Goal: Check status: Check status

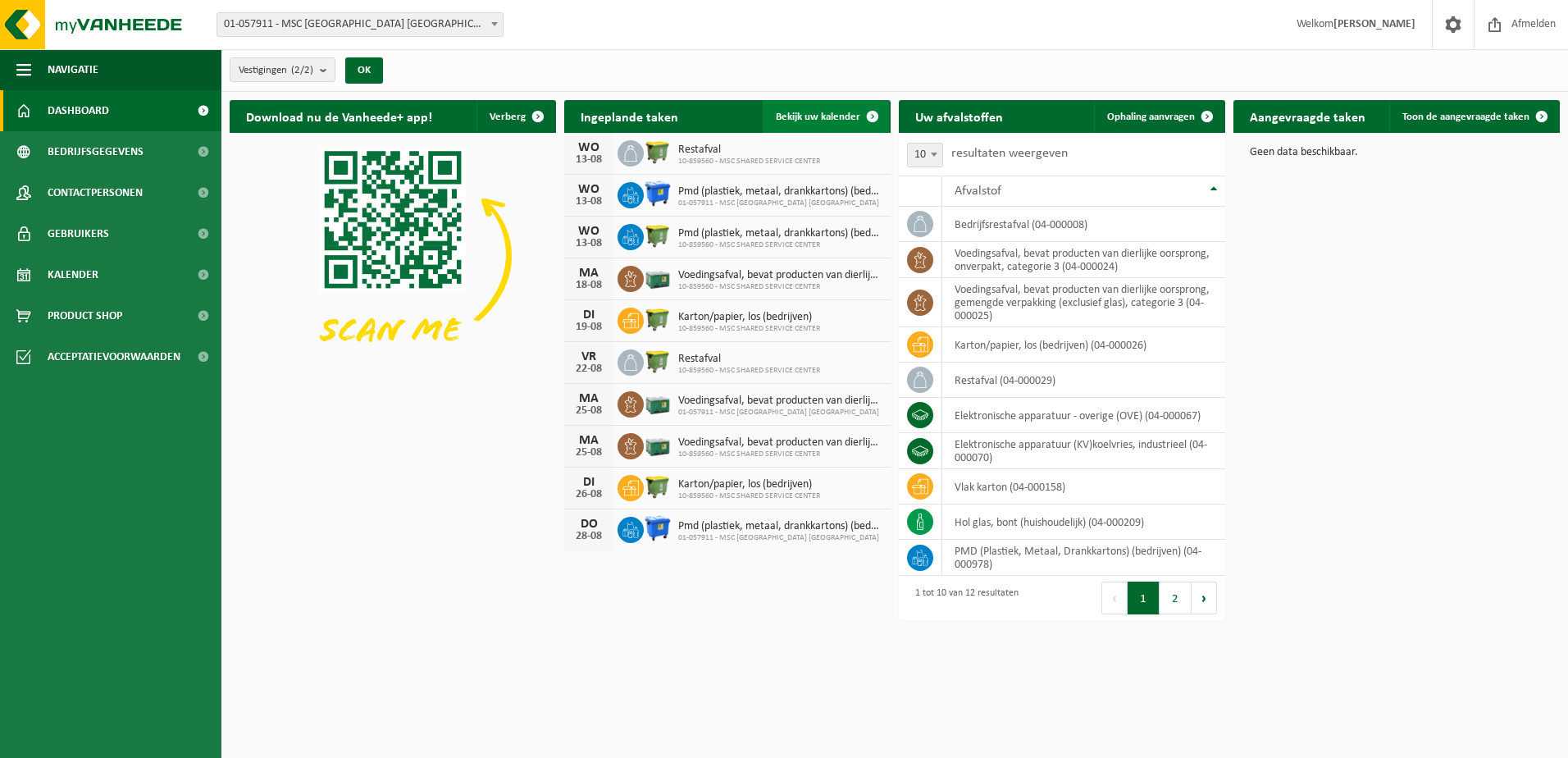
click at [827, 109] on link "Bekijk uw kalender" at bounding box center [825, 116] width 126 height 33
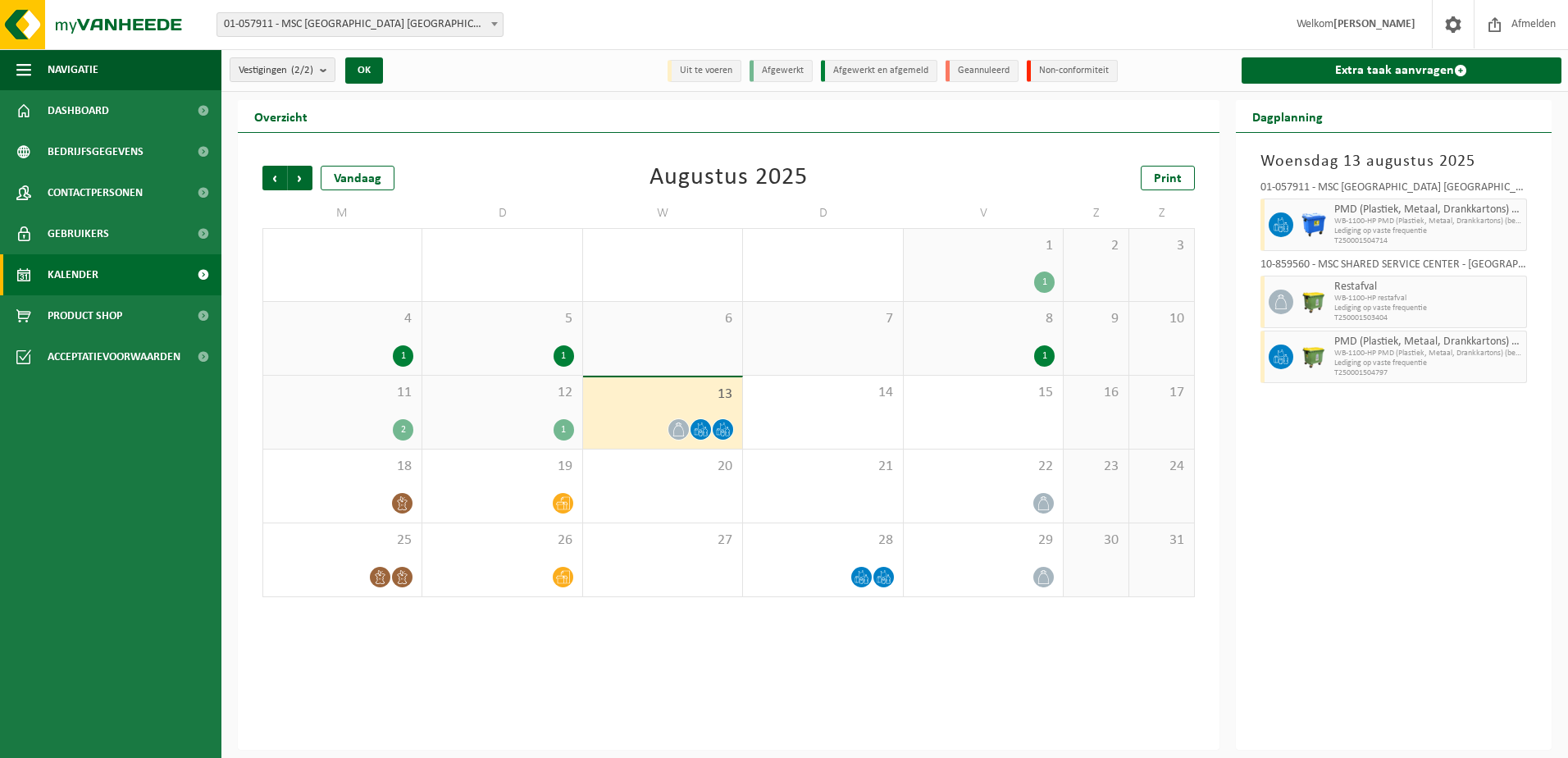
click at [517, 414] on div "12 1" at bounding box center [502, 411] width 159 height 73
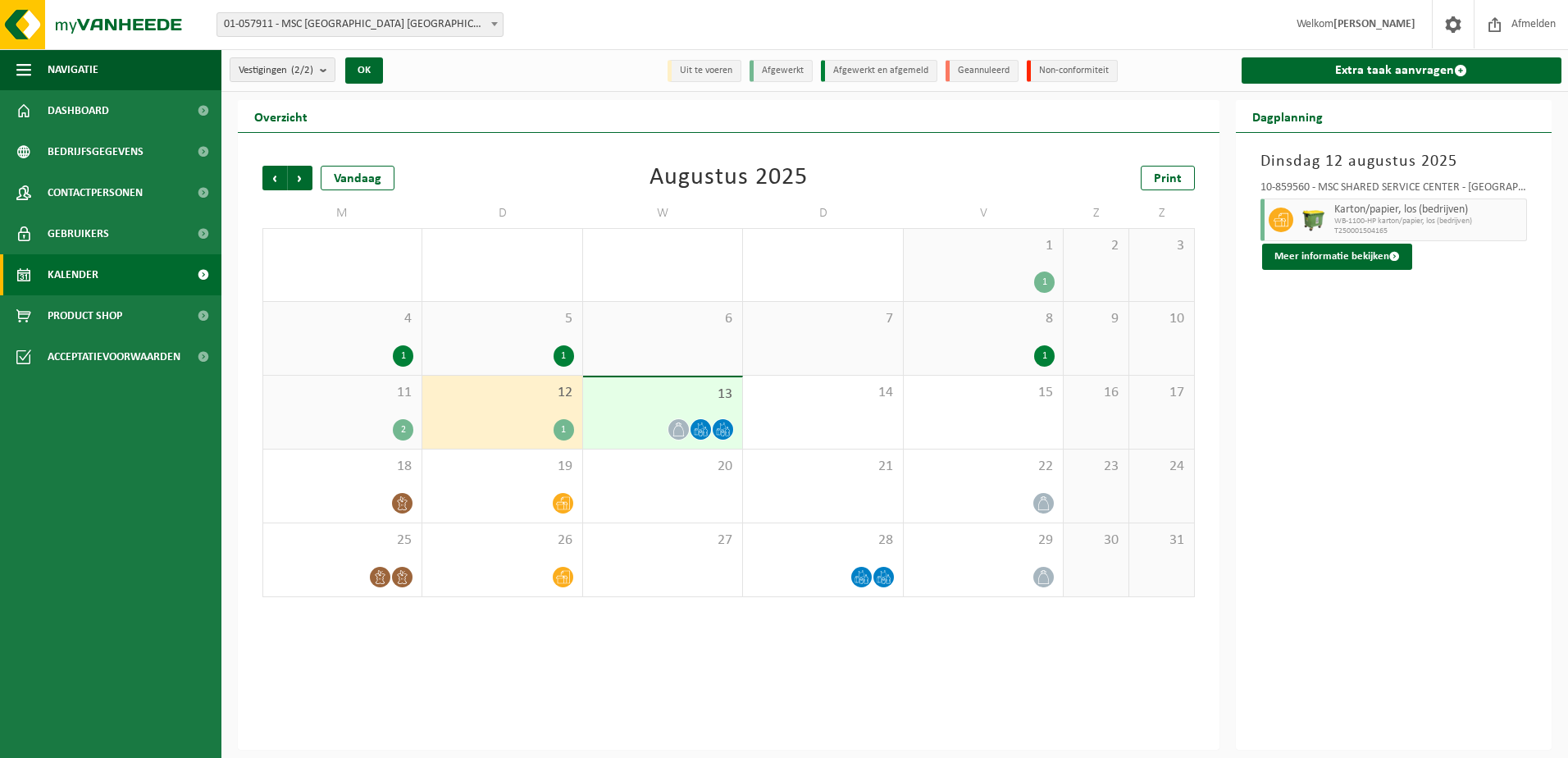
click at [516, 414] on div "12 1" at bounding box center [502, 411] width 159 height 73
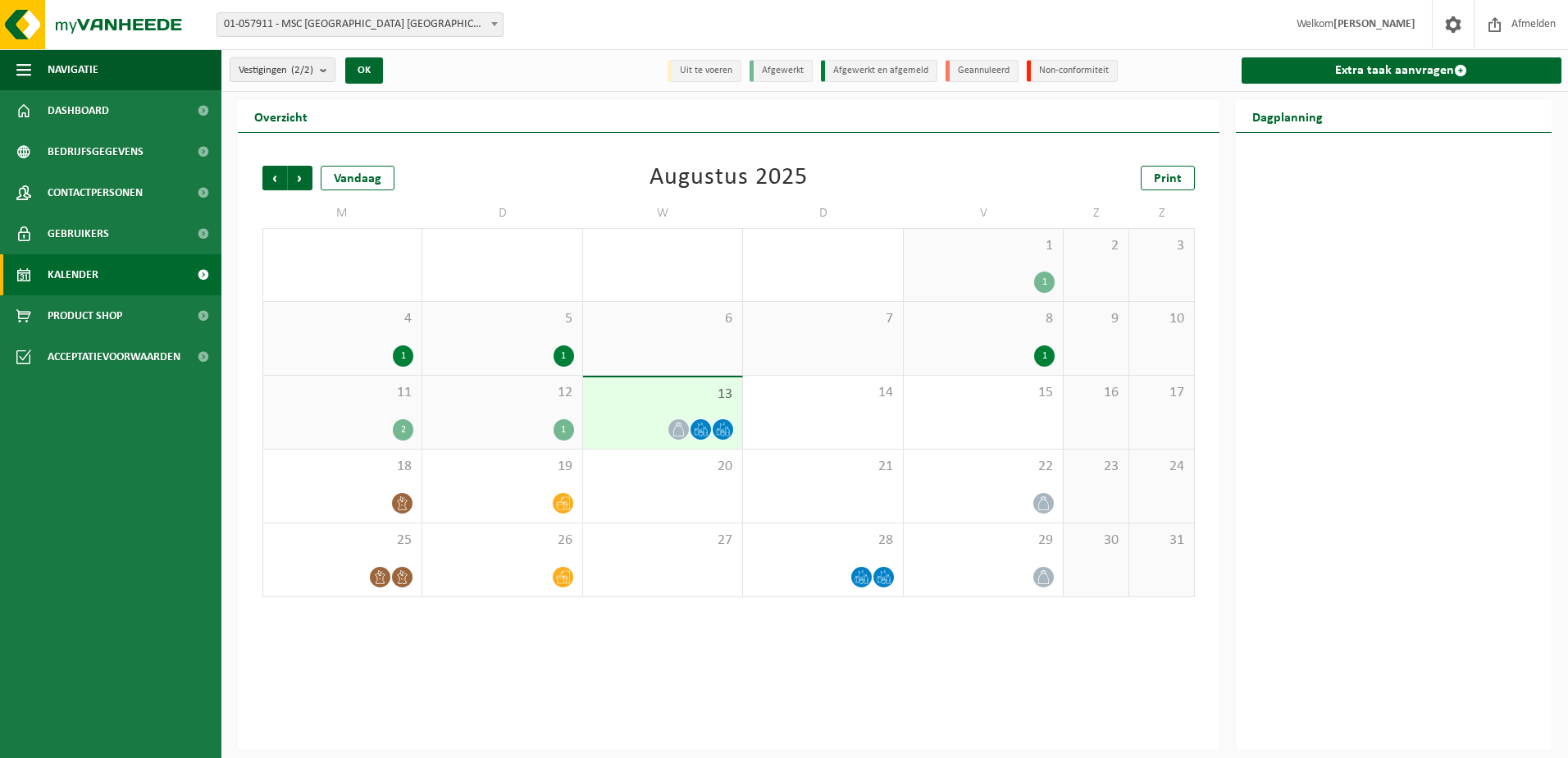
click at [534, 385] on span "12" at bounding box center [502, 392] width 143 height 18
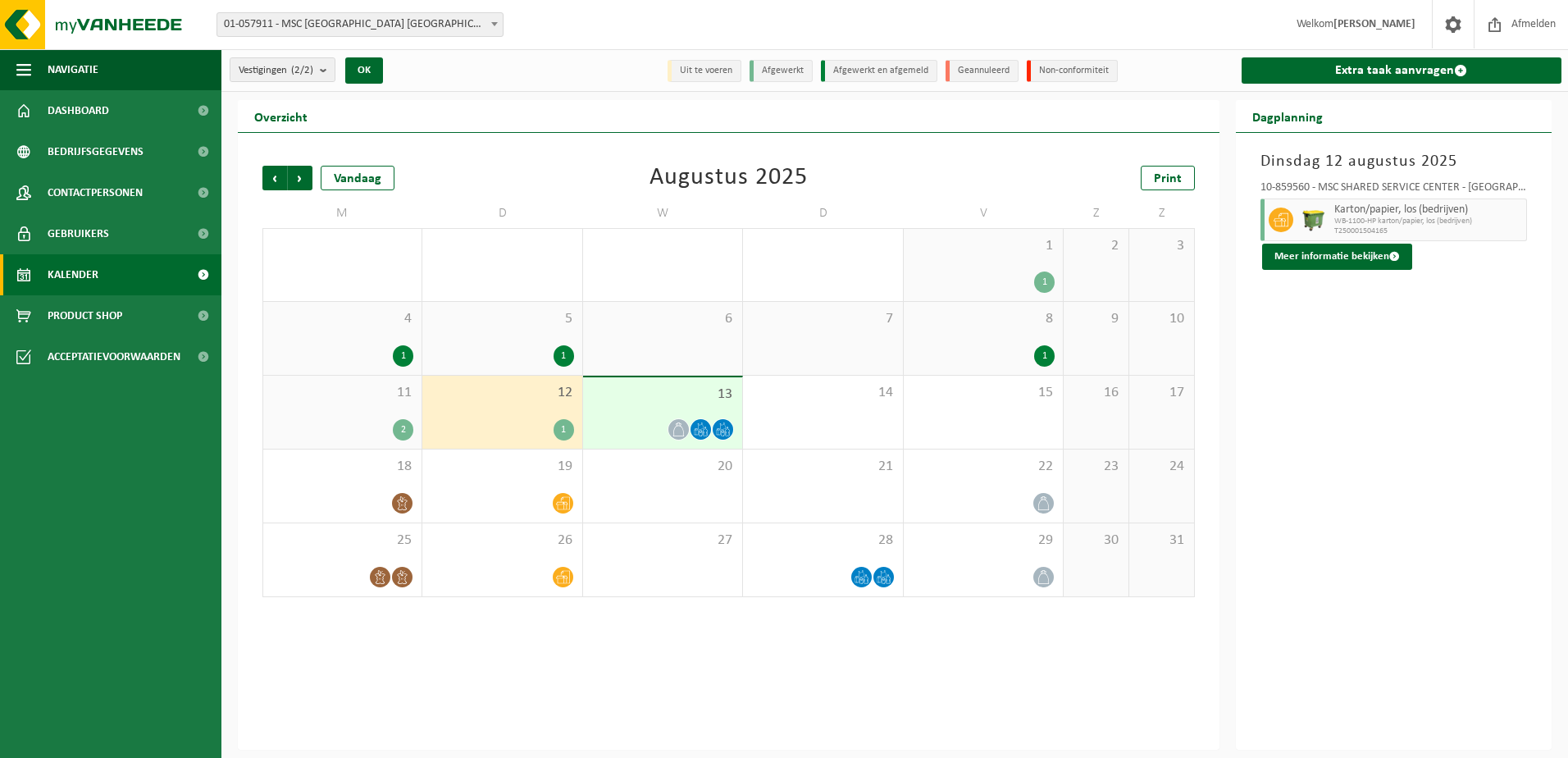
click at [657, 404] on div "13" at bounding box center [663, 412] width 159 height 71
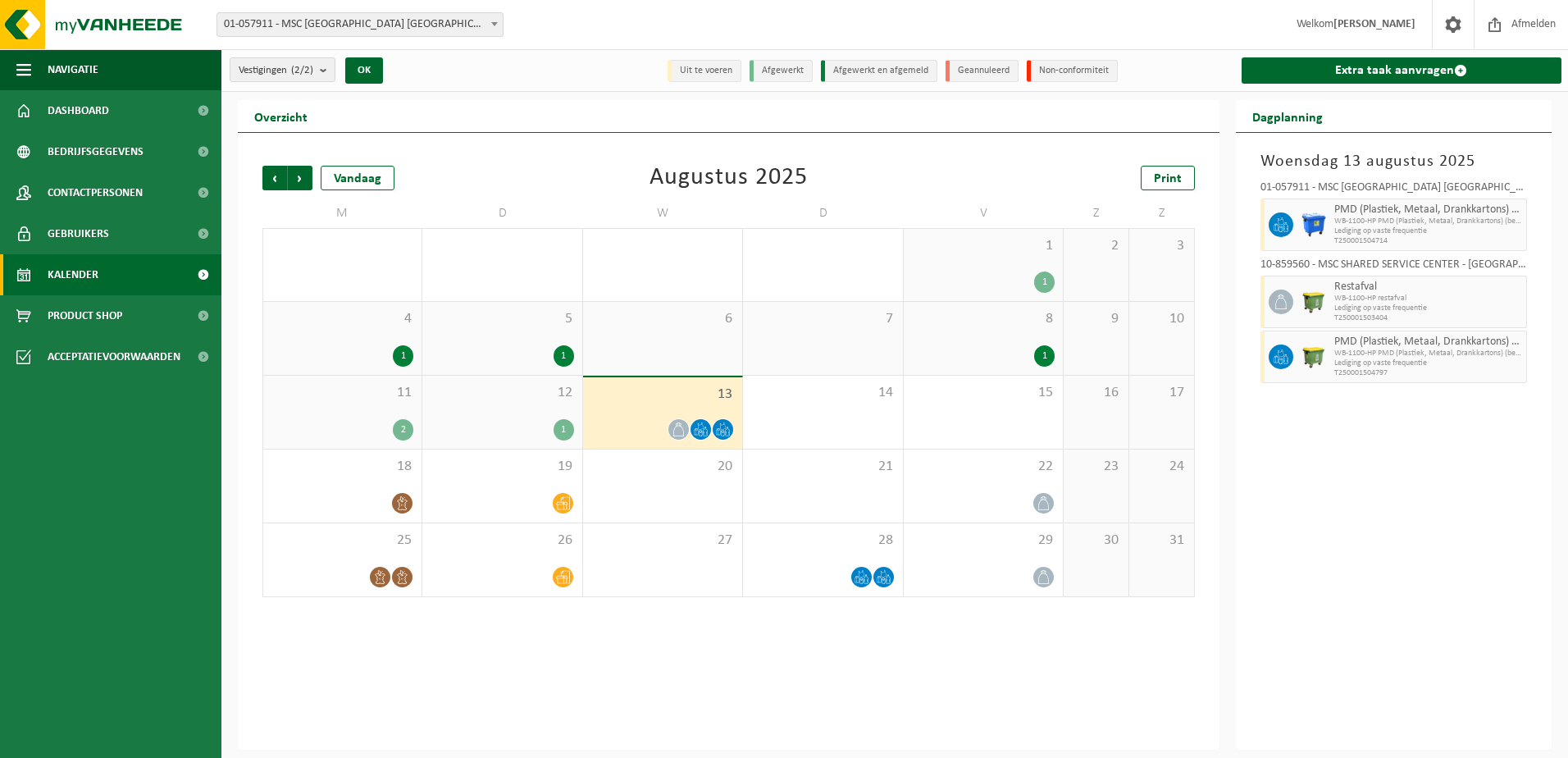
click at [522, 337] on div "5 1" at bounding box center [502, 337] width 159 height 73
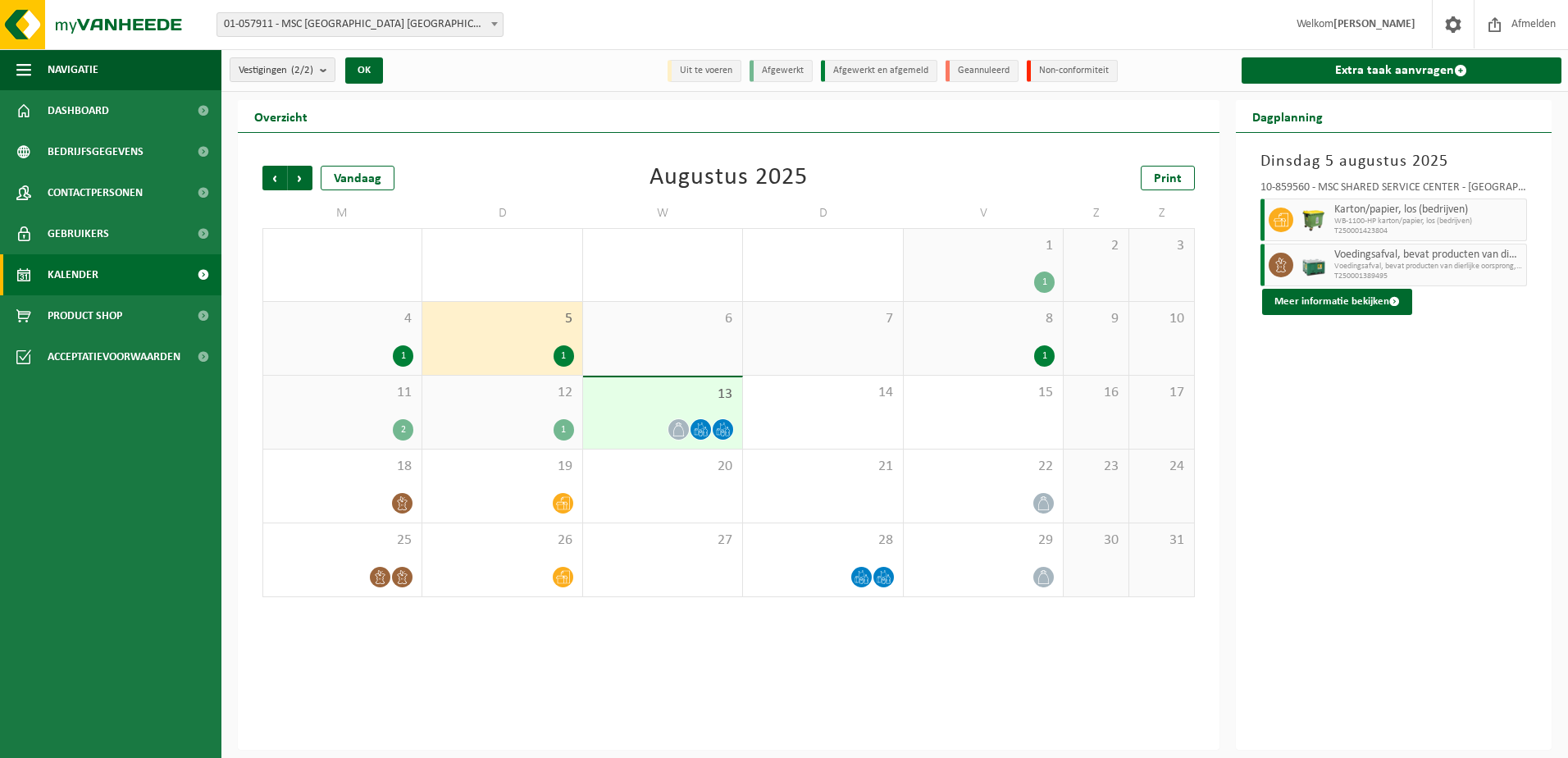
click at [524, 400] on span "12" at bounding box center [502, 392] width 143 height 18
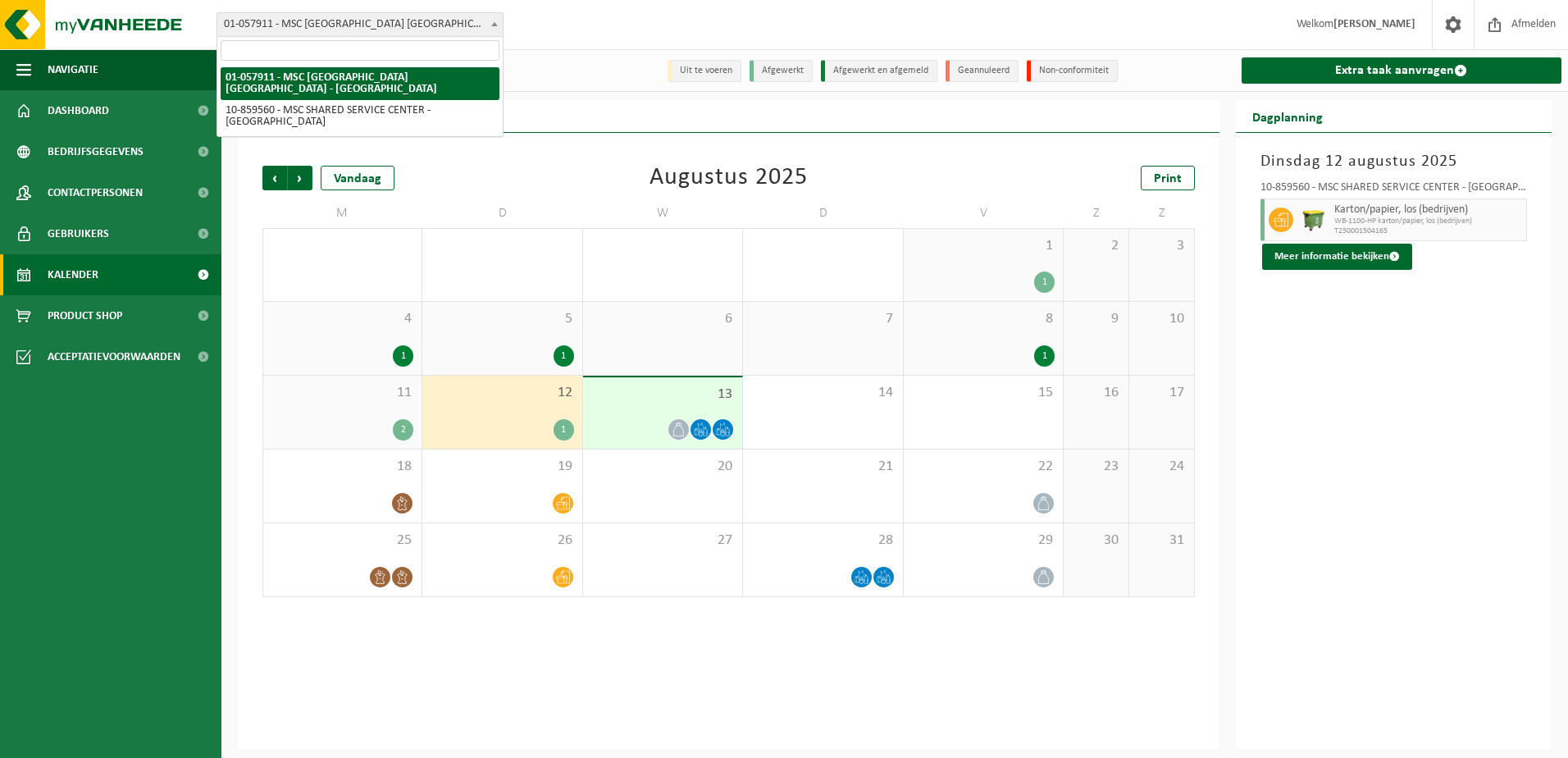
click at [493, 25] on b at bounding box center [494, 24] width 7 height 4
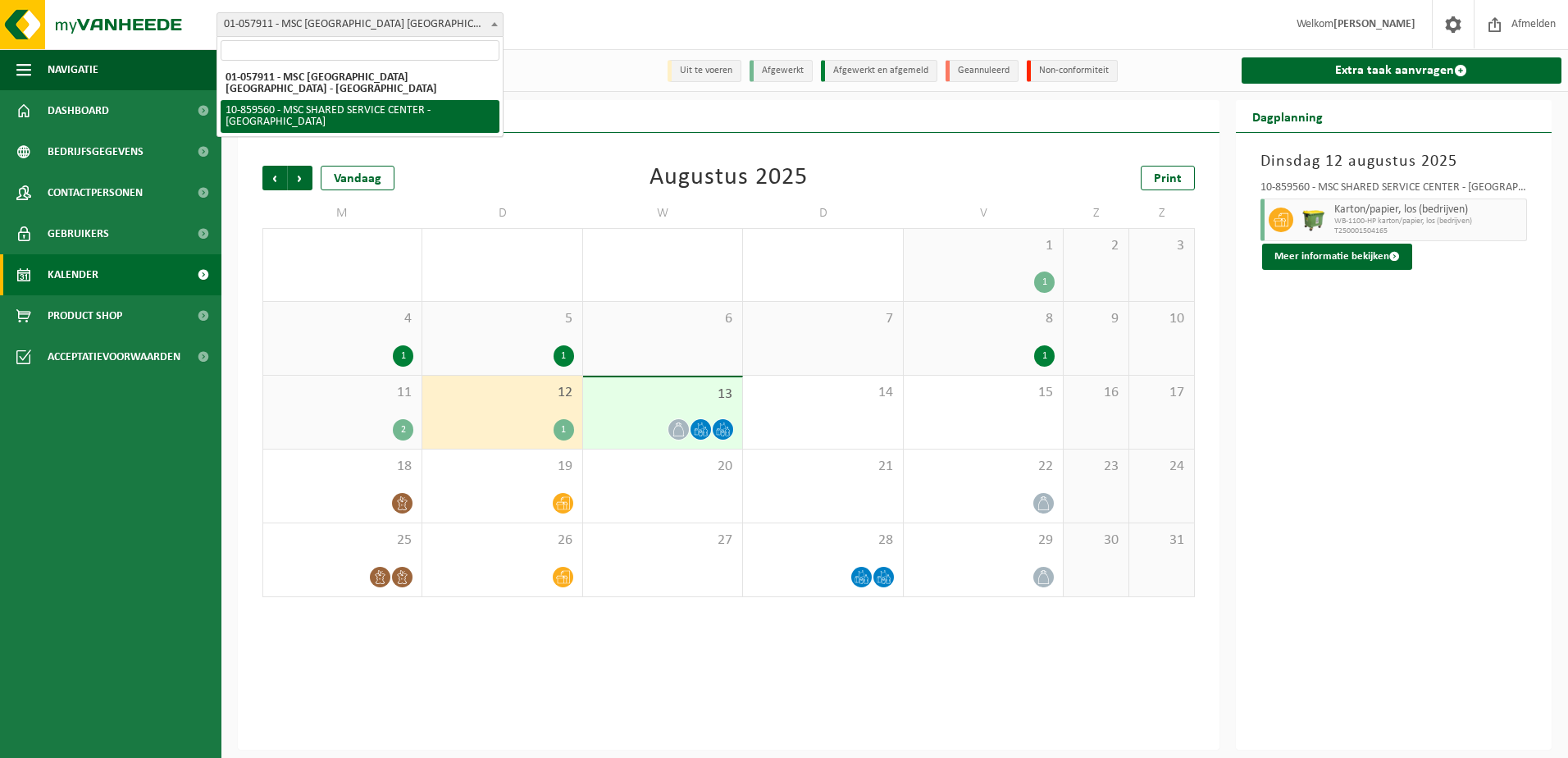
select select "99720"
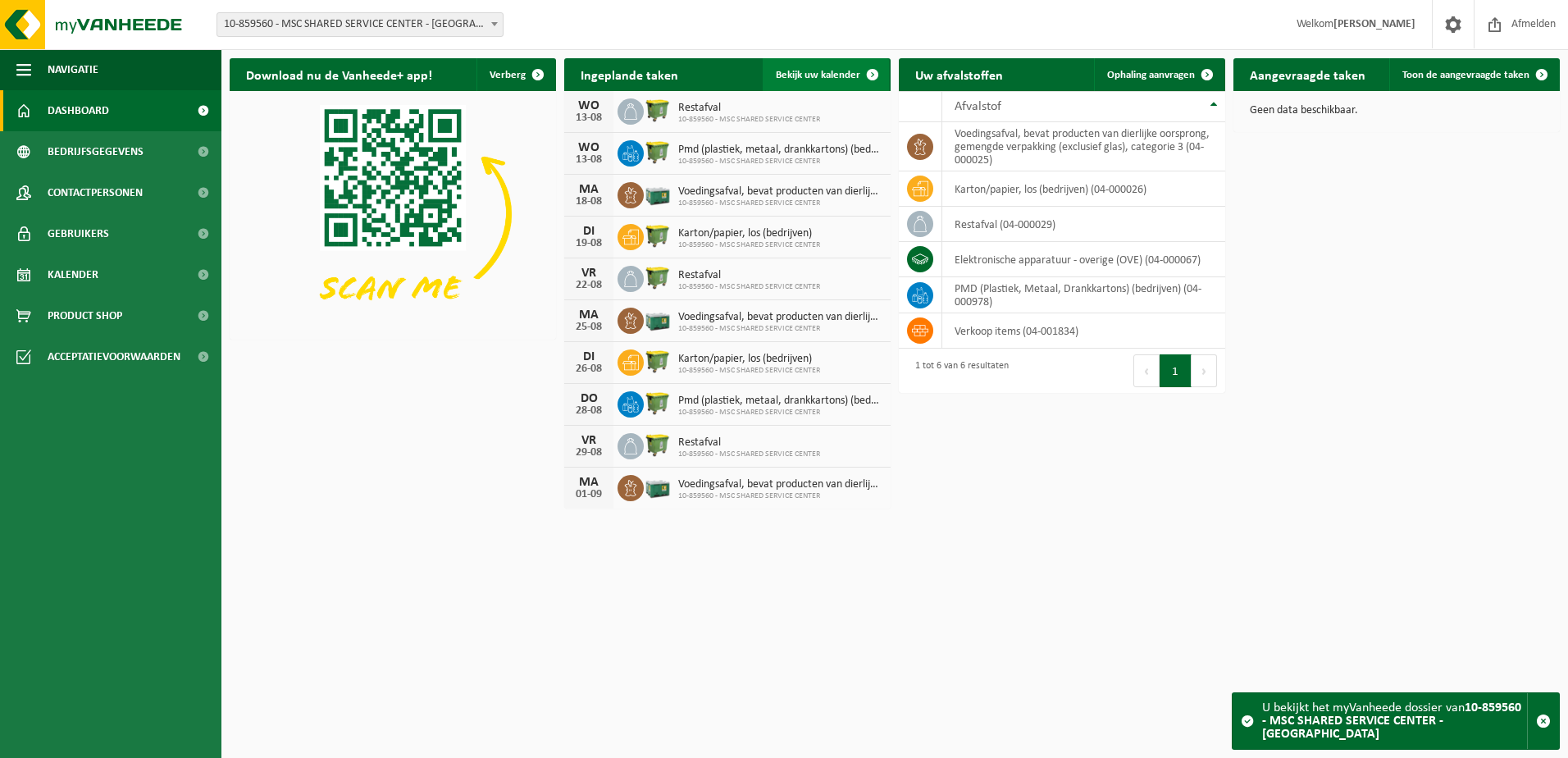
click at [841, 78] on span "Bekijk uw kalender" at bounding box center [818, 75] width 85 height 10
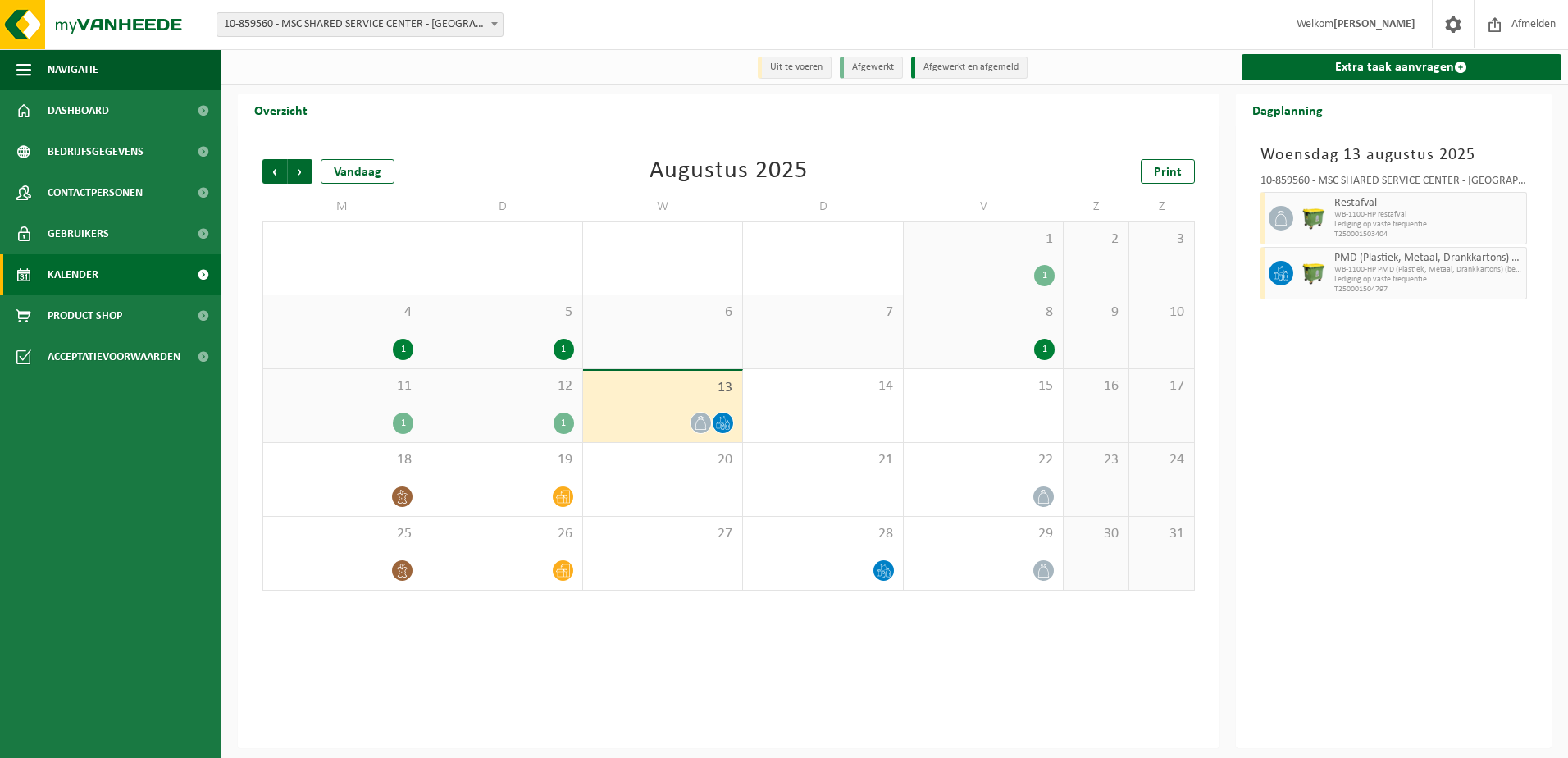
click at [534, 408] on div "12 1" at bounding box center [502, 405] width 159 height 73
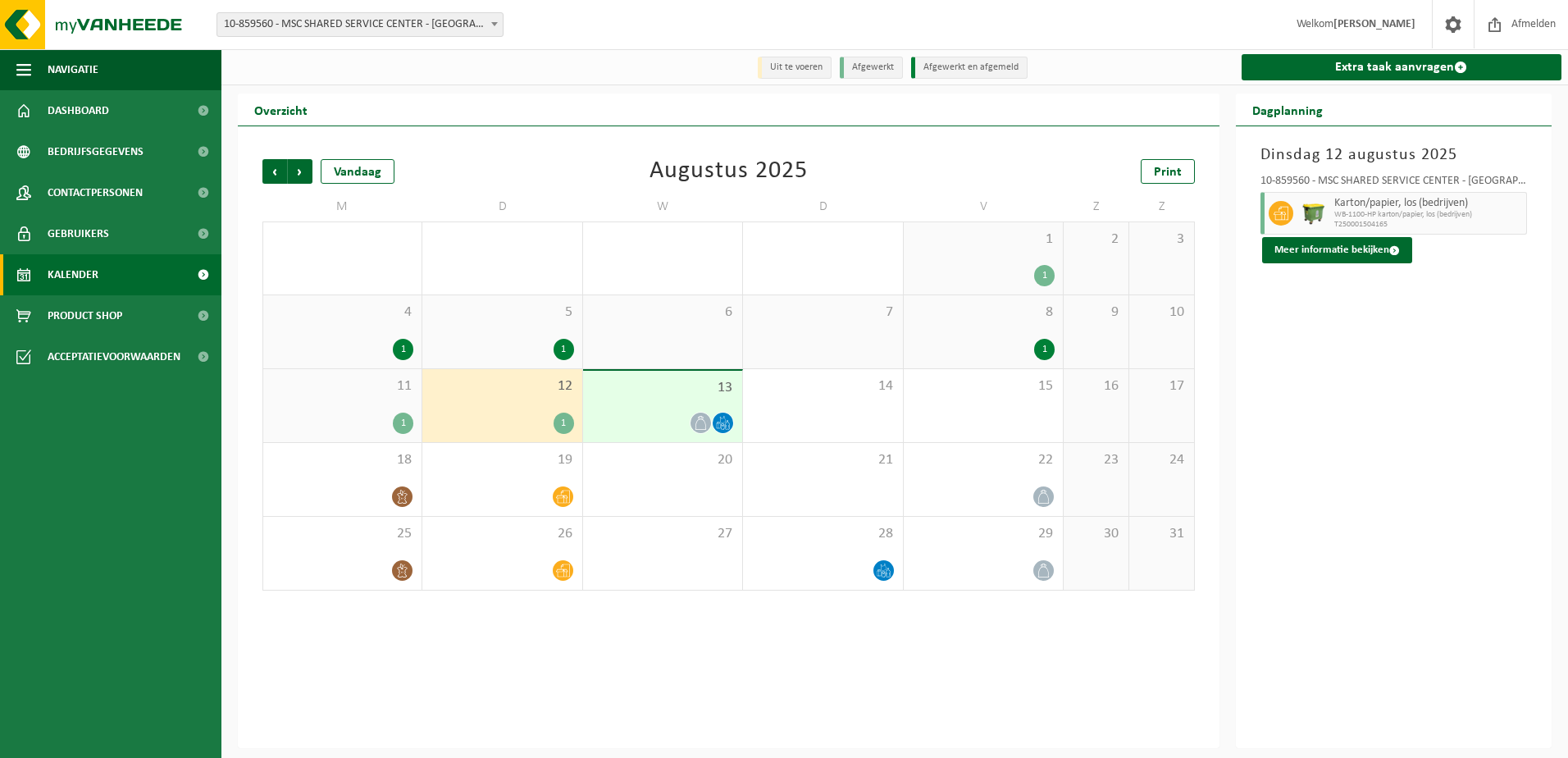
click at [631, 415] on div at bounding box center [662, 423] width 143 height 22
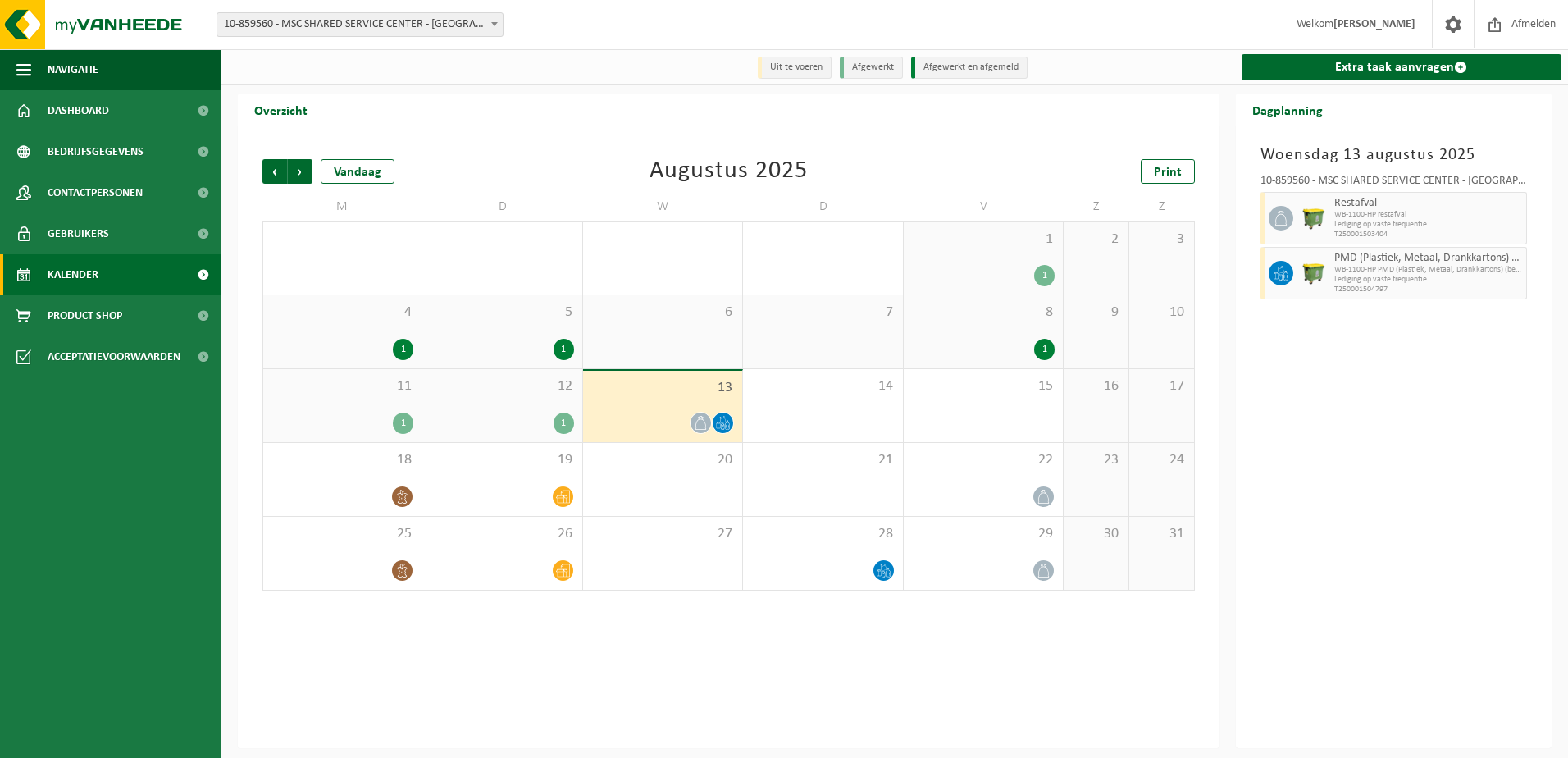
click at [518, 388] on span "12" at bounding box center [502, 385] width 143 height 18
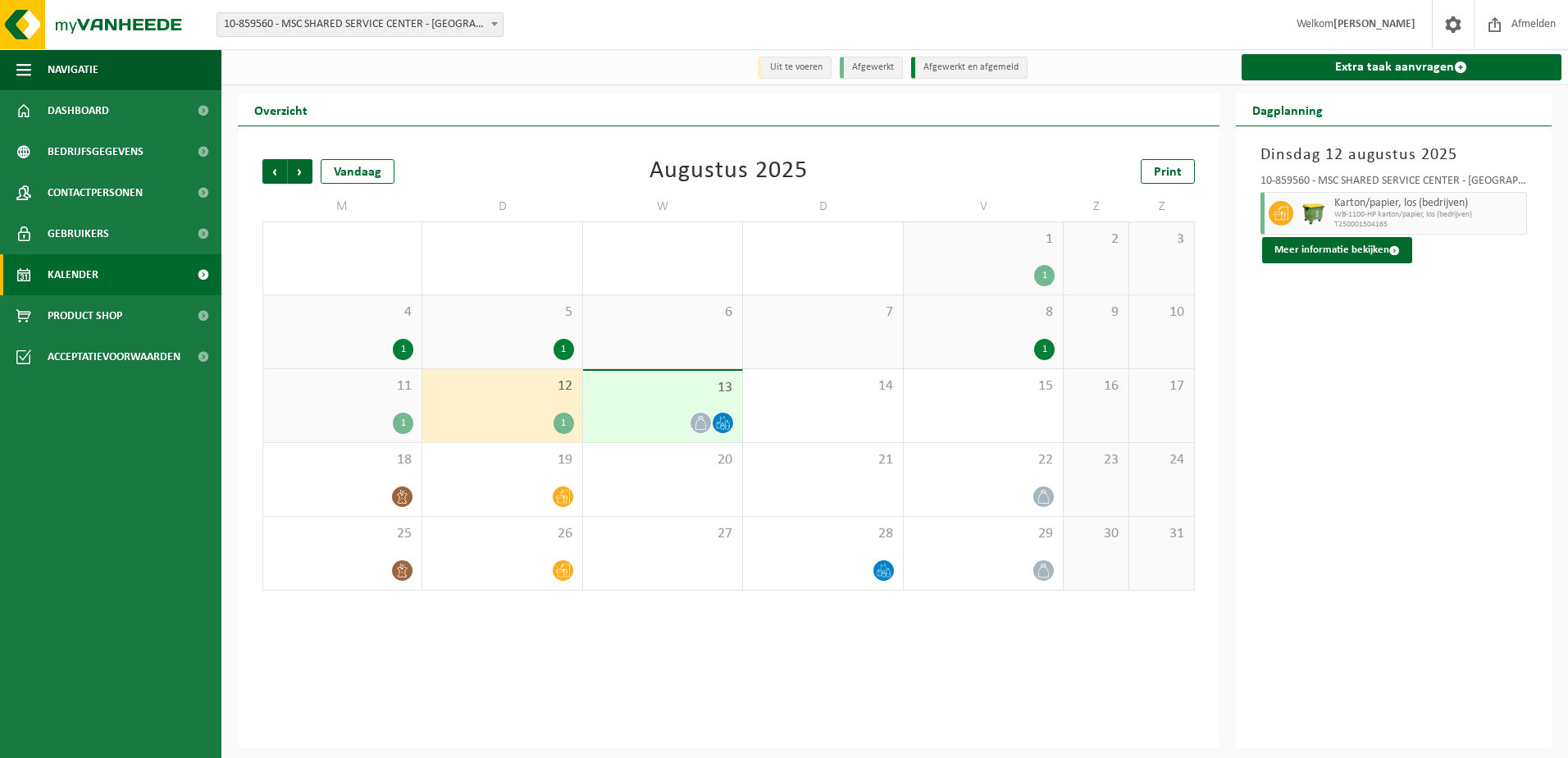
click at [482, 24] on span "10-859560 - MSC SHARED SERVICE CENTER - [GEOGRAPHIC_DATA]" at bounding box center [360, 24] width 285 height 23
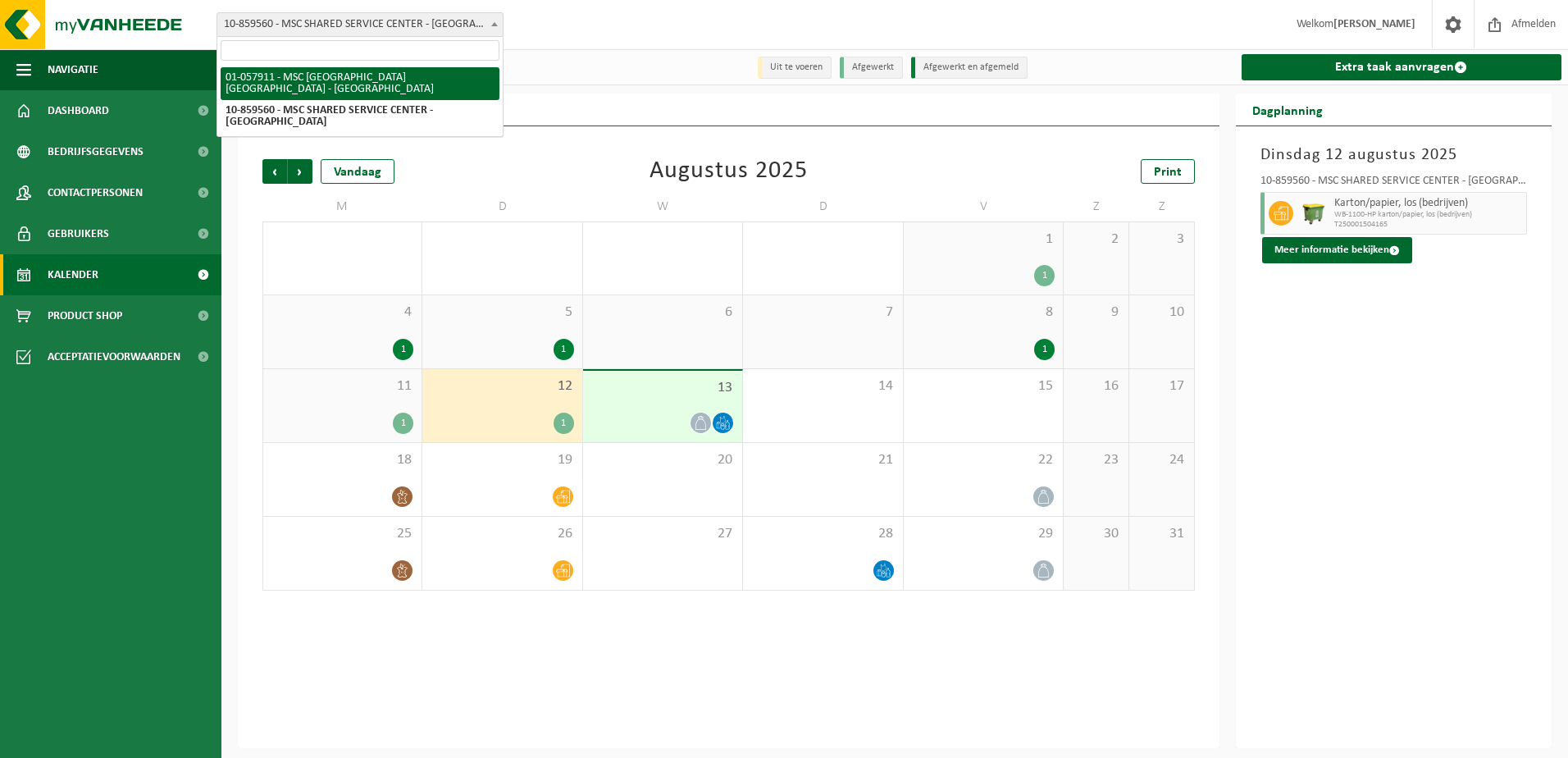
select select "353"
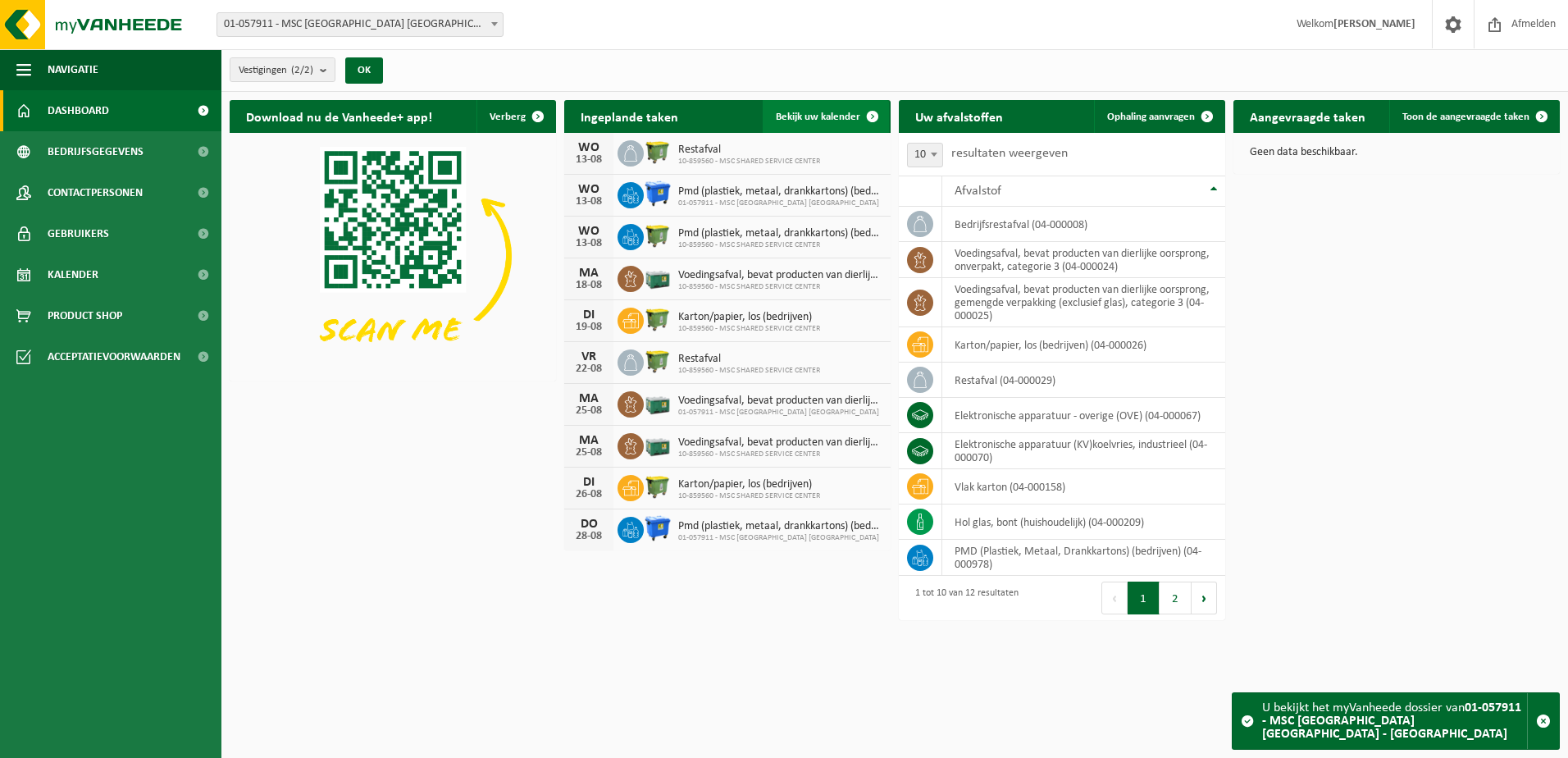
click at [862, 111] on span at bounding box center [872, 116] width 33 height 33
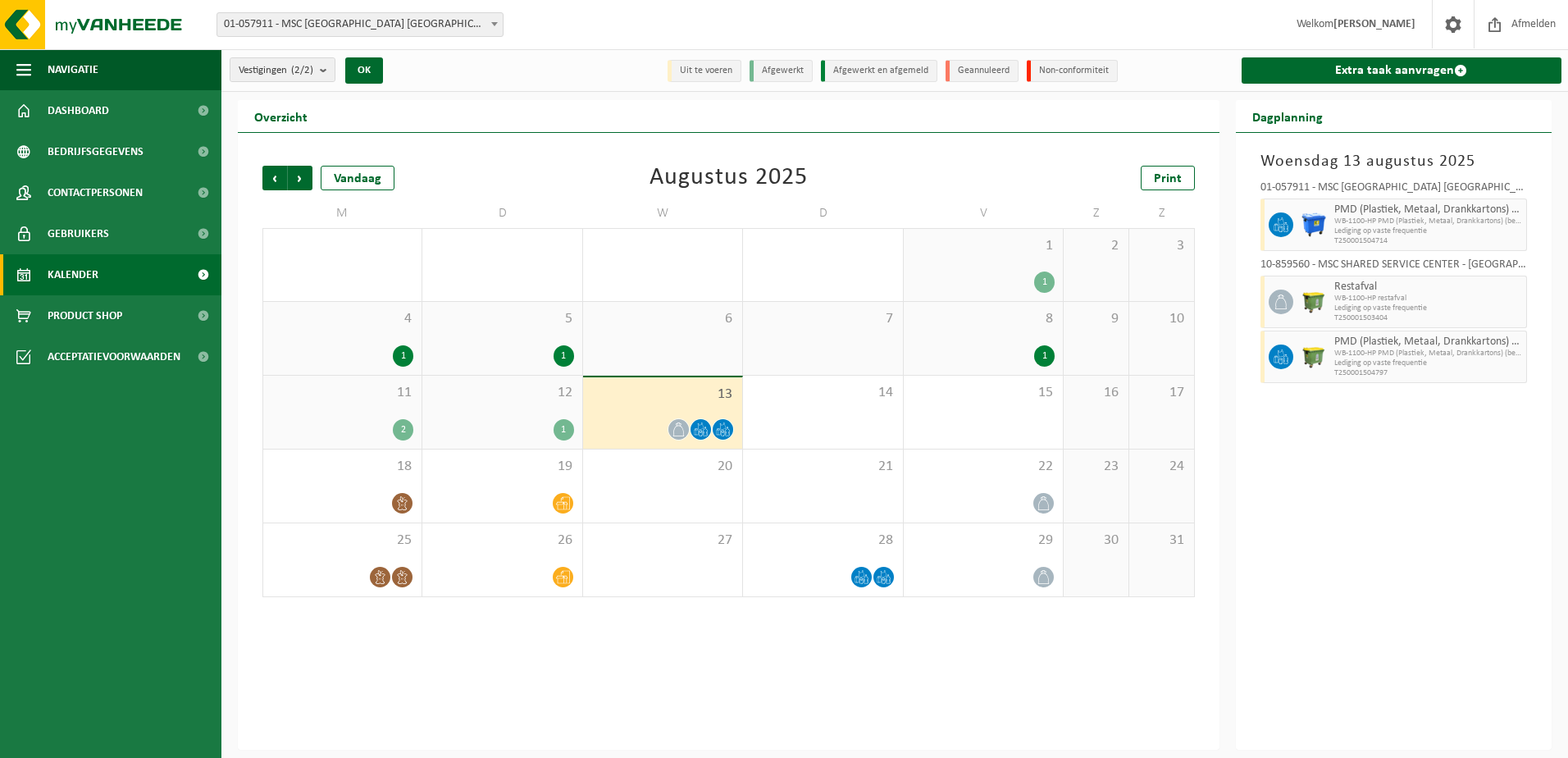
click at [512, 394] on span "12" at bounding box center [502, 392] width 143 height 18
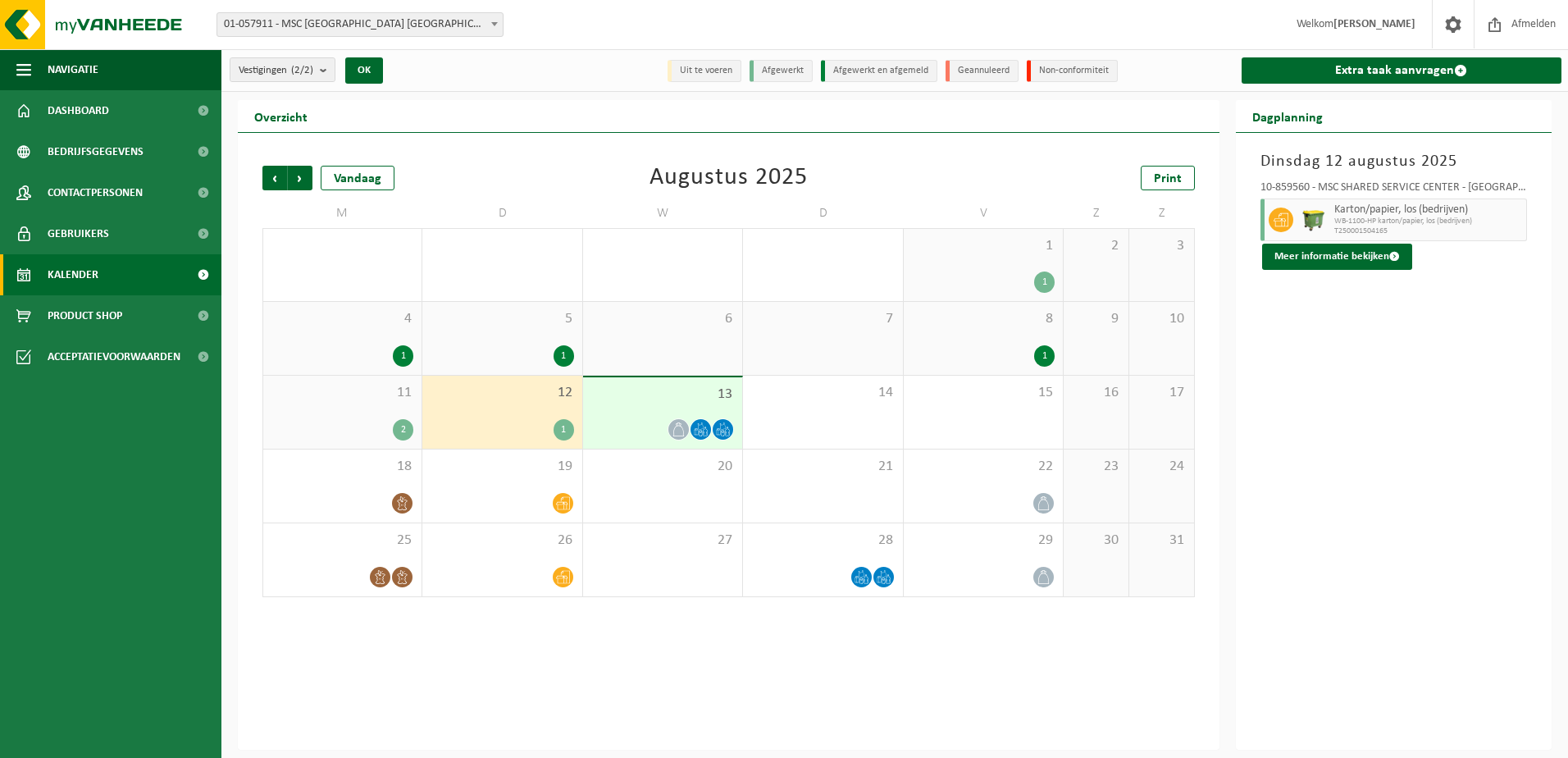
click at [1324, 292] on div "[DATE] 10-859560 - MSC SHARED SERVICE CENTER - [GEOGRAPHIC_DATA] Karton/papier,…" at bounding box center [1395, 441] width 317 height 617
click at [1407, 359] on div "Dinsdag 12 augustus 2025 10-859560 - MSC SHARED SERVICE CENTER - ANTWERPEN Kart…" at bounding box center [1395, 441] width 317 height 617
click at [1399, 409] on div "Dinsdag 12 augustus 2025 10-859560 - MSC SHARED SERVICE CENTER - ANTWERPEN Kart…" at bounding box center [1395, 441] width 317 height 617
click at [1433, 355] on div "Dinsdag 12 augustus 2025 10-859560 - MSC SHARED SERVICE CENTER - ANTWERPEN Kart…" at bounding box center [1395, 441] width 317 height 617
click at [1365, 400] on div "Dinsdag 12 augustus 2025 10-859560 - MSC SHARED SERVICE CENTER - ANTWERPEN Kart…" at bounding box center [1395, 441] width 317 height 617
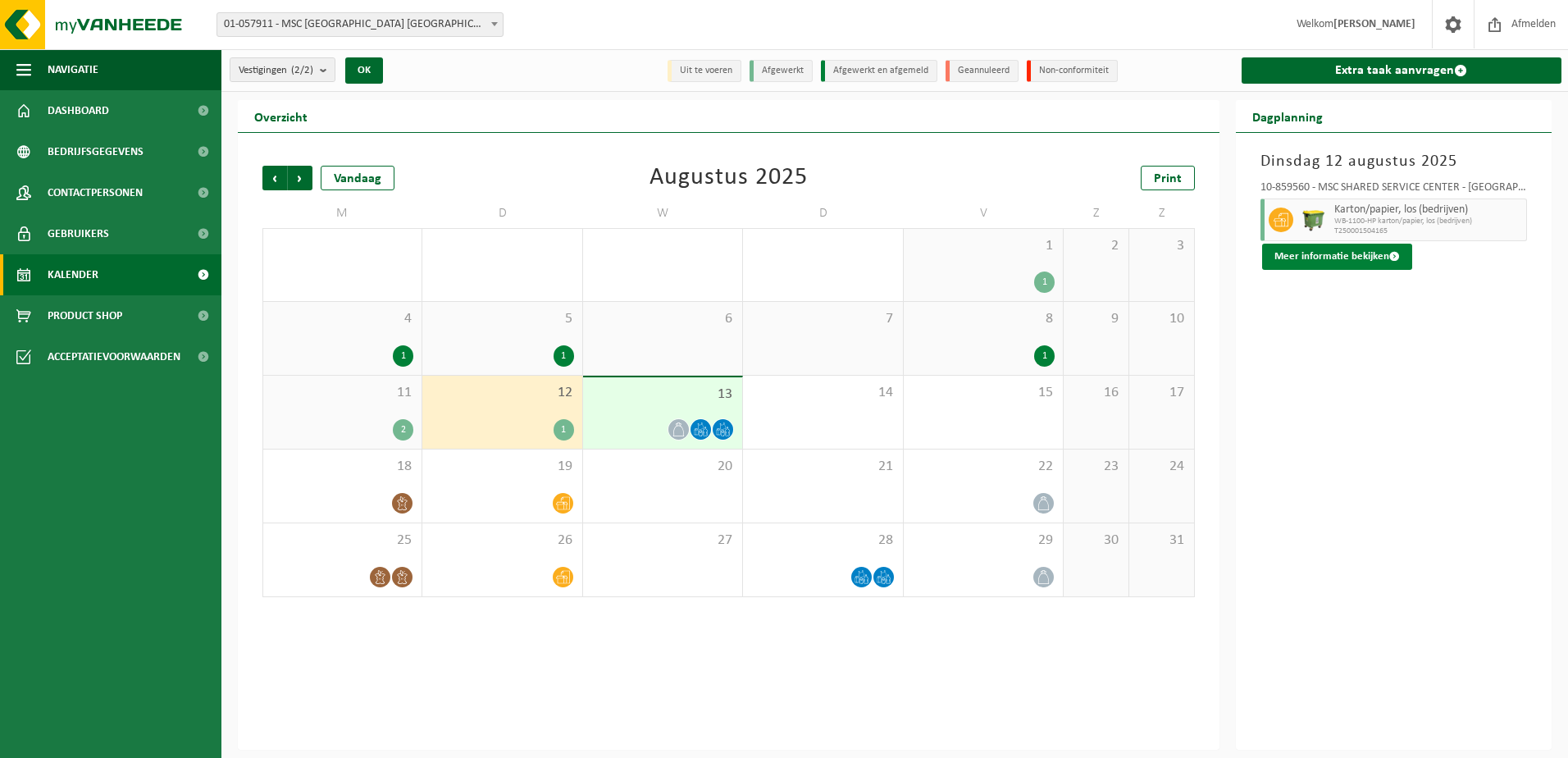
click at [1356, 251] on button "Meer informatie bekijken" at bounding box center [1337, 256] width 150 height 27
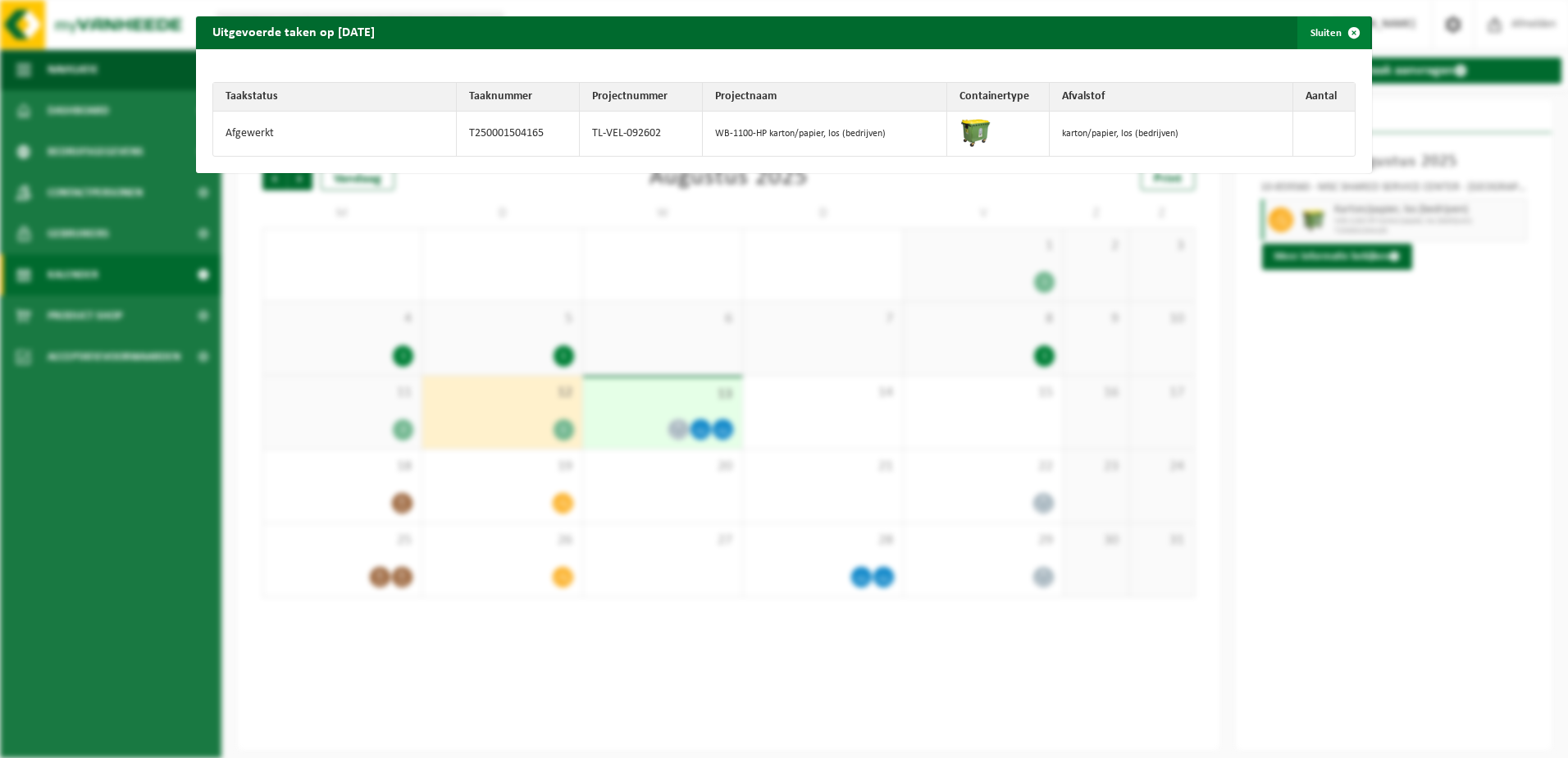
click at [1342, 33] on span "button" at bounding box center [1354, 33] width 33 height 33
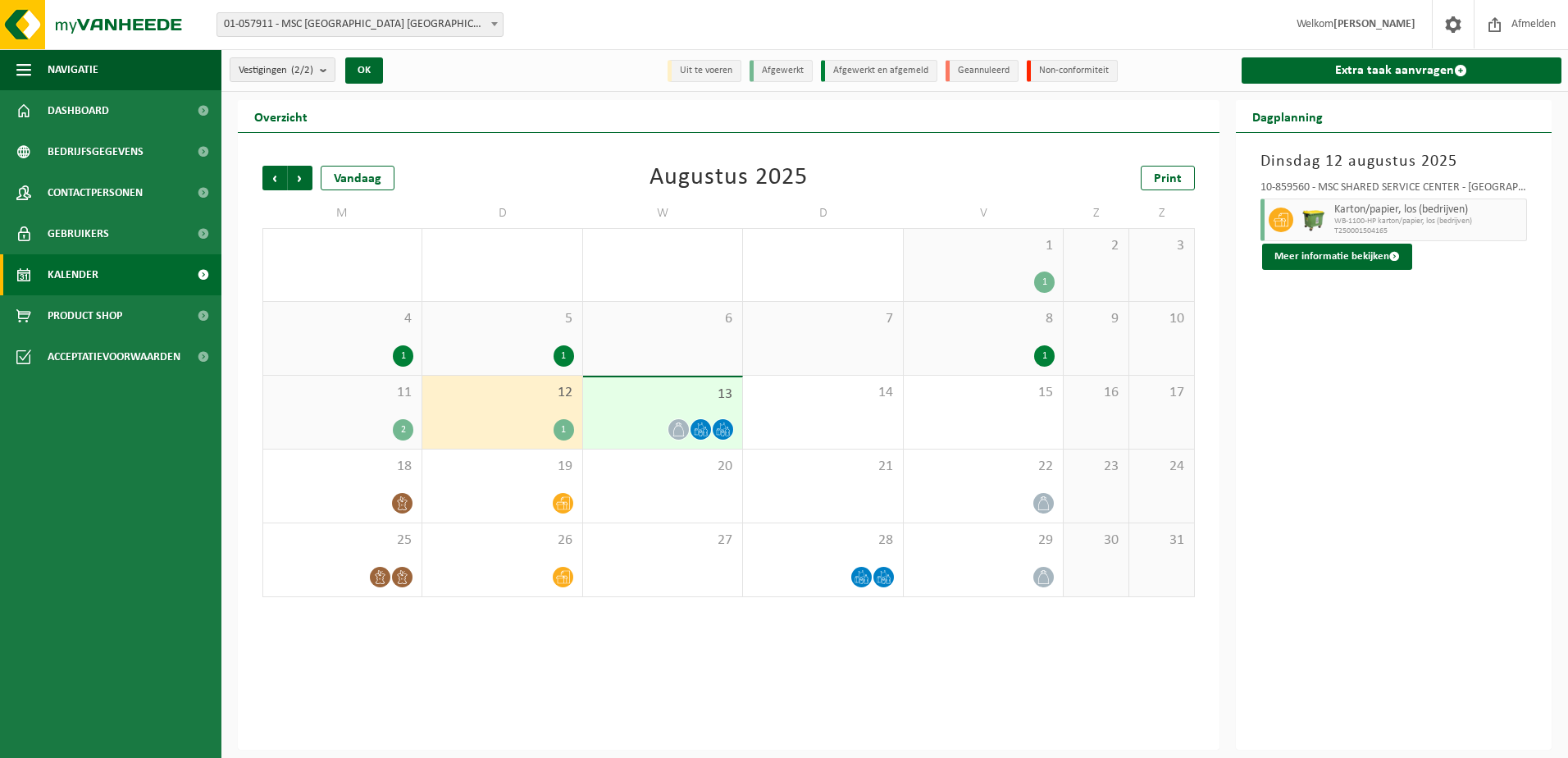
click at [1392, 397] on div "Dinsdag 12 augustus 2025 10-859560 - MSC SHARED SERVICE CENTER - ANTWERPEN Kart…" at bounding box center [1395, 441] width 317 height 617
click at [621, 415] on div "13" at bounding box center [663, 412] width 159 height 71
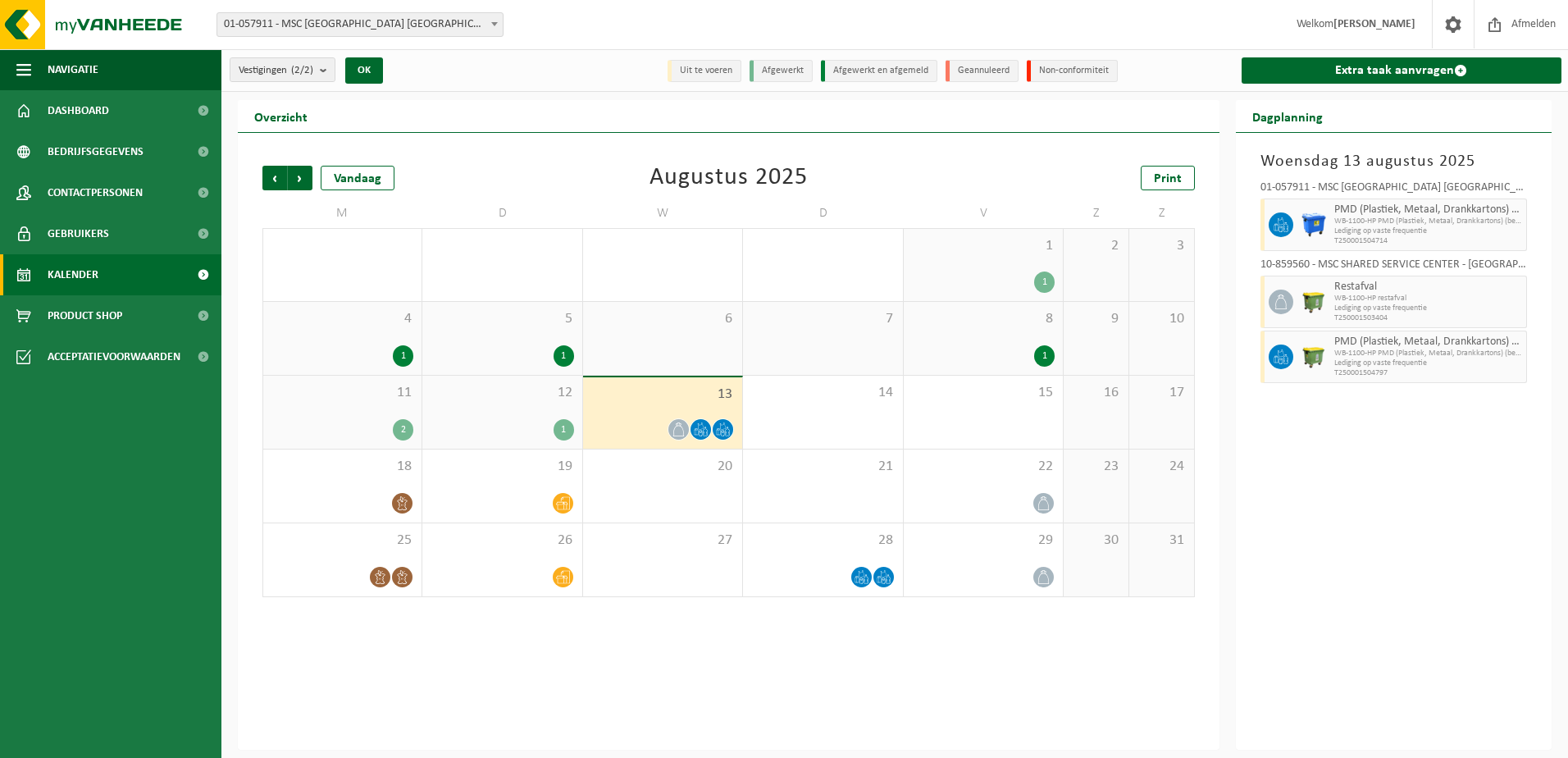
click at [376, 408] on div "11 2" at bounding box center [342, 411] width 159 height 73
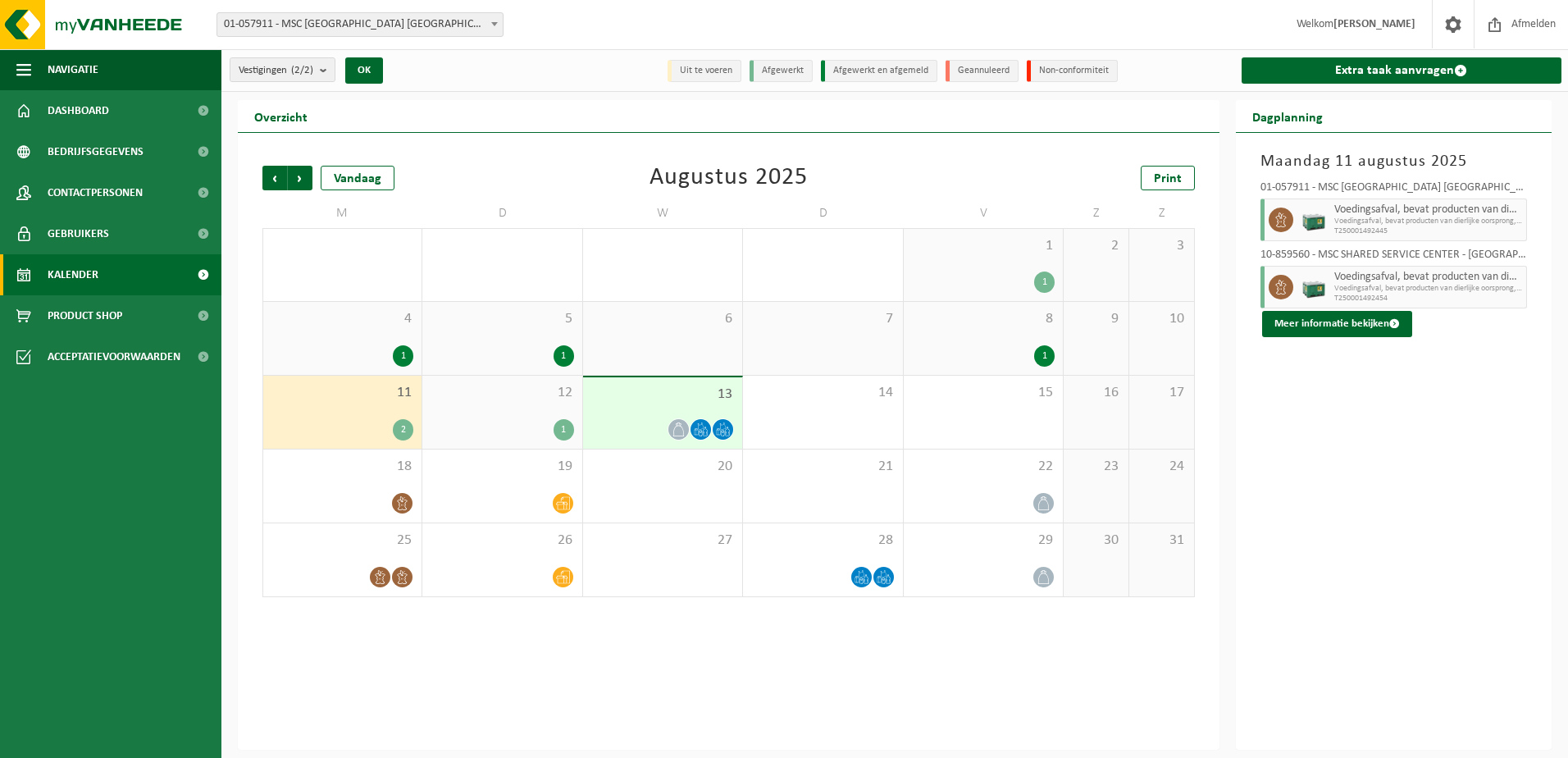
click at [512, 414] on div "12 1" at bounding box center [502, 411] width 159 height 73
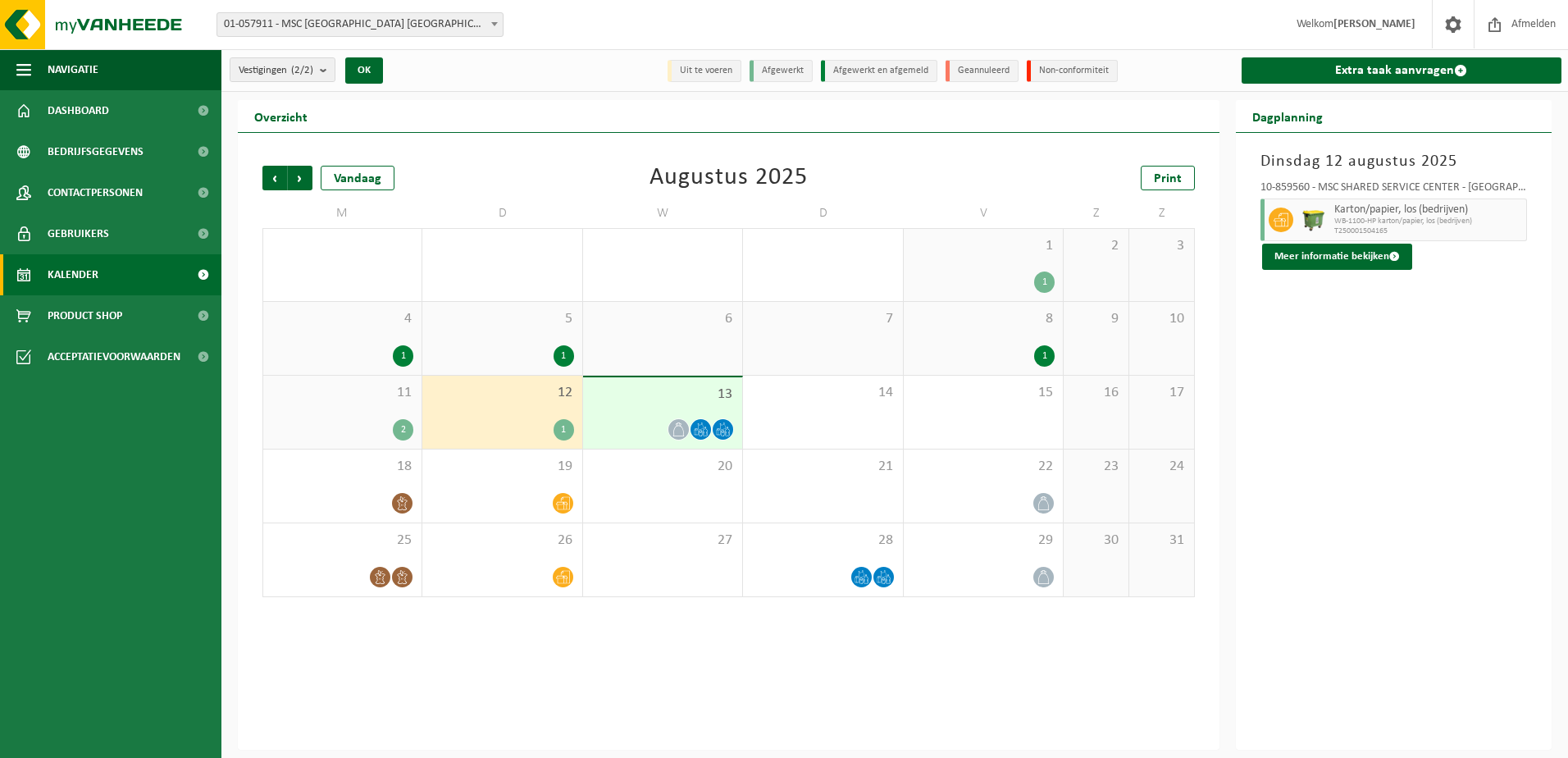
click at [668, 421] on div at bounding box center [662, 429] width 143 height 22
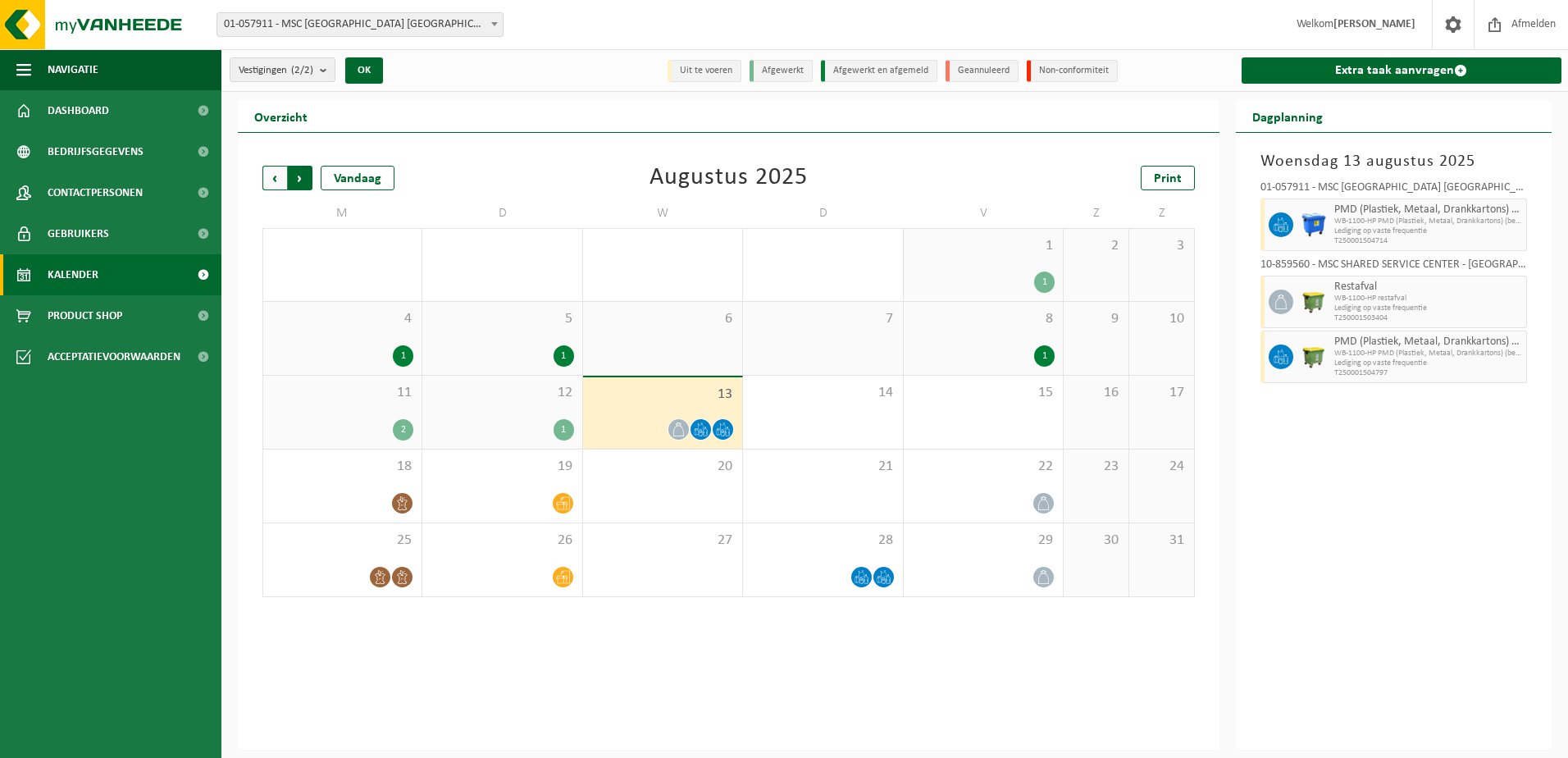
click at [271, 176] on span "Vorige" at bounding box center [274, 177] width 25 height 25
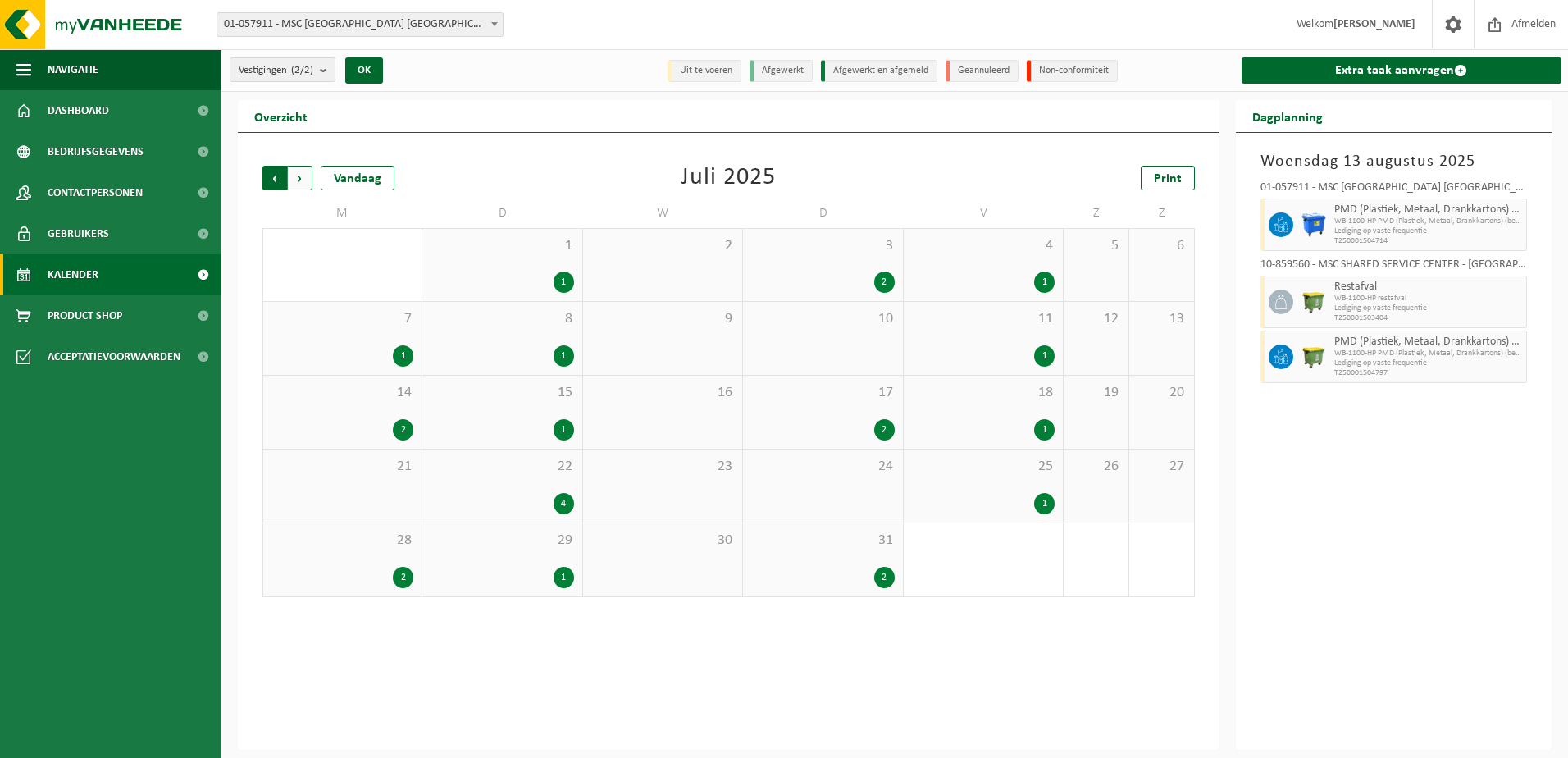
click at [296, 176] on span "Volgende" at bounding box center [300, 177] width 25 height 25
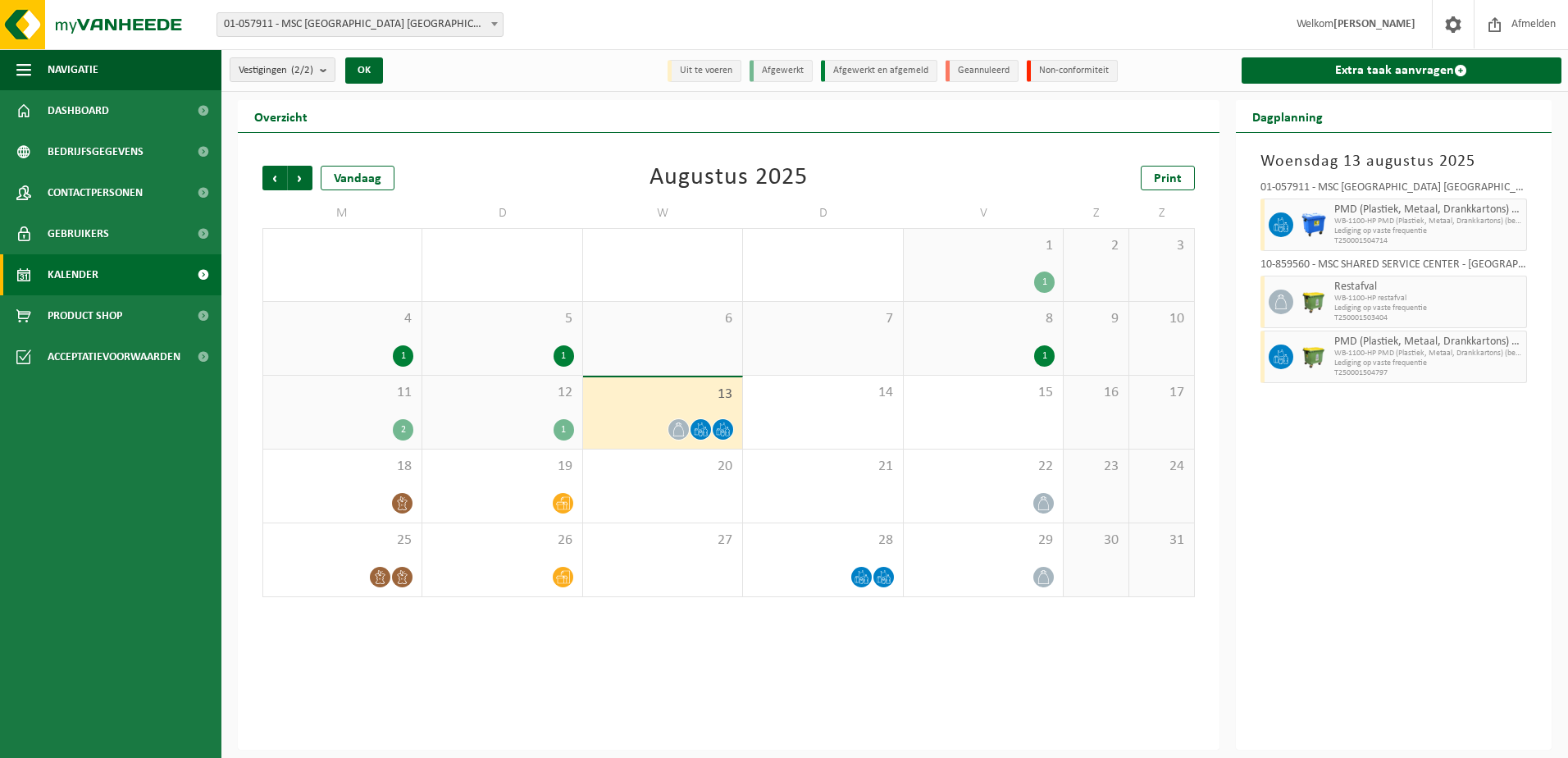
click at [85, 418] on ul "Navigatie Afmelden Dashboard Bedrijfsgegevens Contactpersonen Gebruikers Kalend…" at bounding box center [111, 403] width 221 height 708
click at [1416, 600] on div "Woensdag 13 augustus 2025 01-057911 - MSC BELGIUM NV - ANTWERPEN PMD (Plastiek,…" at bounding box center [1395, 441] width 317 height 617
drag, startPoint x: 48, startPoint y: 571, endPoint x: 130, endPoint y: 560, distance: 82.7
click at [48, 571] on ul "Navigatie Afmelden Dashboard Bedrijfsgegevens Contactpersonen Gebruikers Kalend…" at bounding box center [111, 403] width 221 height 708
click at [1378, 221] on span "WB-1100-HP PMD (Plastiek, Metaal, Drankkartons) (bedrijven)" at bounding box center [1429, 221] width 189 height 9
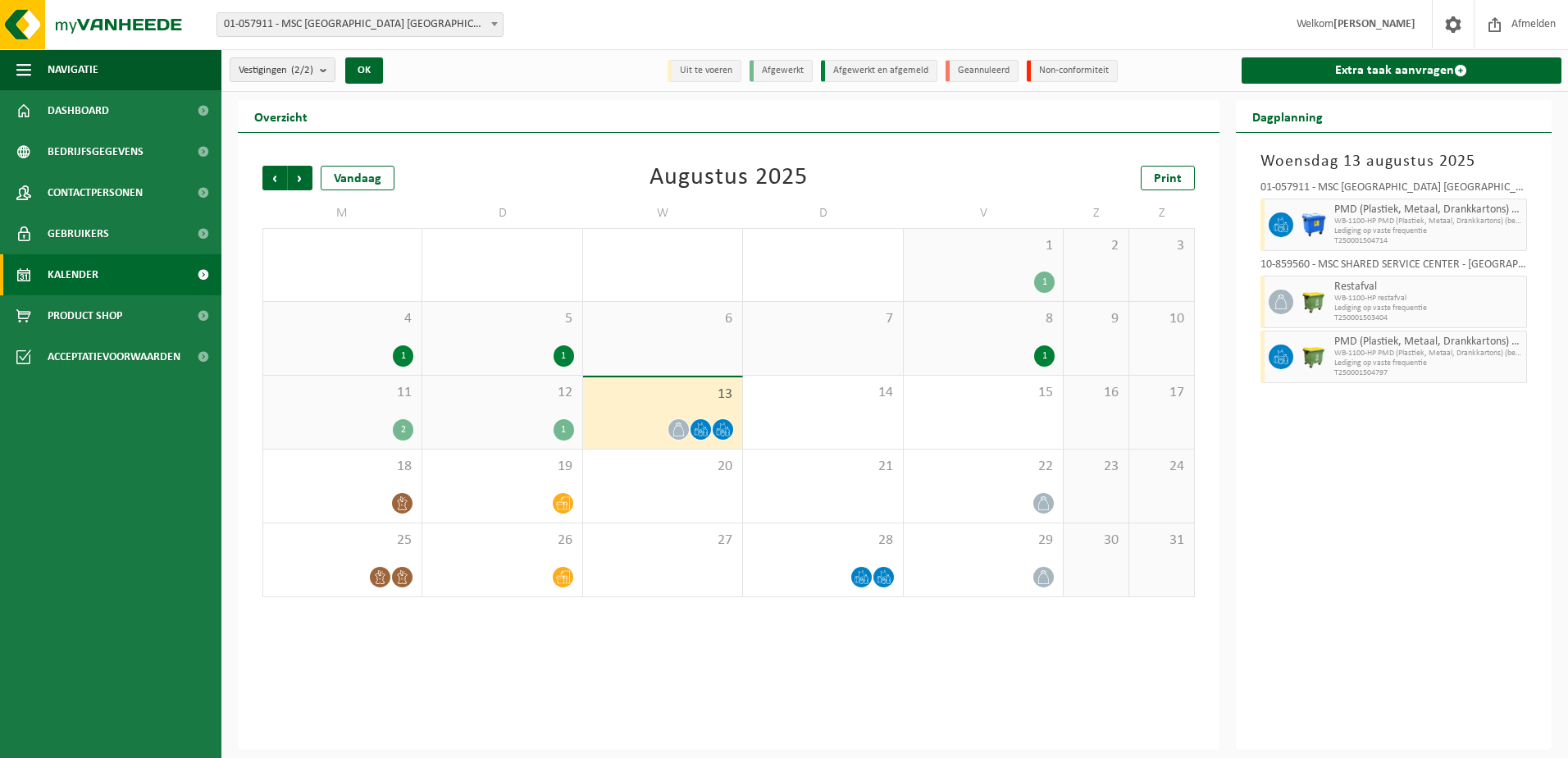
click at [495, 414] on div "12 1" at bounding box center [502, 411] width 159 height 73
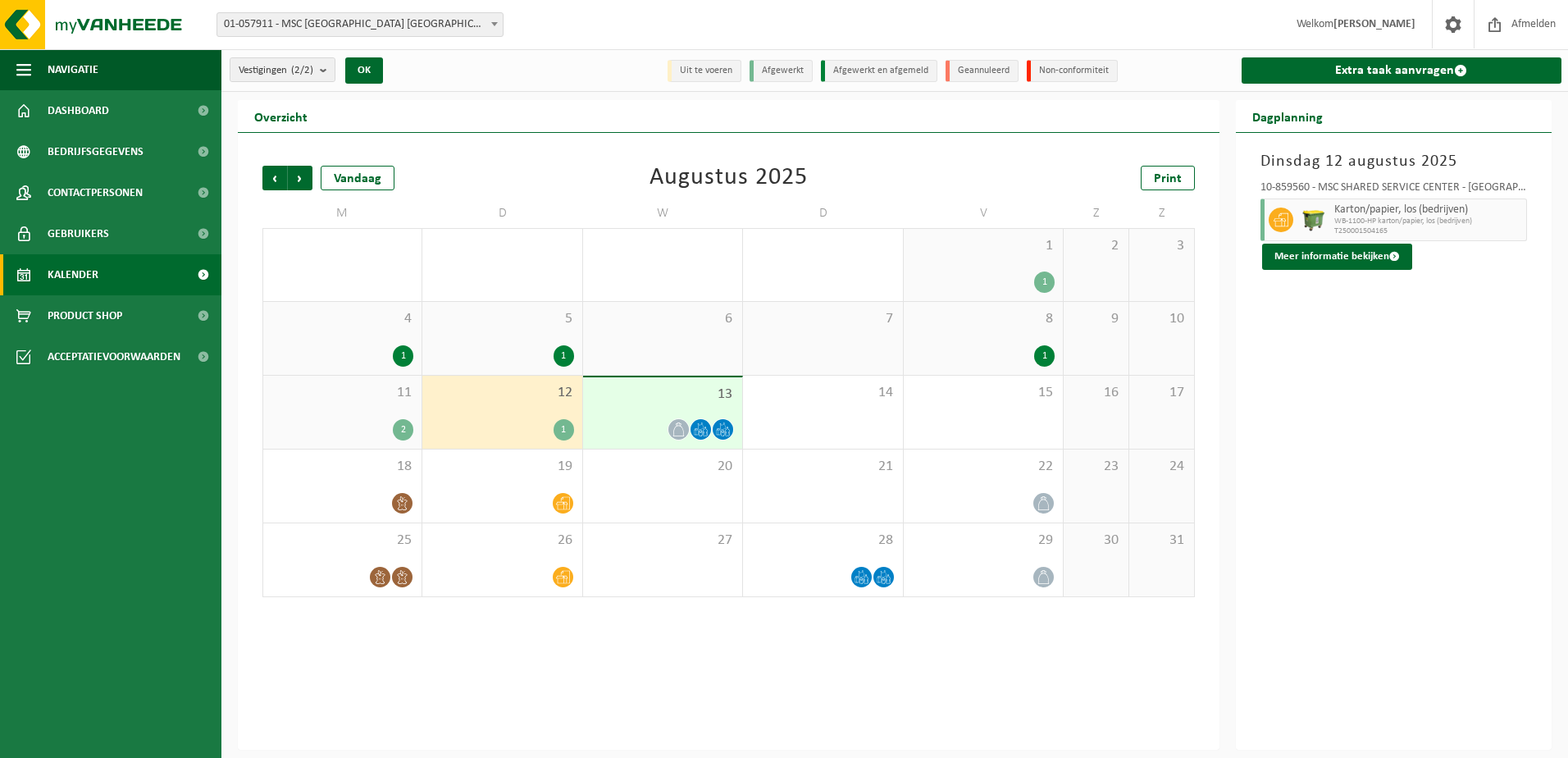
click at [723, 672] on div "Vorige Volgende Vandaag Augustus 2025 Print M D W D V Z Z 28 2 29 1 30 31 2 1 1…" at bounding box center [729, 441] width 982 height 617
click at [353, 419] on div "2" at bounding box center [343, 429] width 142 height 21
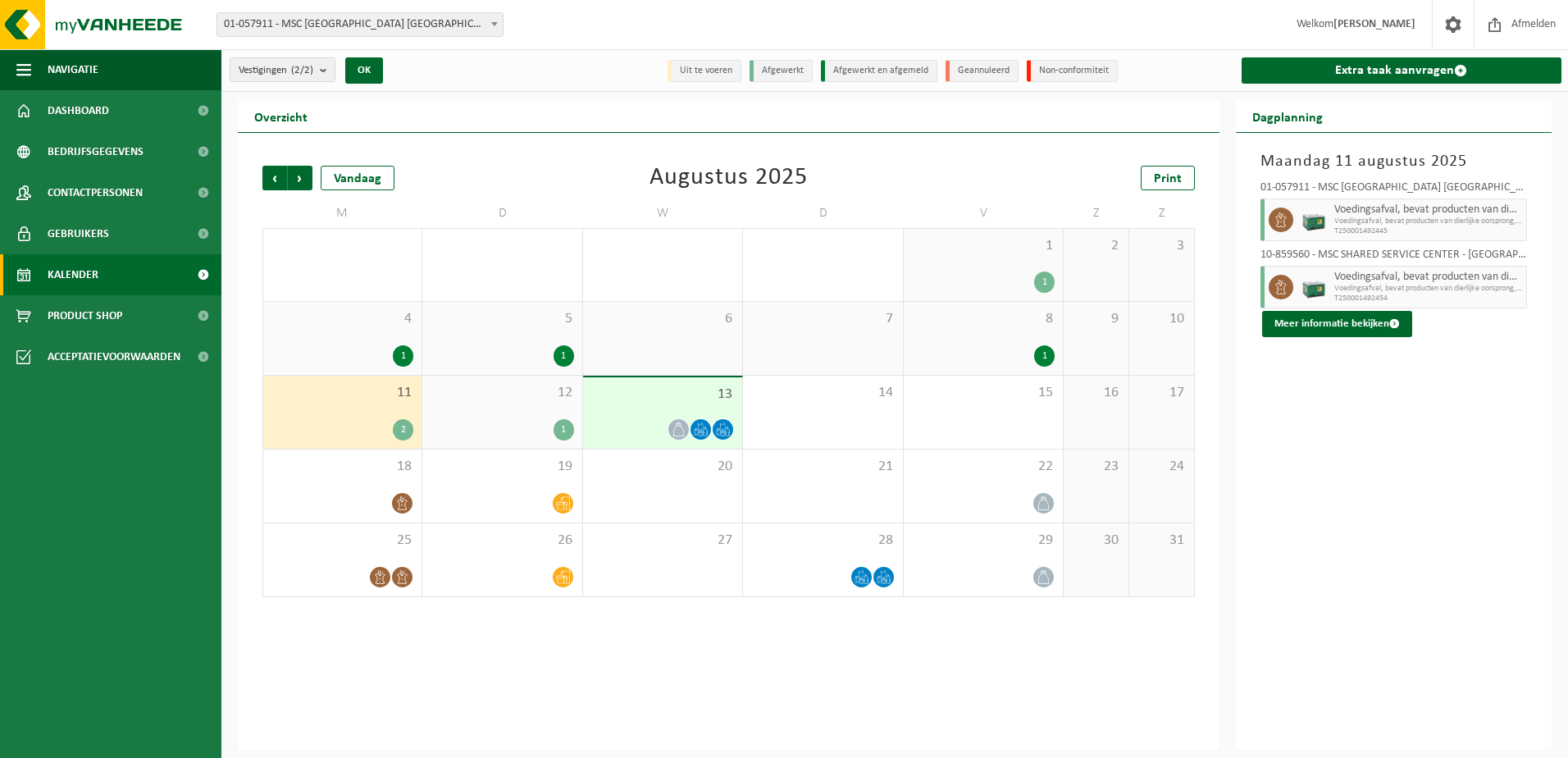
click at [491, 419] on div "1" at bounding box center [502, 429] width 143 height 21
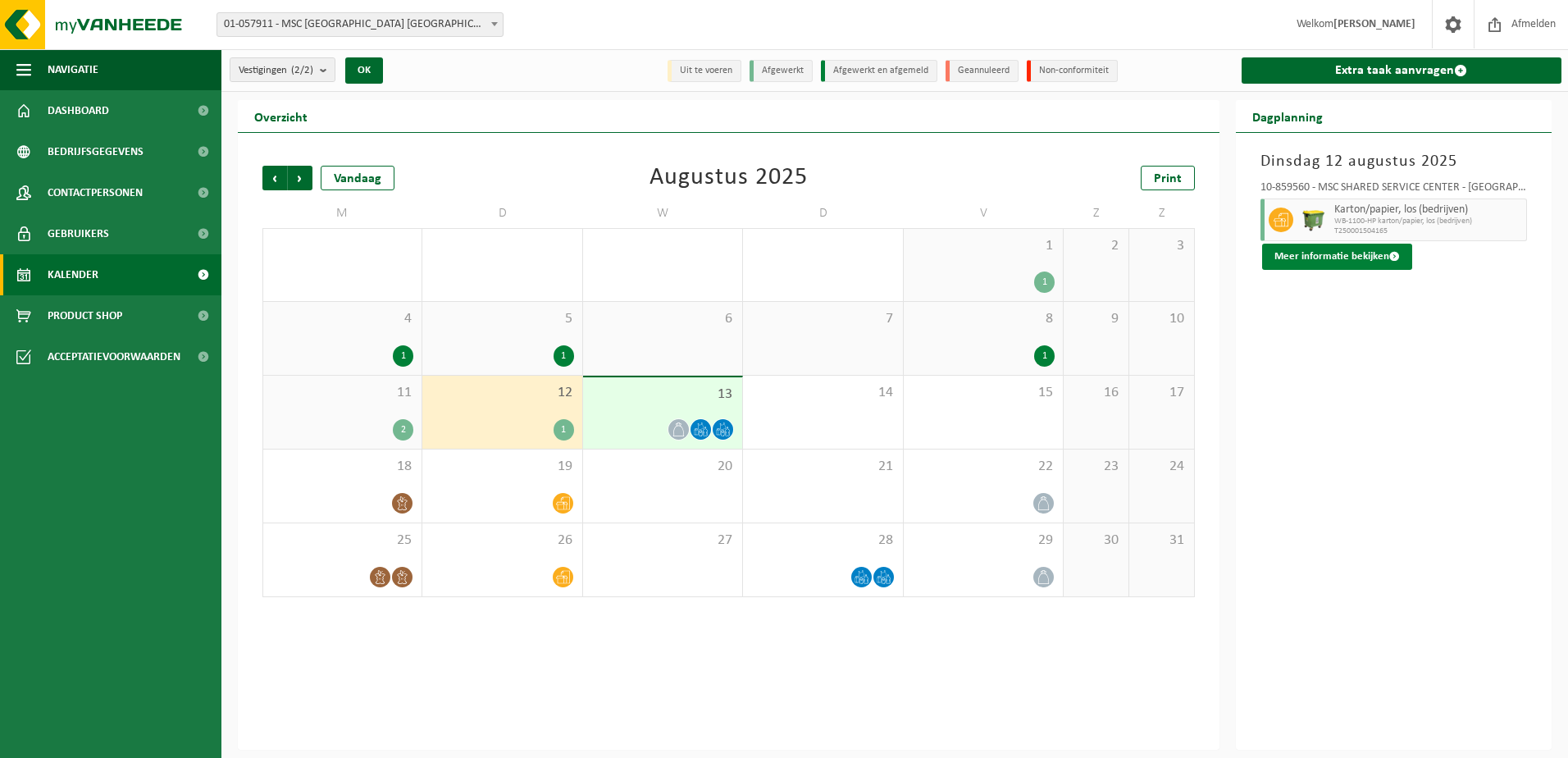
click at [1315, 244] on button "Meer informatie bekijken" at bounding box center [1337, 256] width 150 height 27
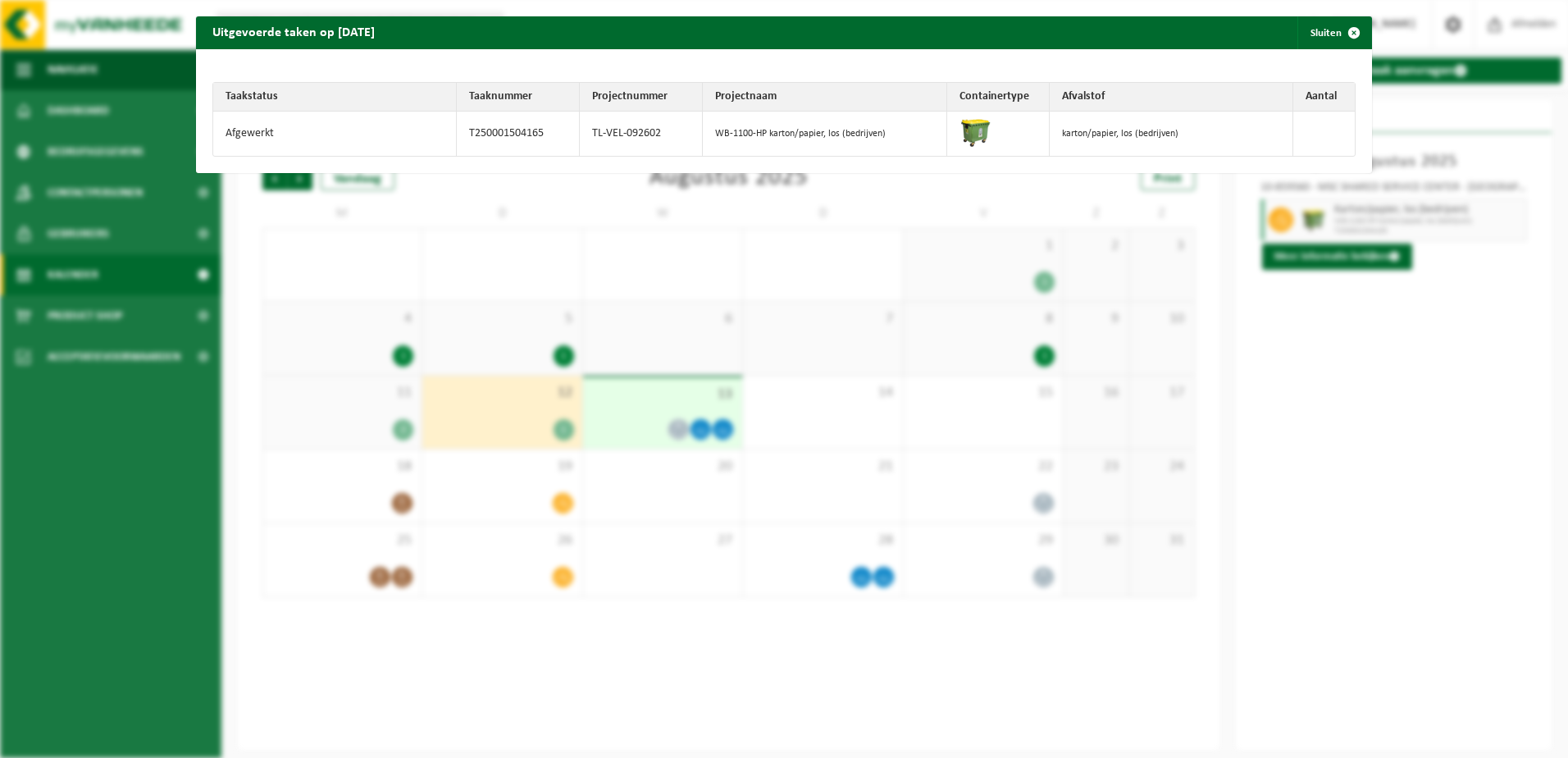
click at [527, 353] on div "Uitgevoerde taken op 2025-08-12 Sluiten Taakstatus Taaknummer Projectnummer Pro…" at bounding box center [784, 379] width 1568 height 758
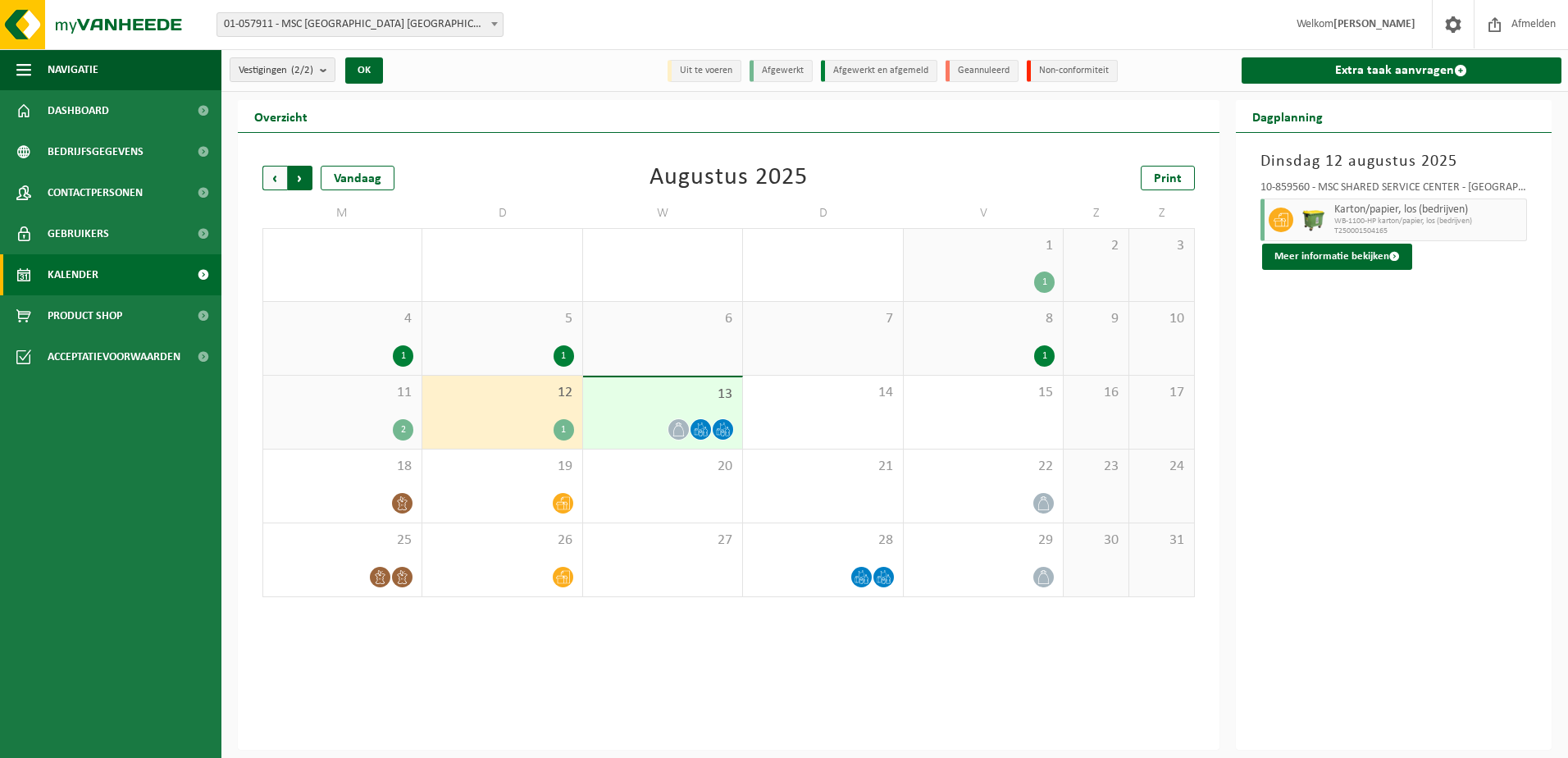
click at [272, 176] on span "Vorige" at bounding box center [274, 177] width 25 height 25
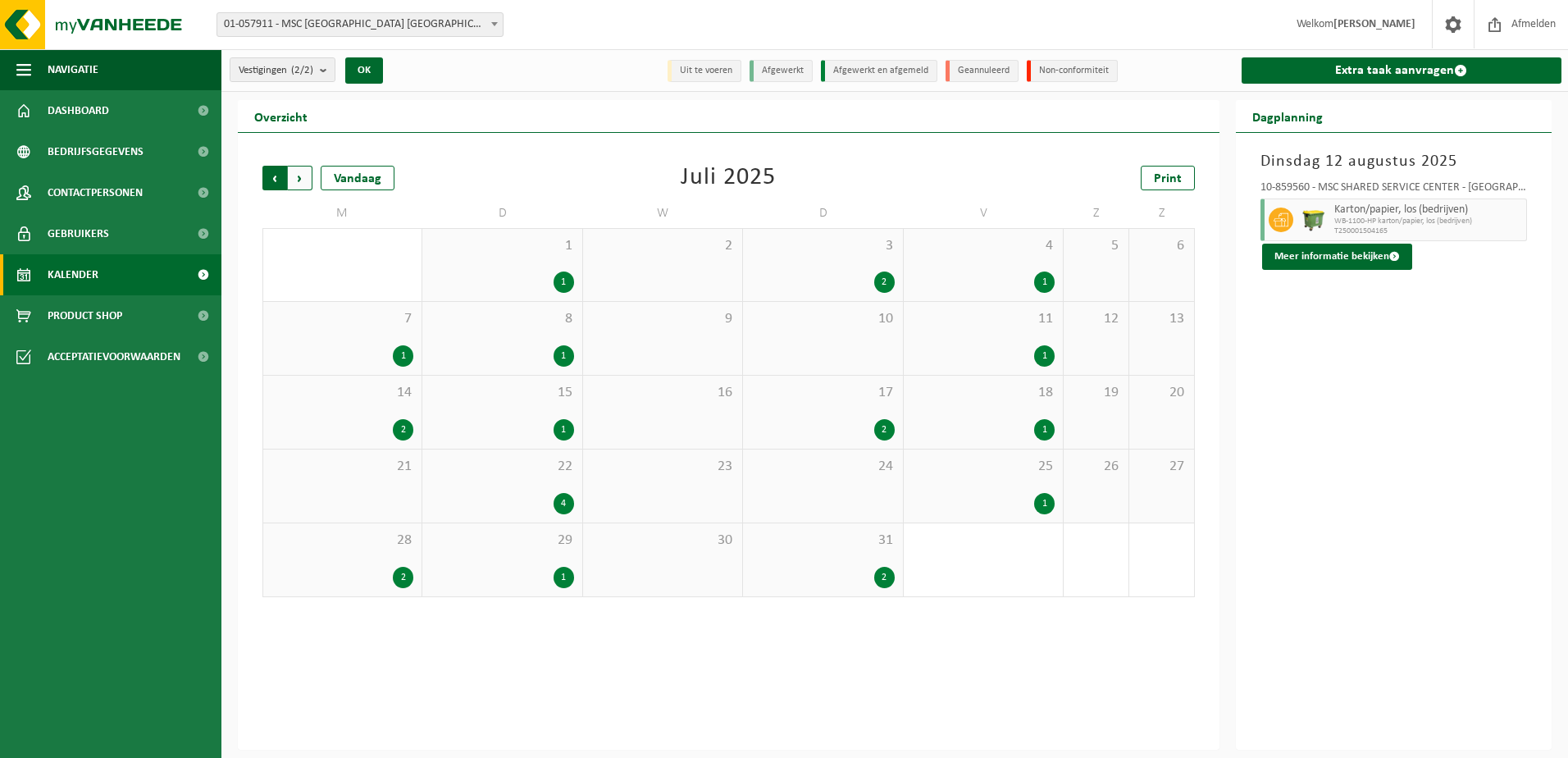
click at [293, 182] on span "Volgende" at bounding box center [300, 177] width 25 height 25
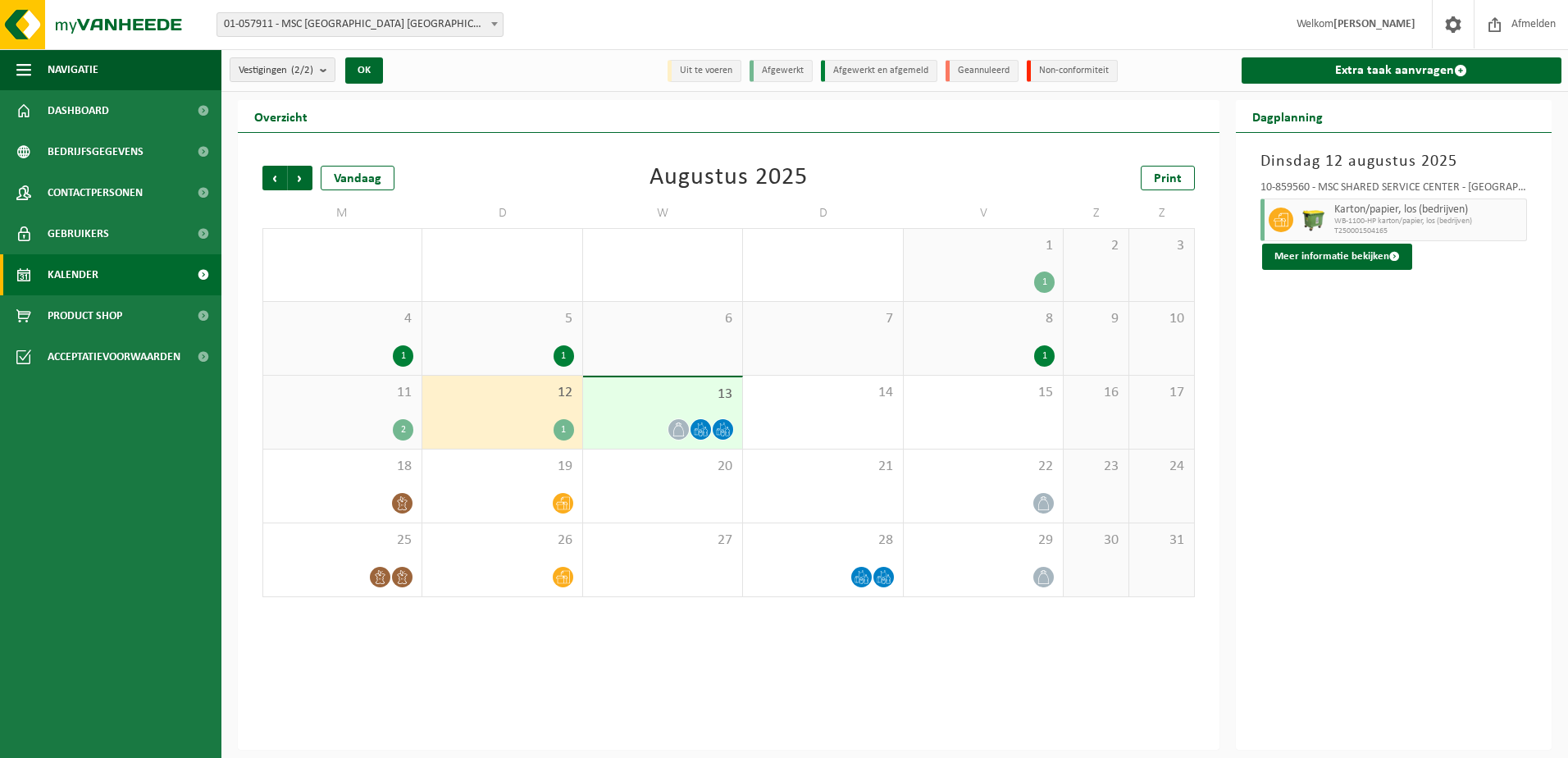
click at [508, 399] on span "12" at bounding box center [502, 392] width 143 height 18
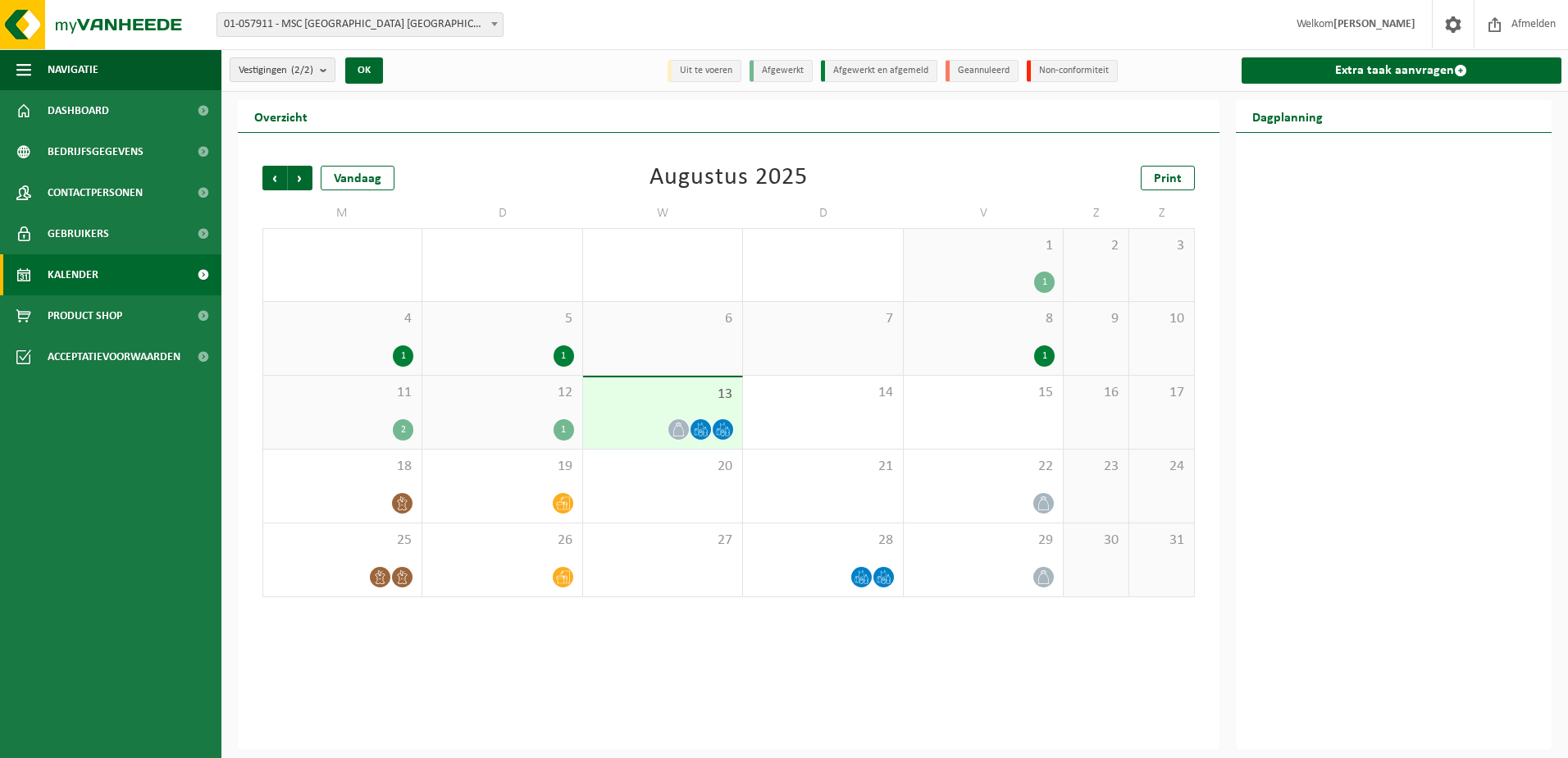
click at [682, 68] on li "Uit te voeren" at bounding box center [704, 71] width 74 height 22
click at [860, 63] on li "Afgewerkt en afgemeld" at bounding box center [879, 71] width 117 height 22
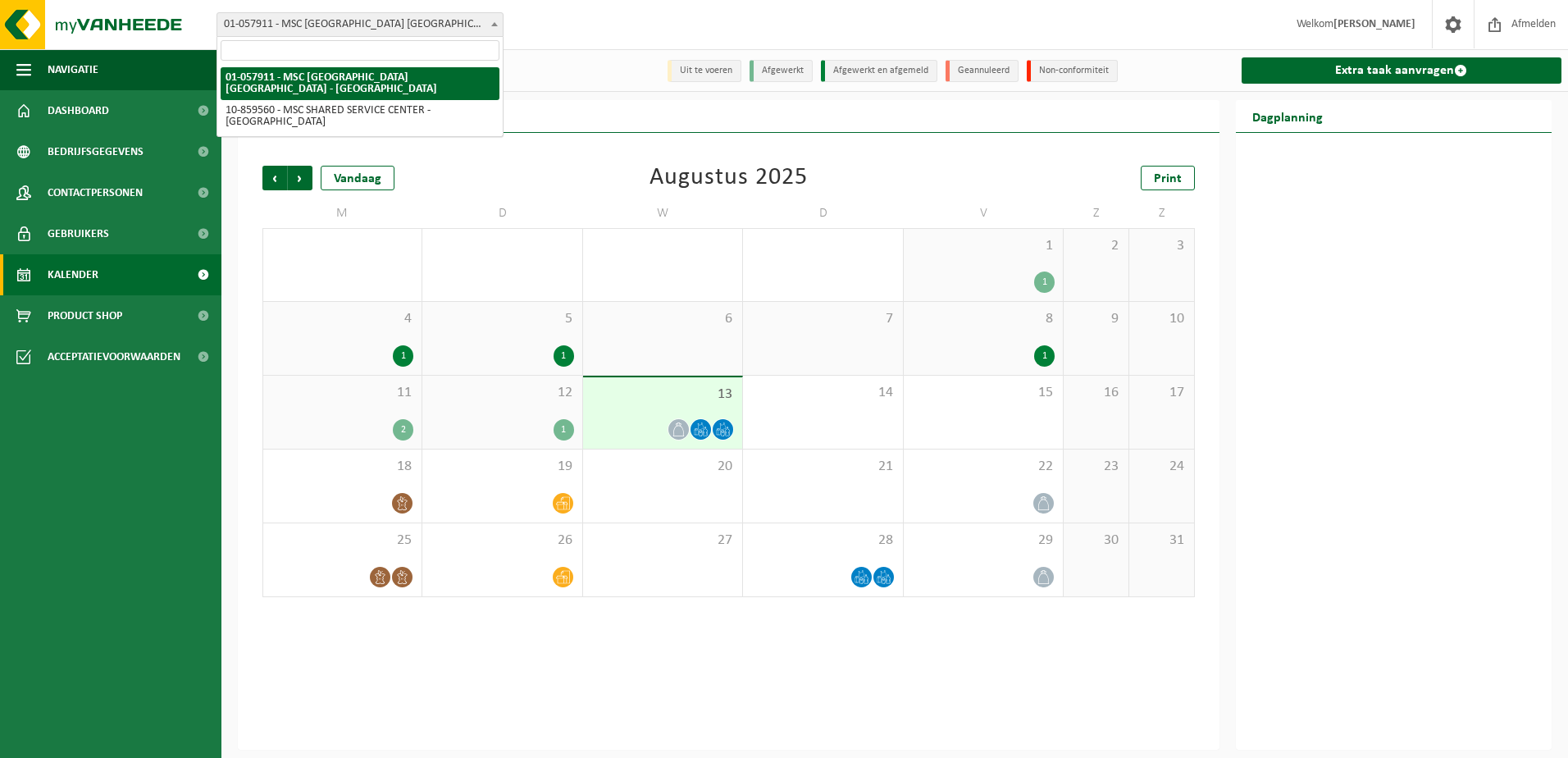
drag, startPoint x: 440, startPoint y: 29, endPoint x: 218, endPoint y: 19, distance: 222.2
click at [218, 19] on span "01-057911 - MSC [GEOGRAPHIC_DATA] [GEOGRAPHIC_DATA] - [GEOGRAPHIC_DATA]" at bounding box center [360, 24] width 285 height 23
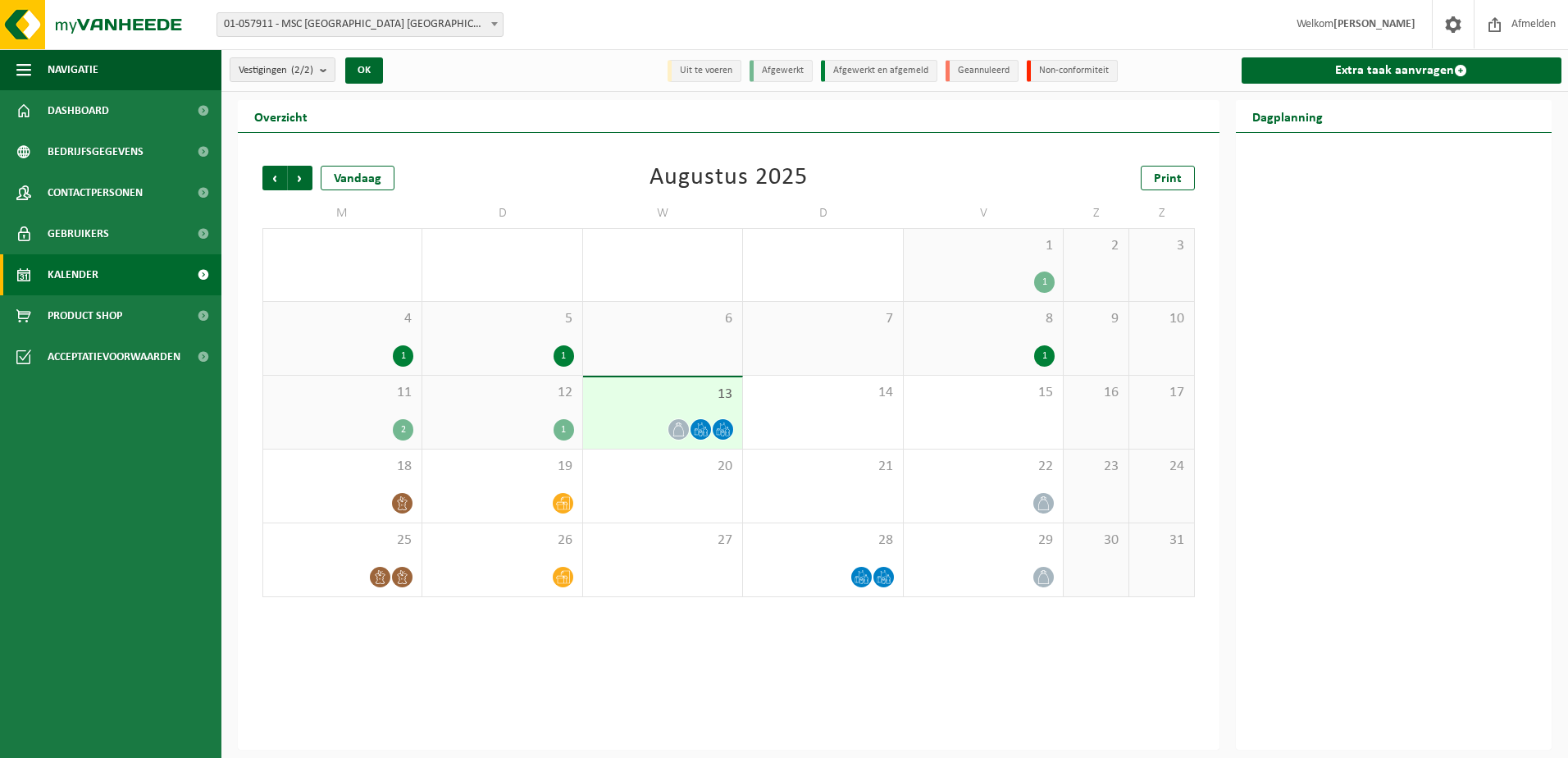
click at [532, 408] on div "12 1" at bounding box center [502, 411] width 159 height 73
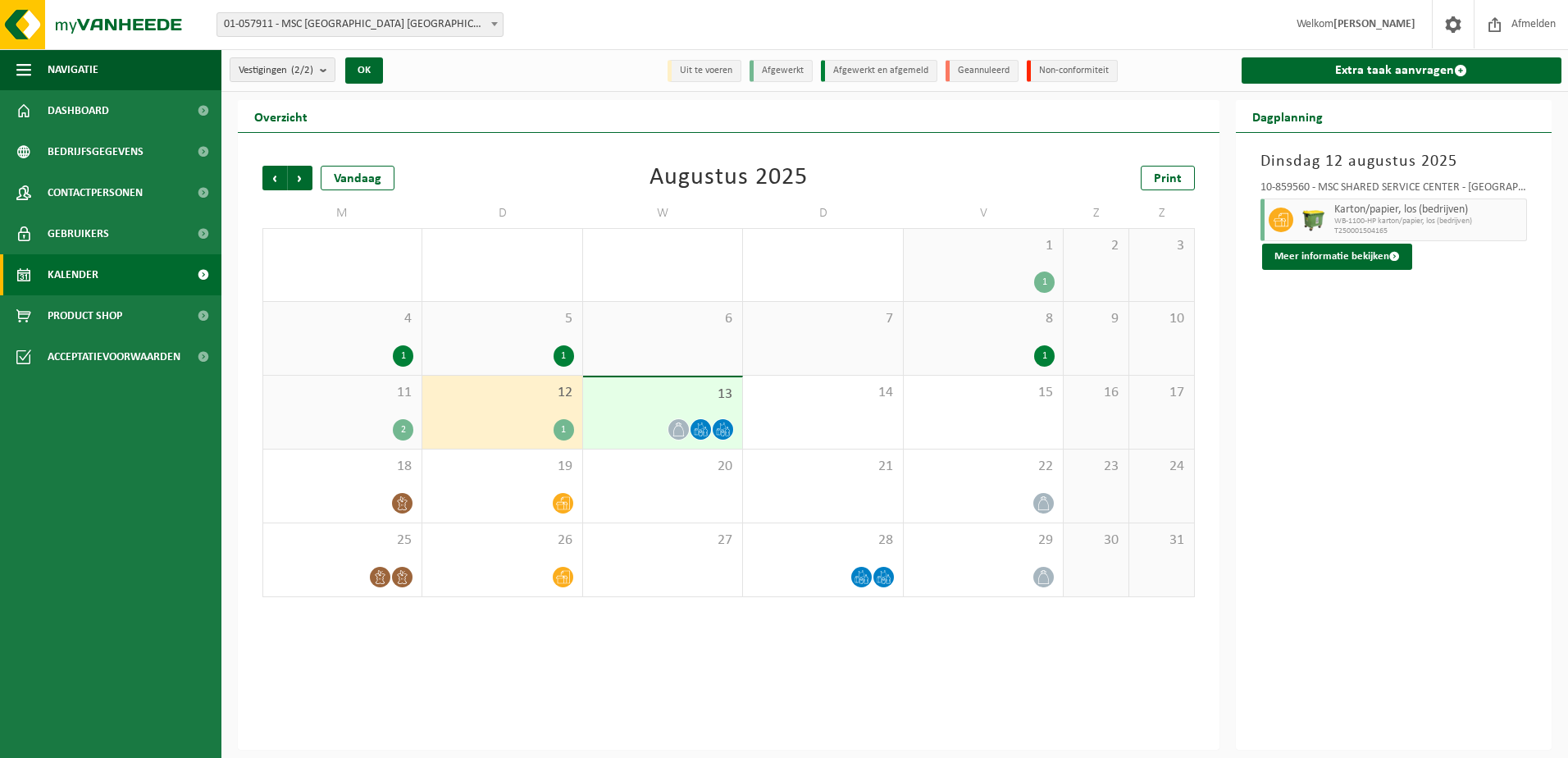
click at [515, 422] on div "1" at bounding box center [502, 429] width 143 height 21
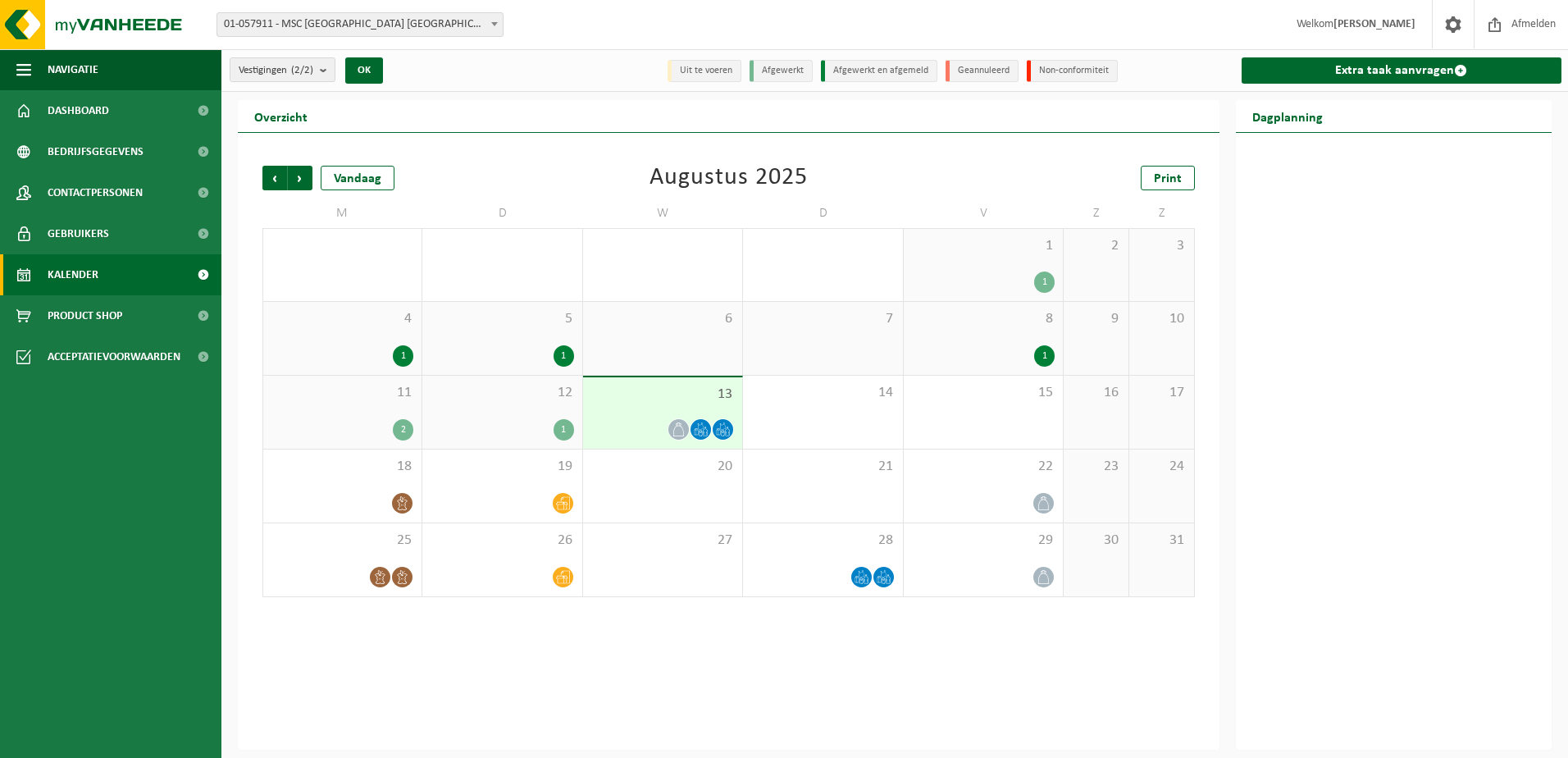
click at [565, 433] on div "1" at bounding box center [564, 429] width 21 height 21
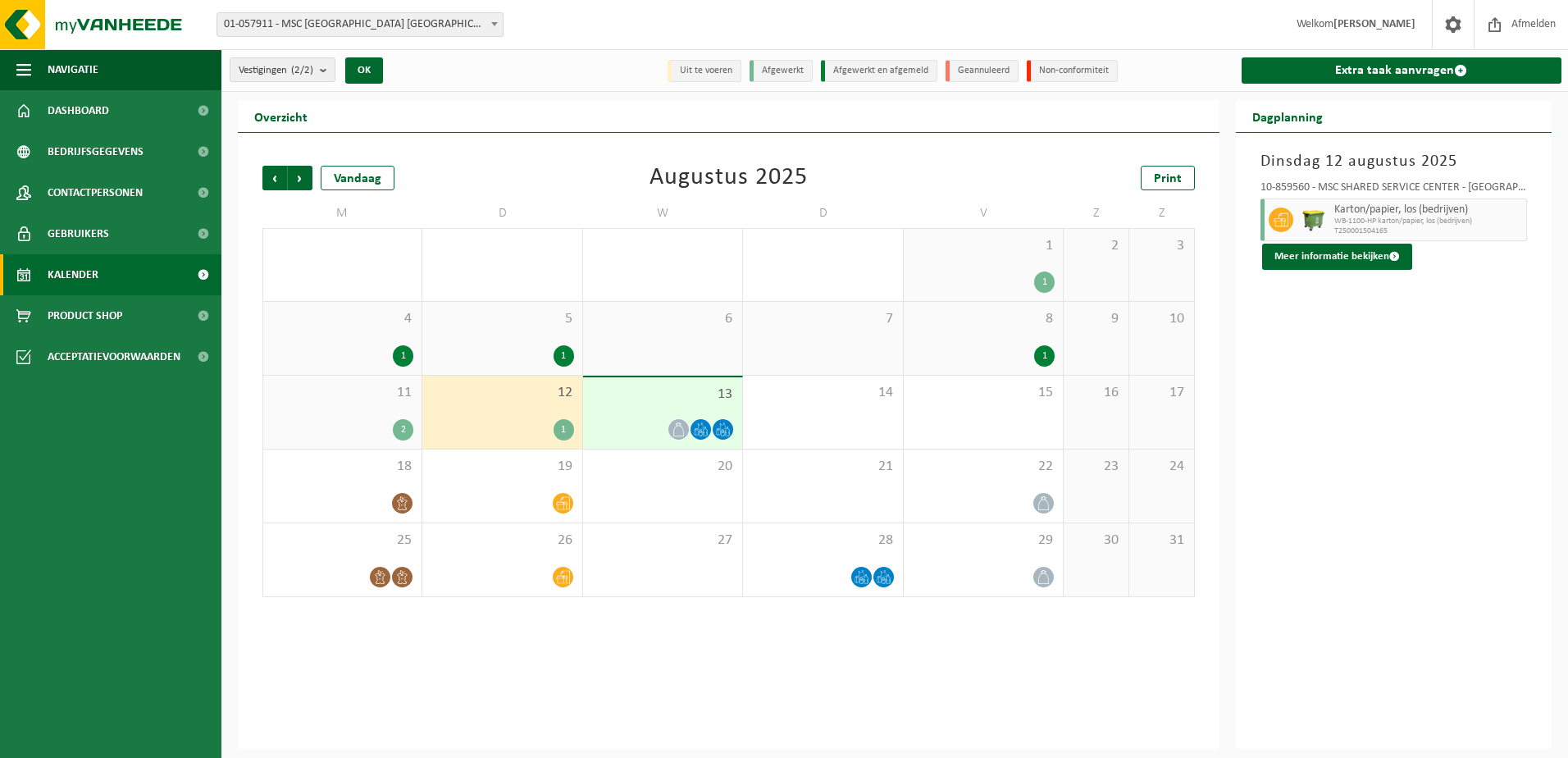
click at [563, 433] on div "1" at bounding box center [564, 429] width 21 height 21
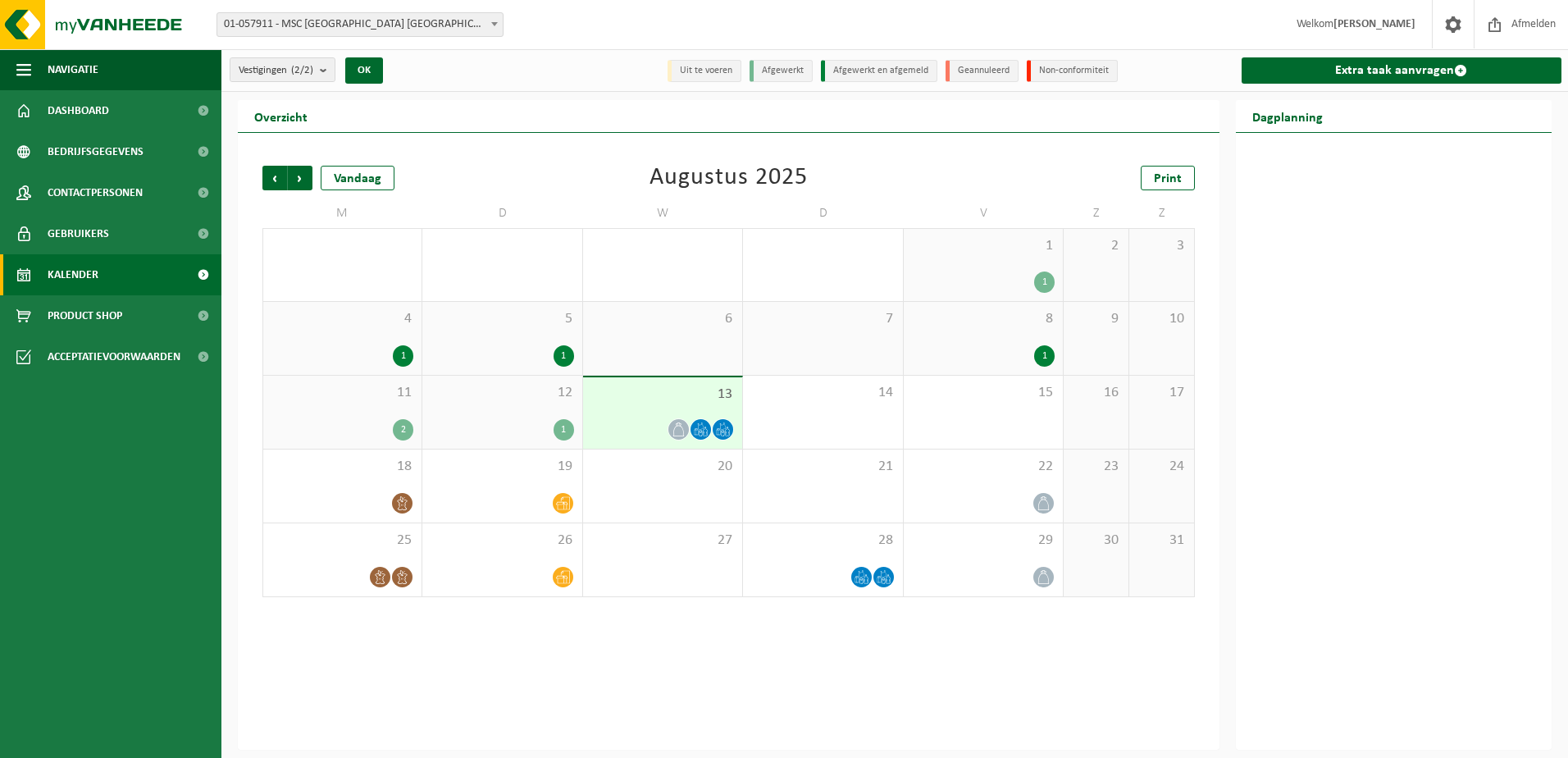
click at [563, 433] on div "1" at bounding box center [564, 429] width 21 height 21
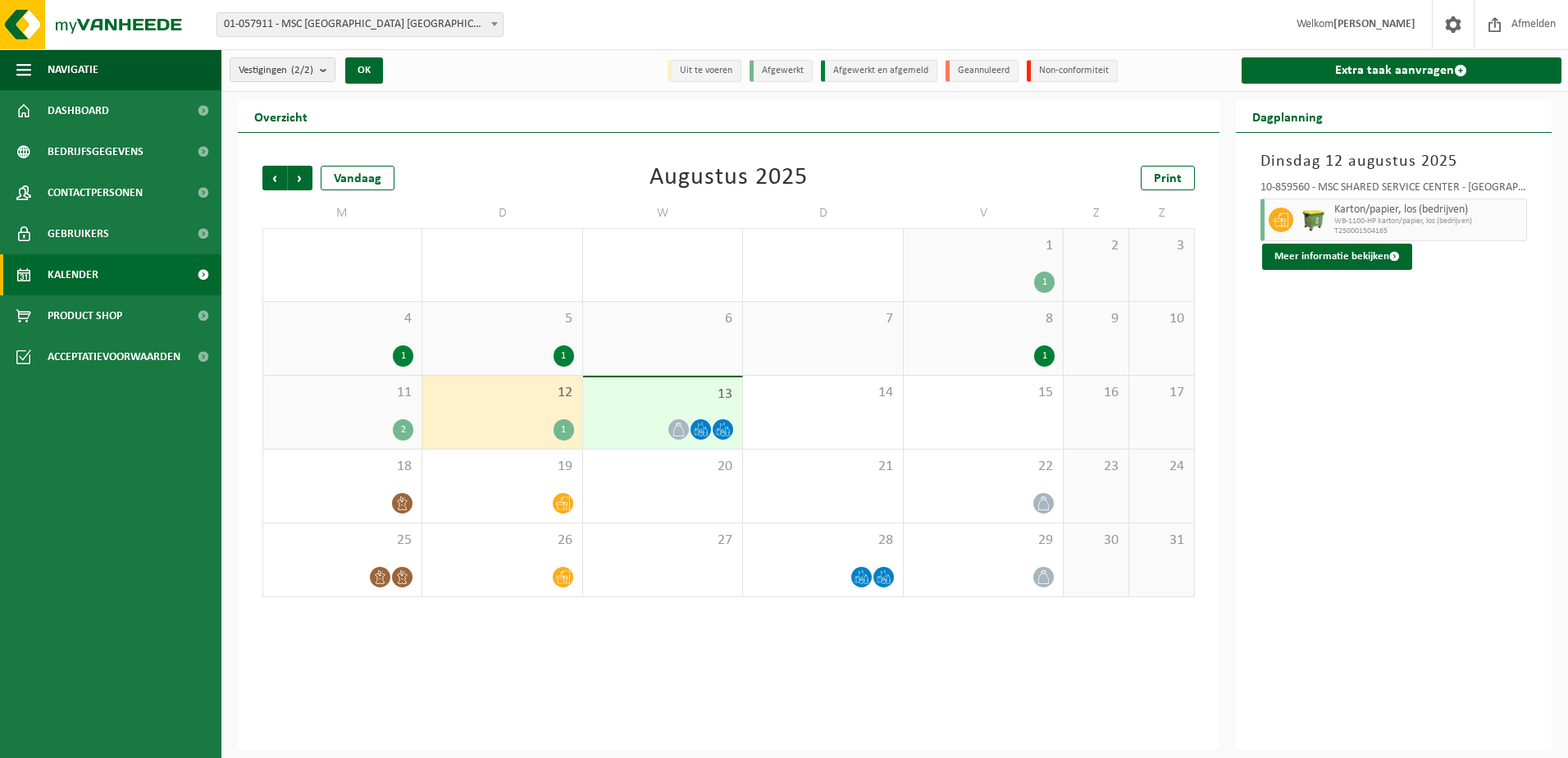
click at [482, 396] on span "12" at bounding box center [502, 392] width 143 height 18
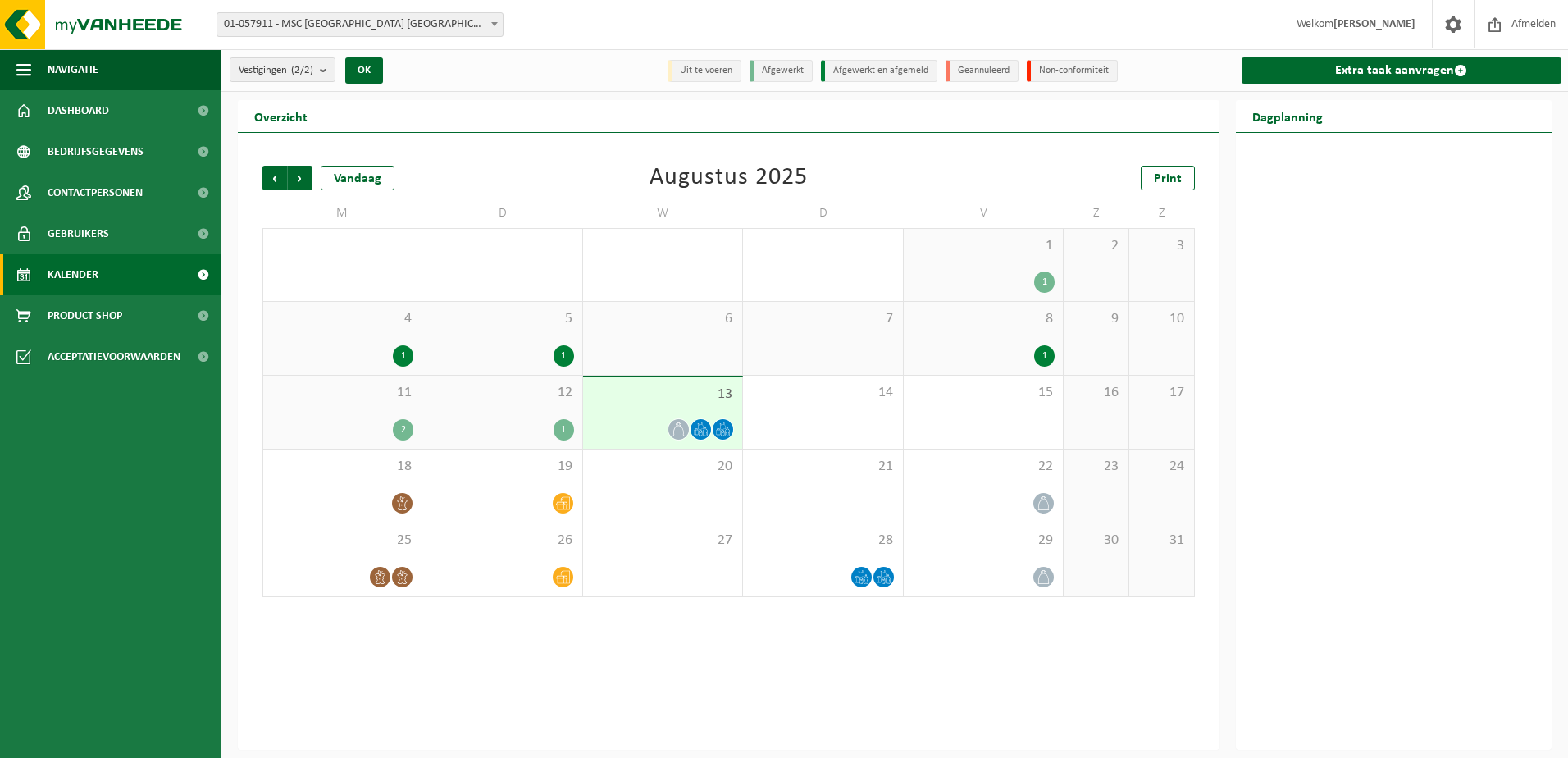
click at [562, 427] on div "1" at bounding box center [564, 429] width 21 height 21
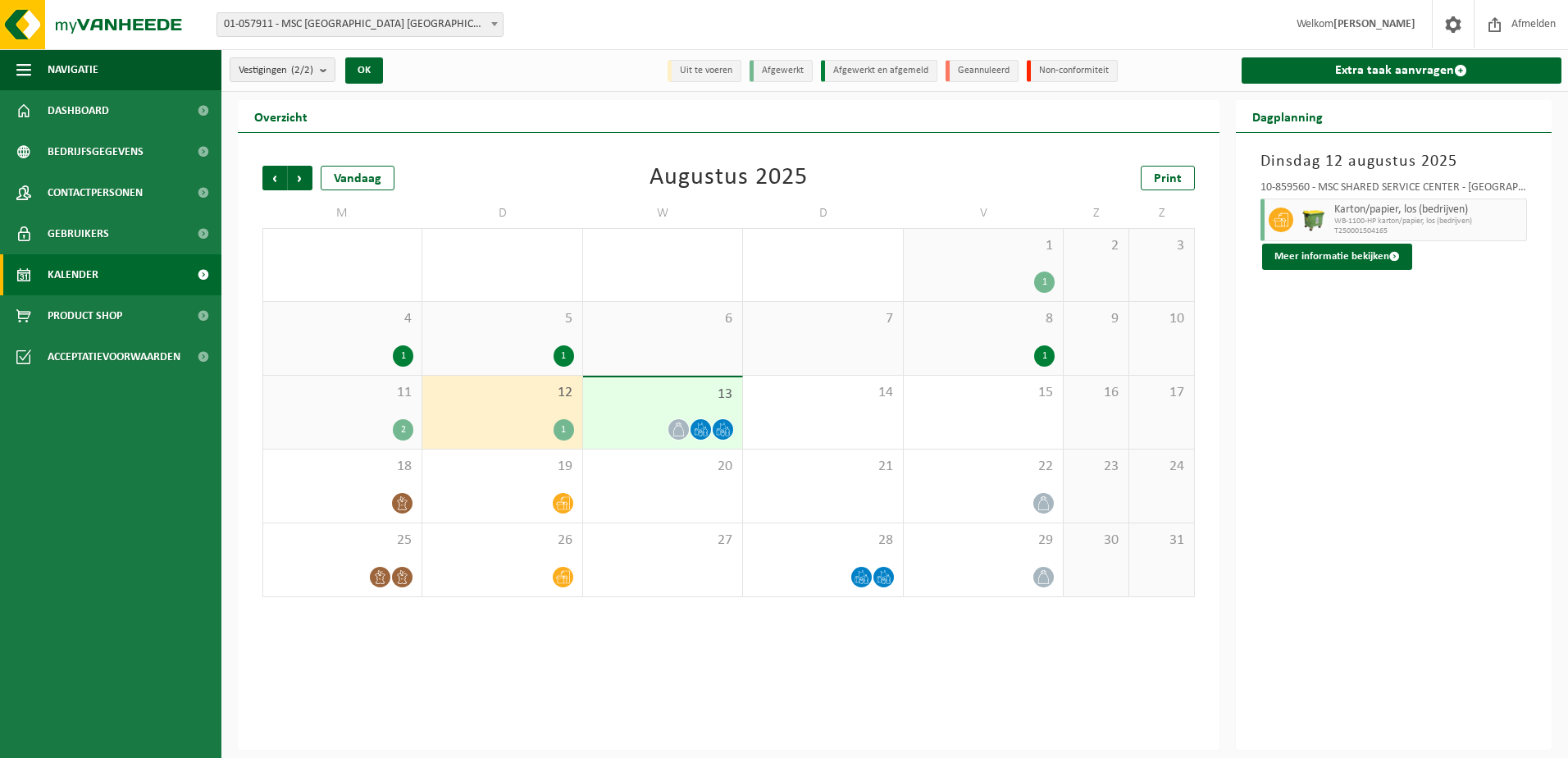
click at [409, 24] on span "01-057911 - MSC [GEOGRAPHIC_DATA] [GEOGRAPHIC_DATA] - [GEOGRAPHIC_DATA]" at bounding box center [360, 24] width 285 height 23
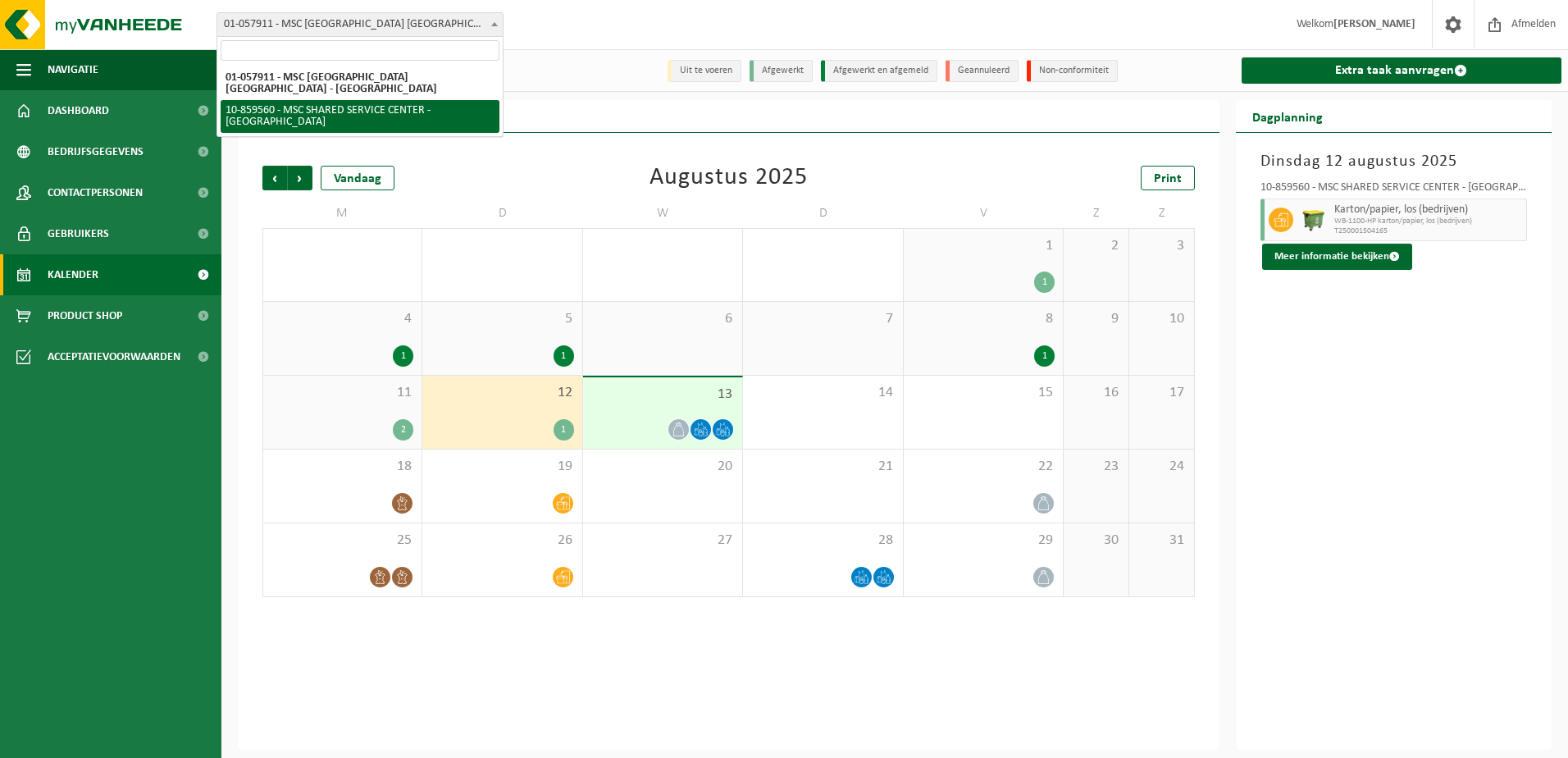
select select "99720"
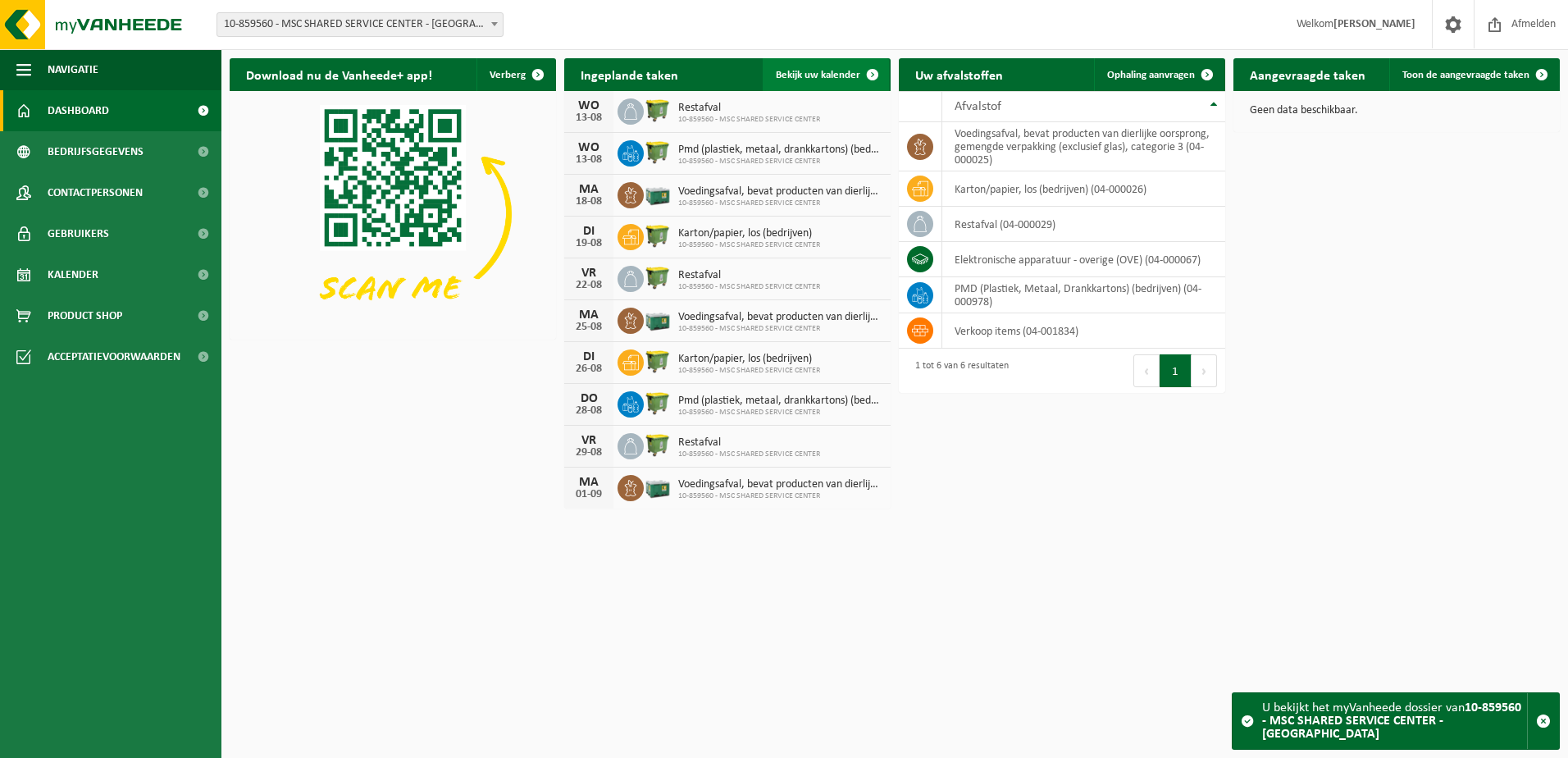
click at [837, 68] on link "Bekijk uw kalender" at bounding box center [825, 75] width 126 height 33
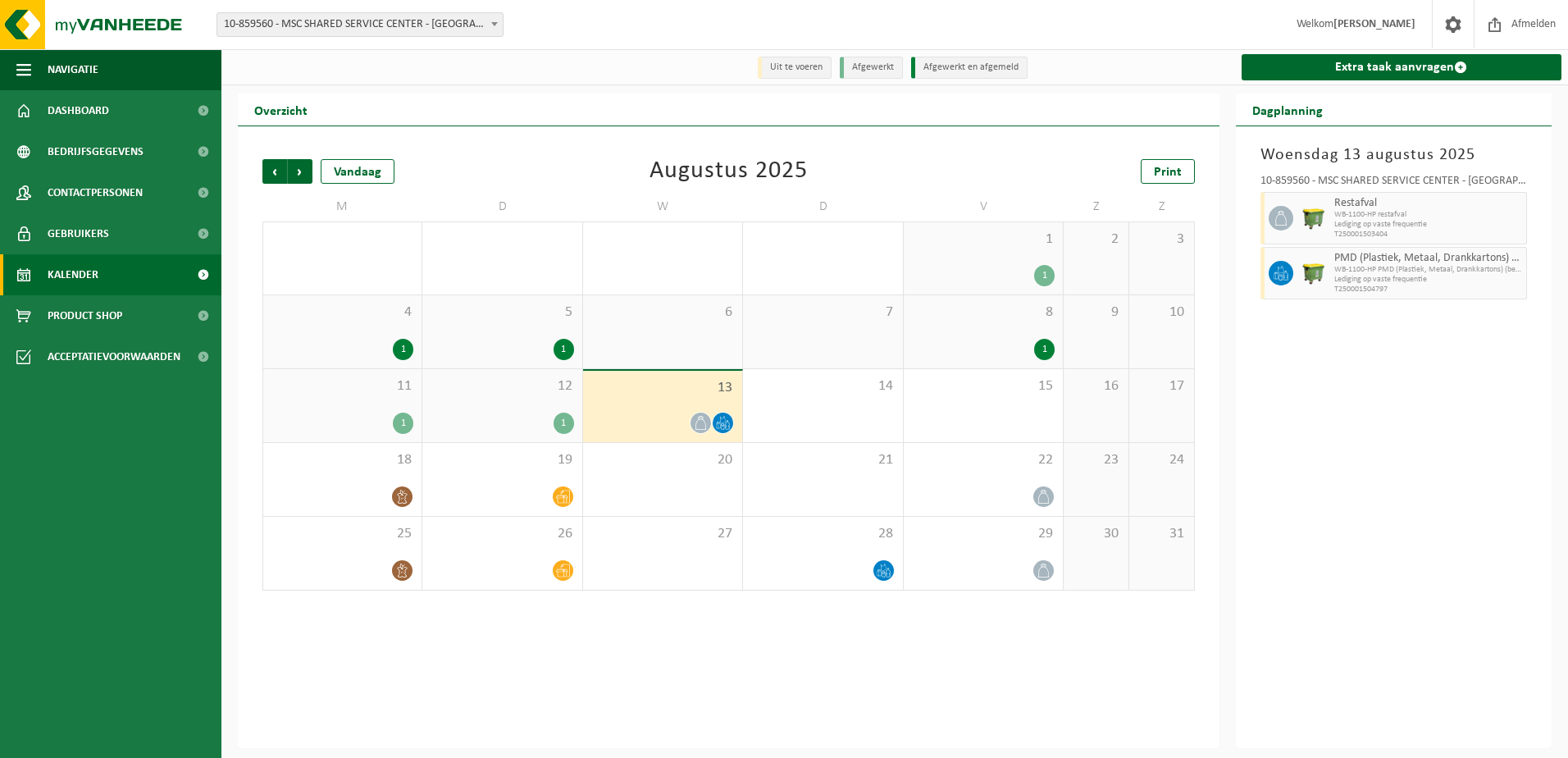
click at [375, 27] on span "10-859560 - MSC SHARED SERVICE CENTER - [GEOGRAPHIC_DATA]" at bounding box center [360, 24] width 285 height 23
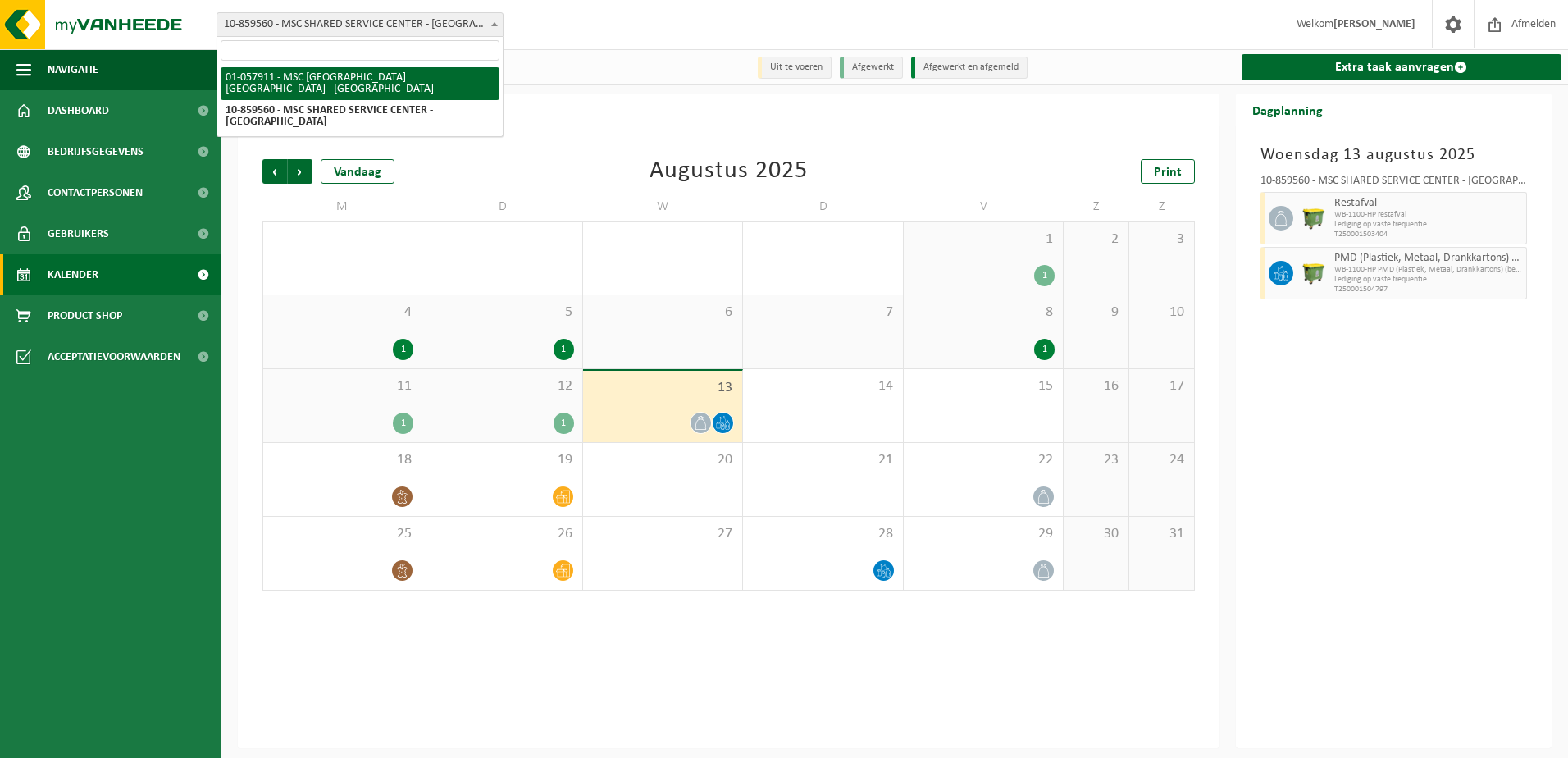
click at [558, 79] on div at bounding box center [389, 67] width 337 height 29
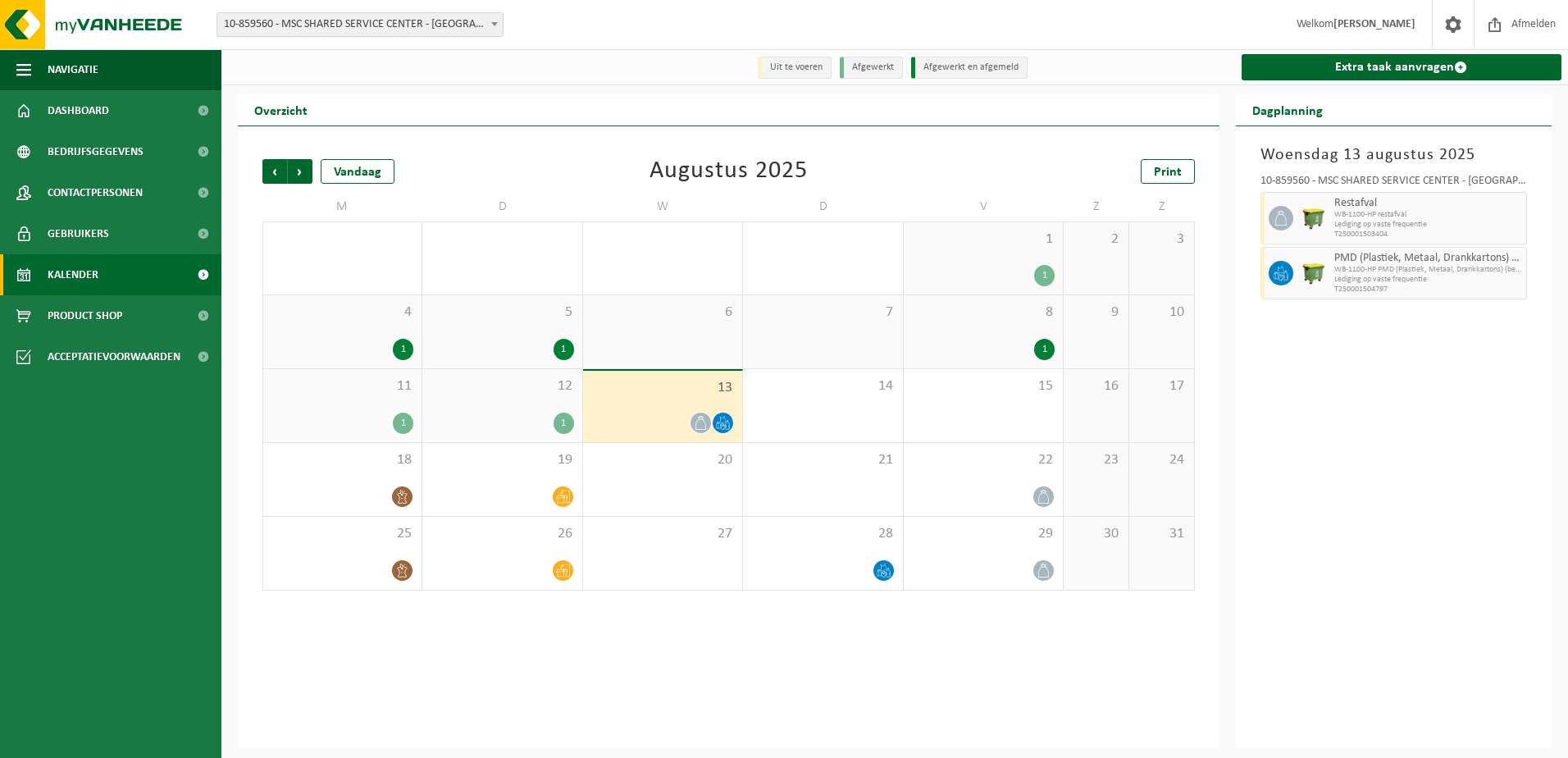
click at [362, 29] on span "10-859560 - MSC SHARED SERVICE CENTER - [GEOGRAPHIC_DATA]" at bounding box center [360, 24] width 285 height 23
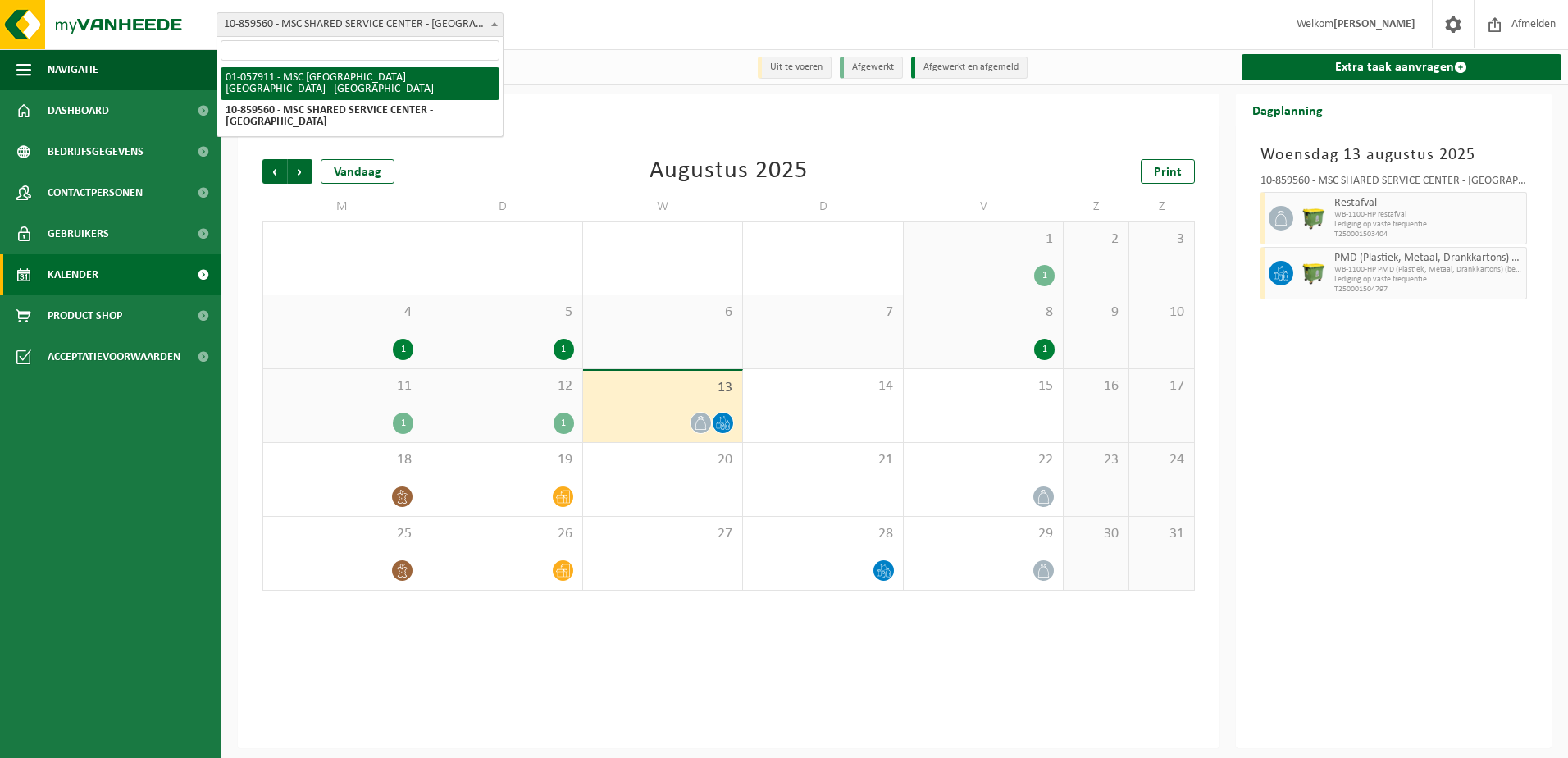
select select "353"
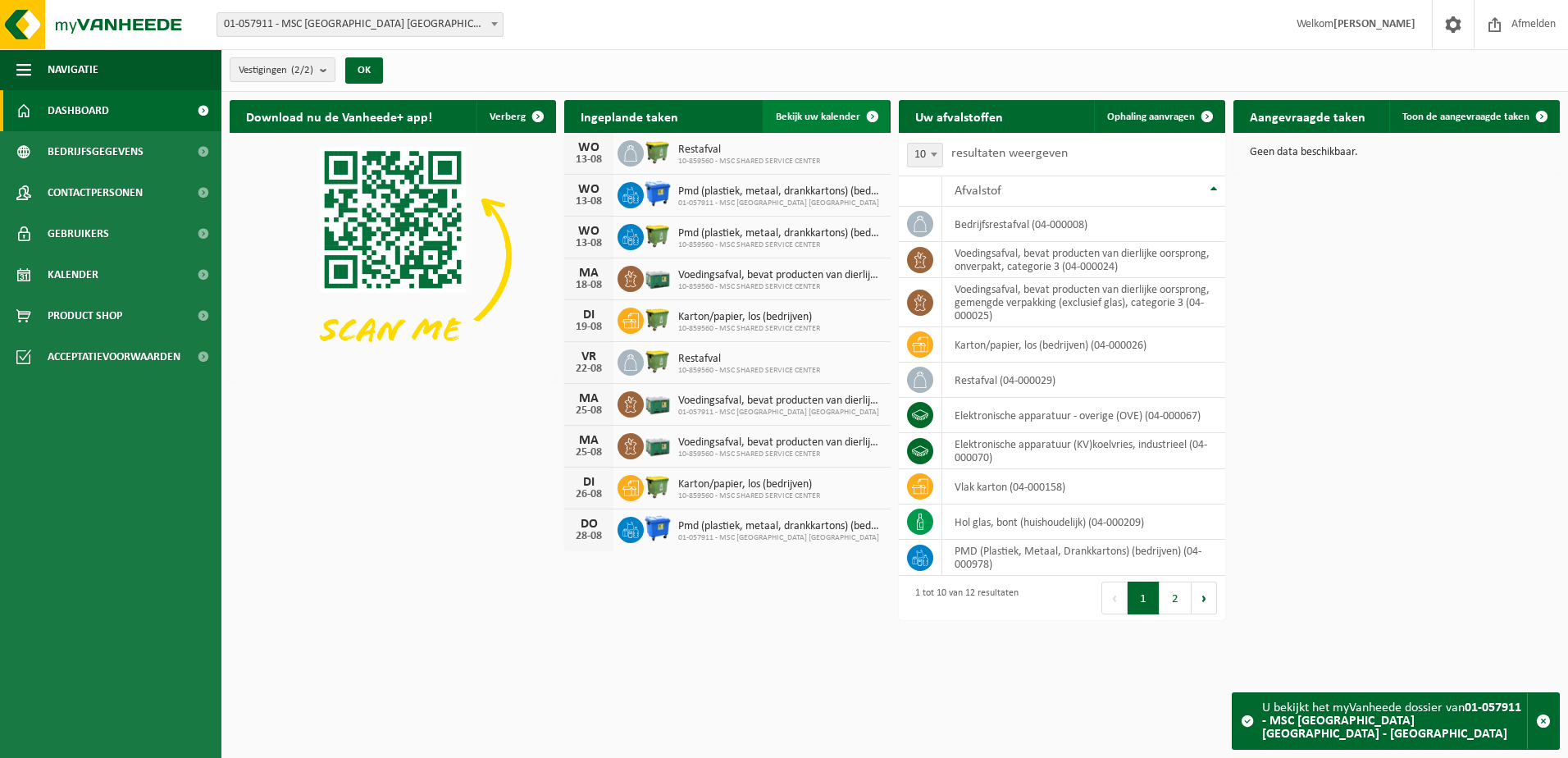
click at [836, 111] on span "Bekijk uw kalender" at bounding box center [818, 116] width 85 height 10
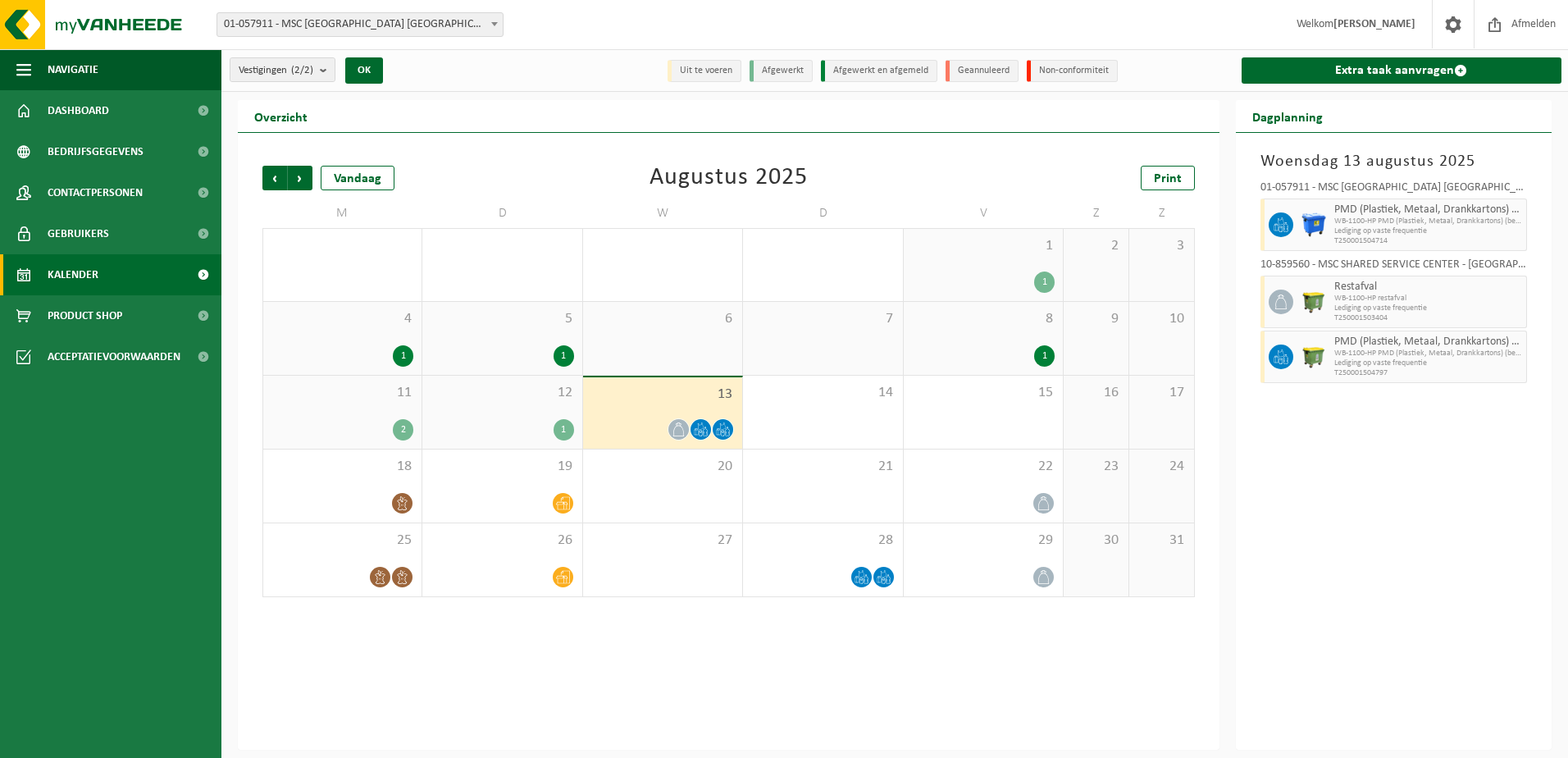
click at [534, 402] on div "12 1" at bounding box center [502, 411] width 159 height 73
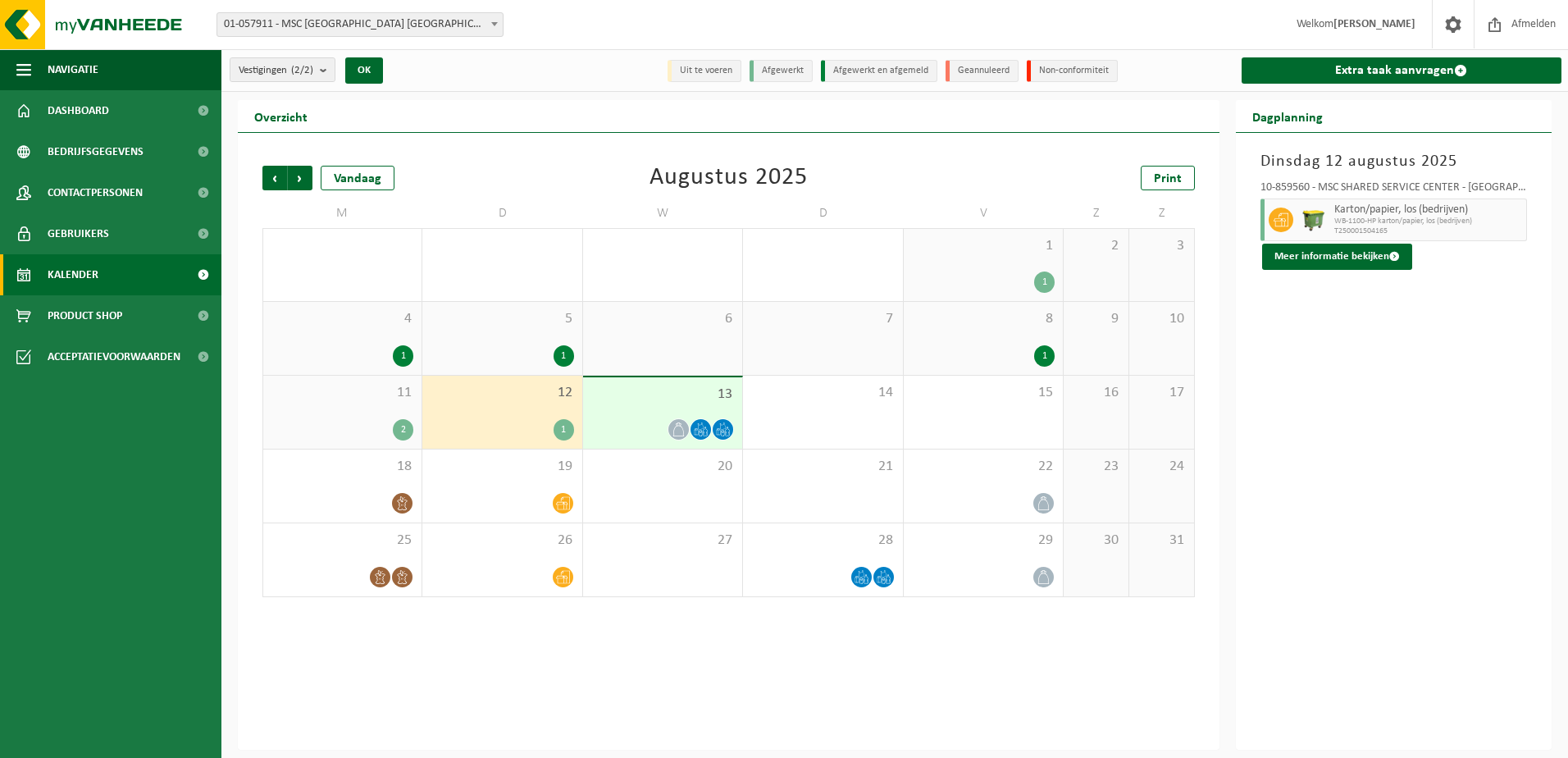
click at [1379, 430] on div "[DATE] 10-859560 - MSC SHARED SERVICE CENTER - [GEOGRAPHIC_DATA] Karton/papier,…" at bounding box center [1395, 441] width 317 height 617
click at [337, 15] on span "01-057911 - MSC [GEOGRAPHIC_DATA] [GEOGRAPHIC_DATA] - [GEOGRAPHIC_DATA]" at bounding box center [360, 24] width 285 height 23
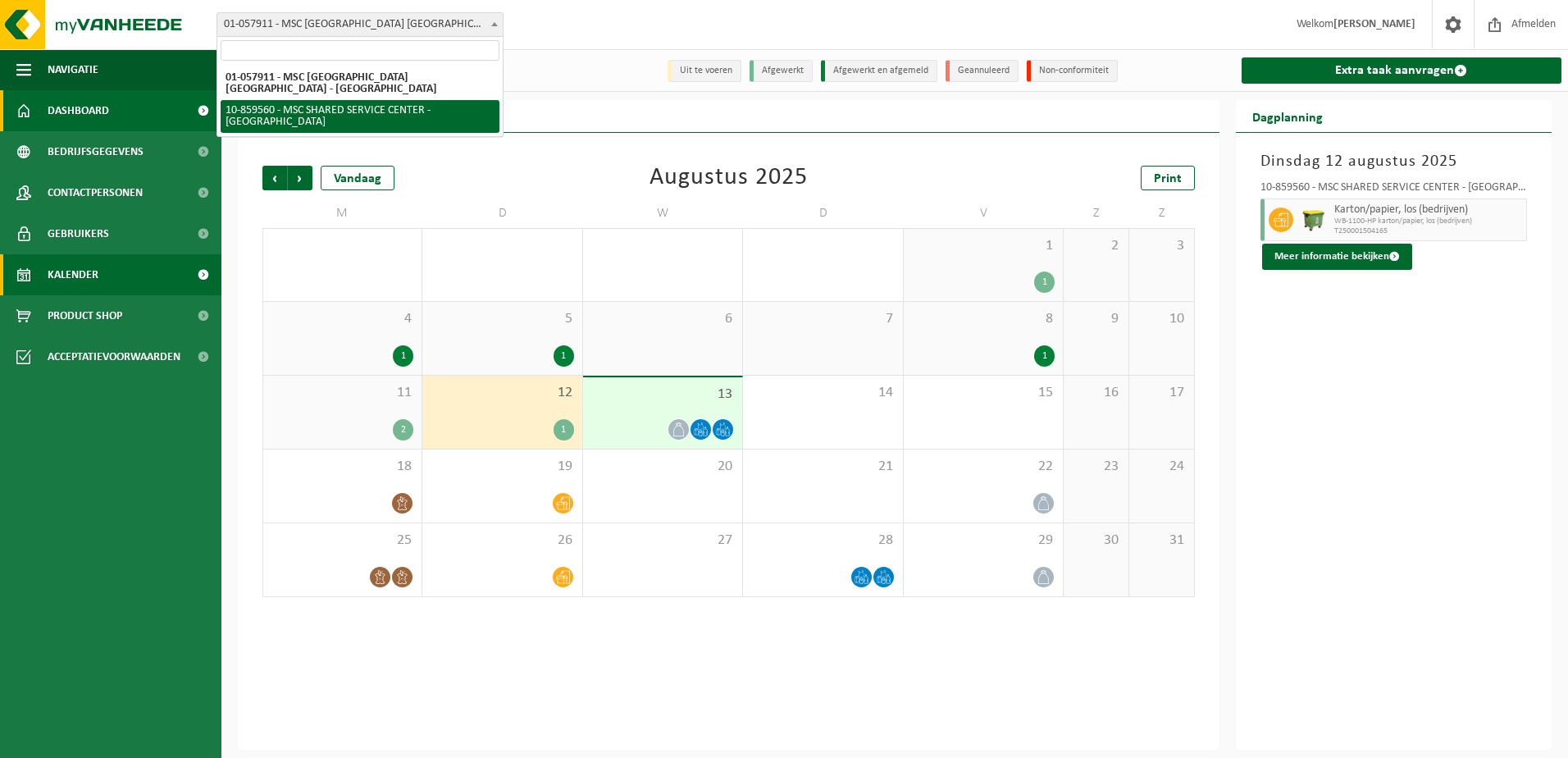
click at [96, 115] on span "Dashboard" at bounding box center [79, 110] width 62 height 41
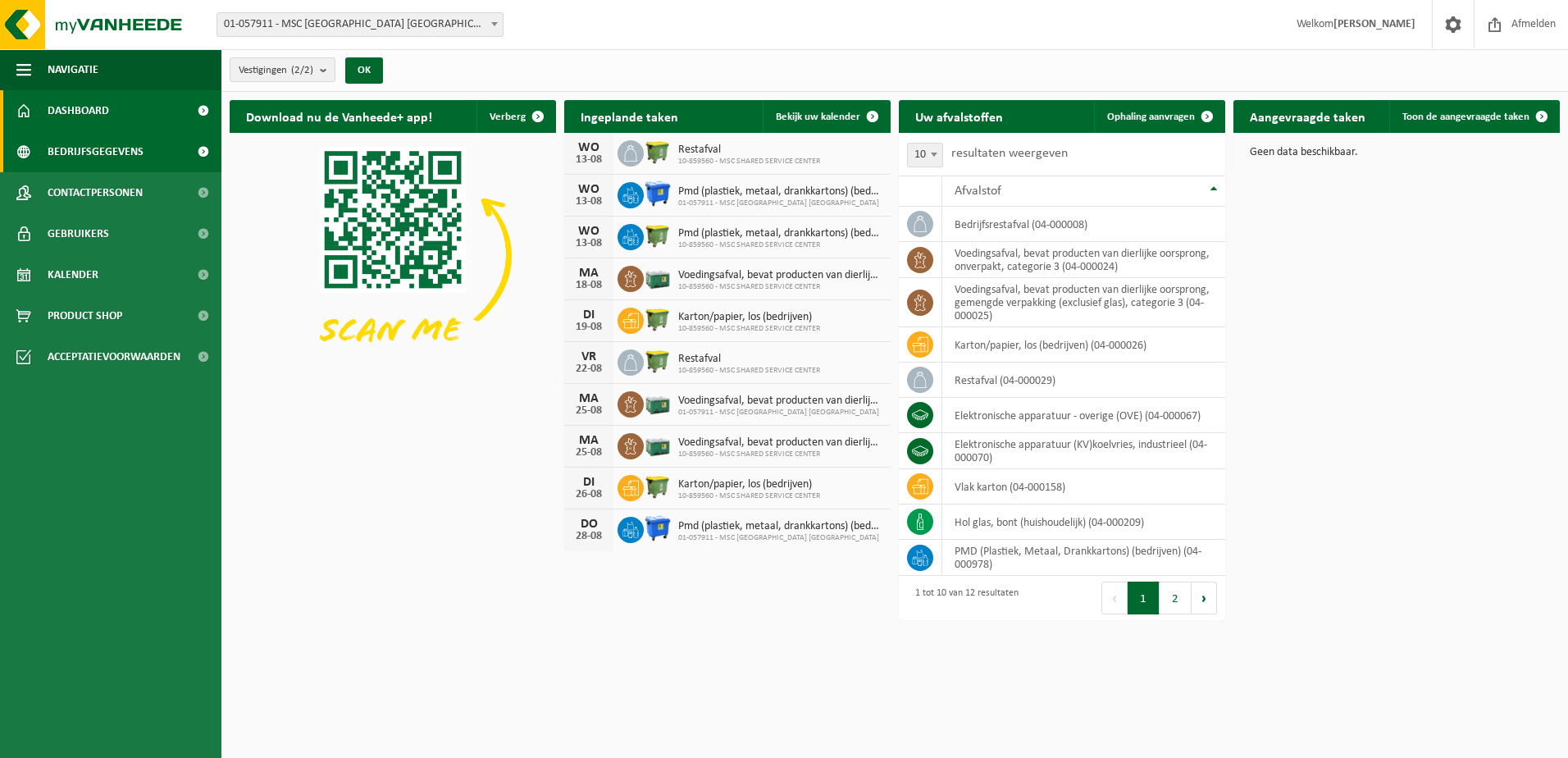
click at [101, 156] on span "Bedrijfsgegevens" at bounding box center [96, 152] width 96 height 41
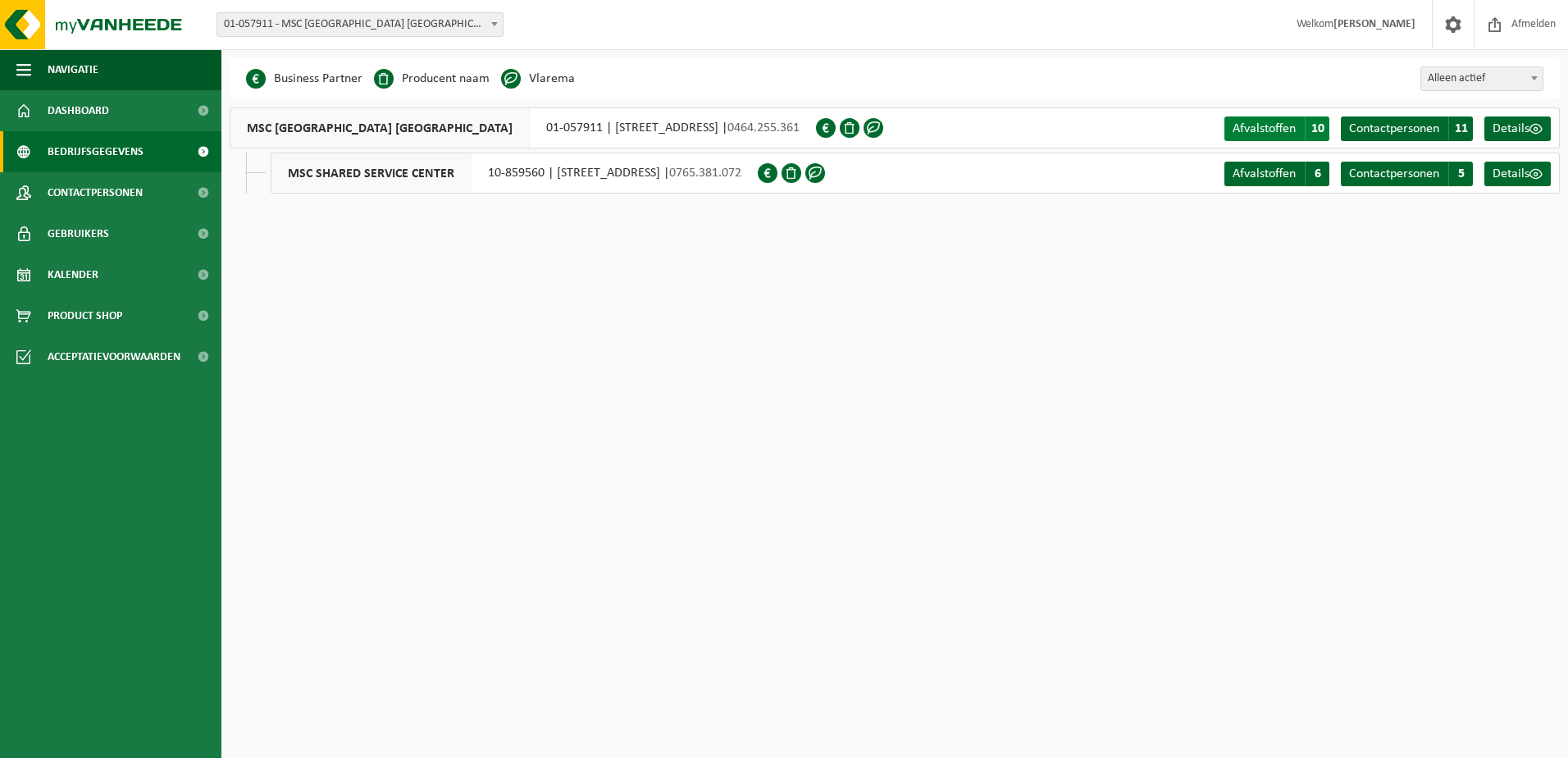
click at [1277, 125] on span "Afvalstoffen" at bounding box center [1265, 128] width 63 height 13
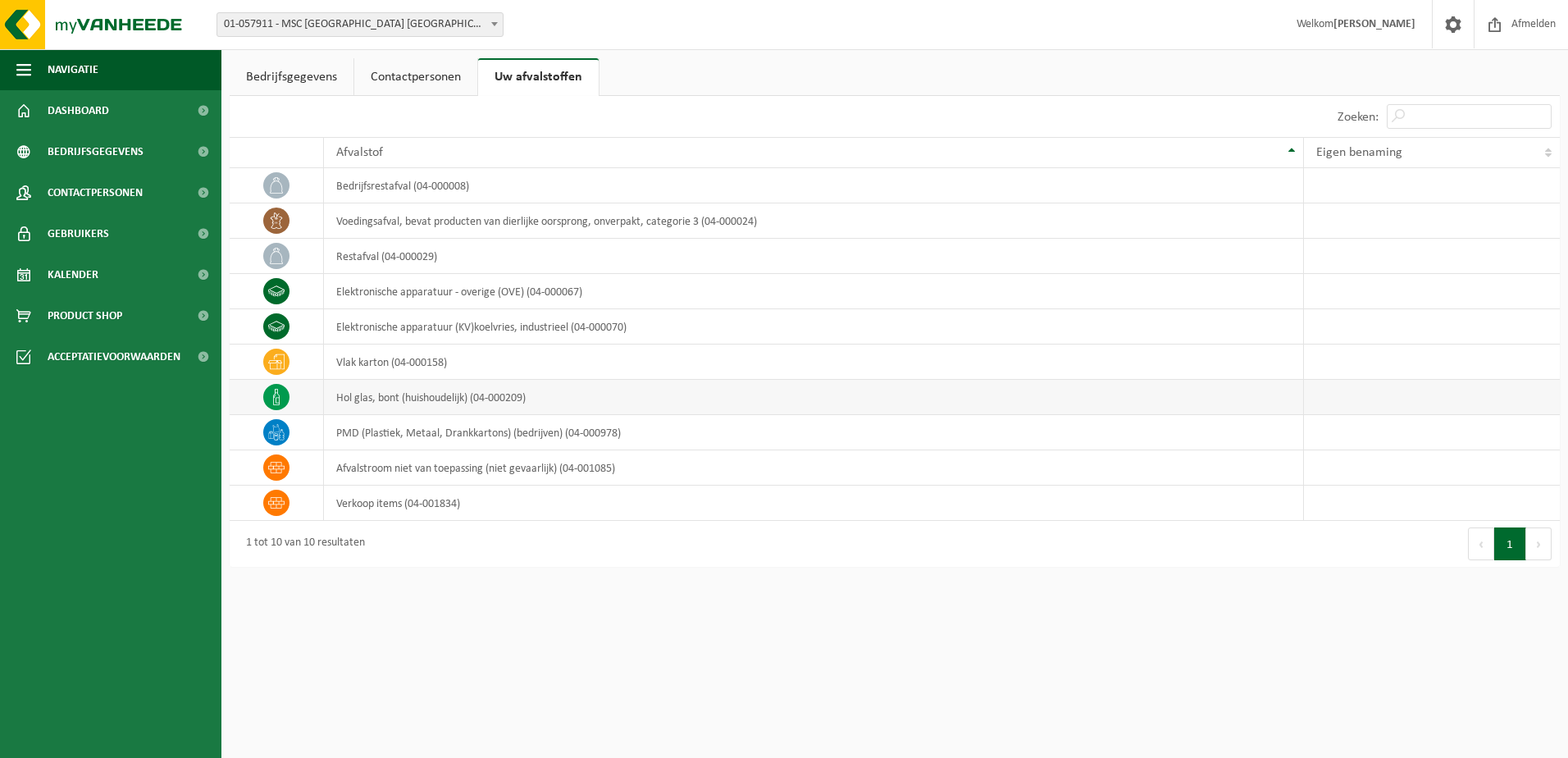
click at [404, 392] on td "hol glas, bont (huishoudelijk) (04-000209)" at bounding box center [814, 397] width 980 height 35
click at [107, 149] on span "Bedrijfsgegevens" at bounding box center [96, 152] width 96 height 41
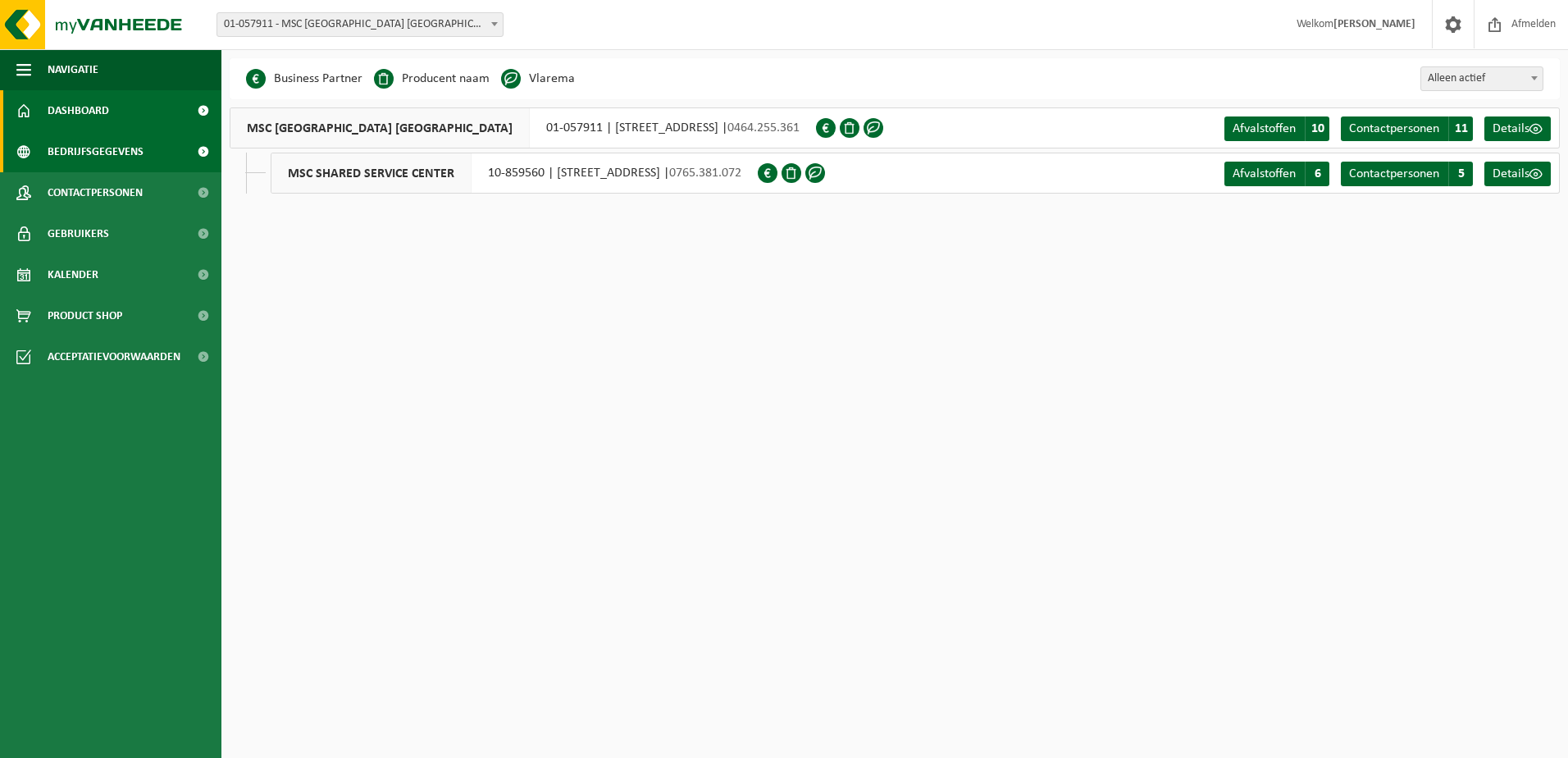
click at [113, 110] on link "Dashboard" at bounding box center [111, 110] width 221 height 41
